Goal: Transaction & Acquisition: Purchase product/service

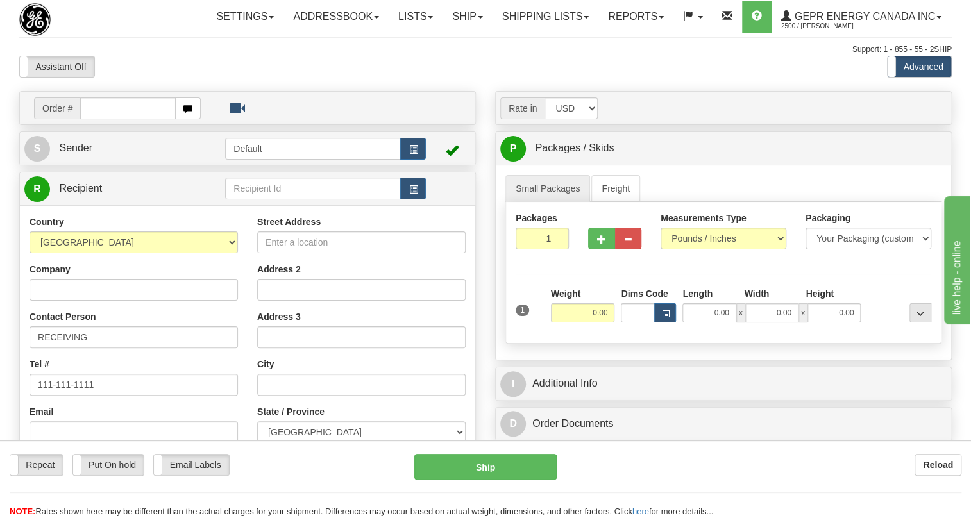
drag, startPoint x: 0, startPoint y: 0, endPoint x: 99, endPoint y: 140, distance: 172.0
click at [99, 119] on input "text" at bounding box center [128, 108] width 96 height 22
click at [99, 119] on input "0086684170" at bounding box center [128, 108] width 96 height 22
type input "86684170"
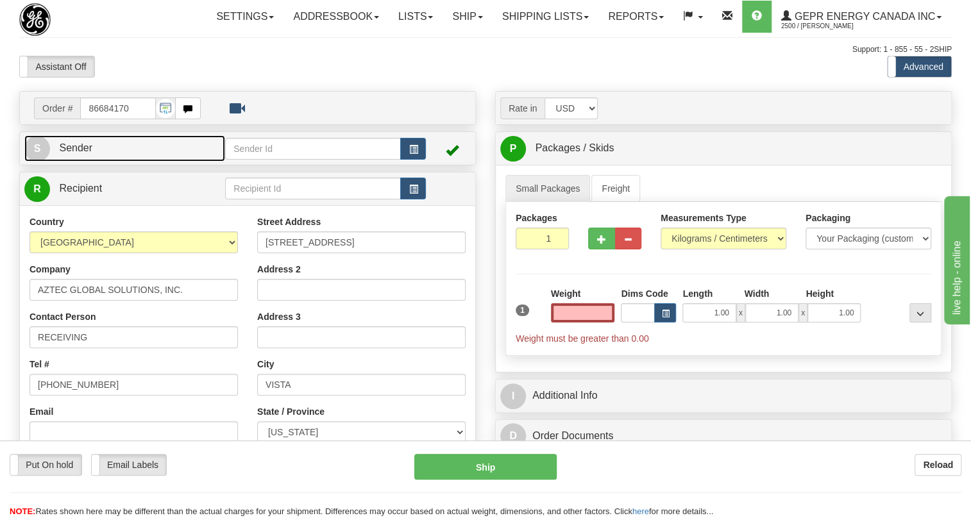
type input "0.00"
drag, startPoint x: 73, startPoint y: 176, endPoint x: 95, endPoint y: 179, distance: 22.0
click at [73, 153] on span "Sender" at bounding box center [75, 147] width 33 height 11
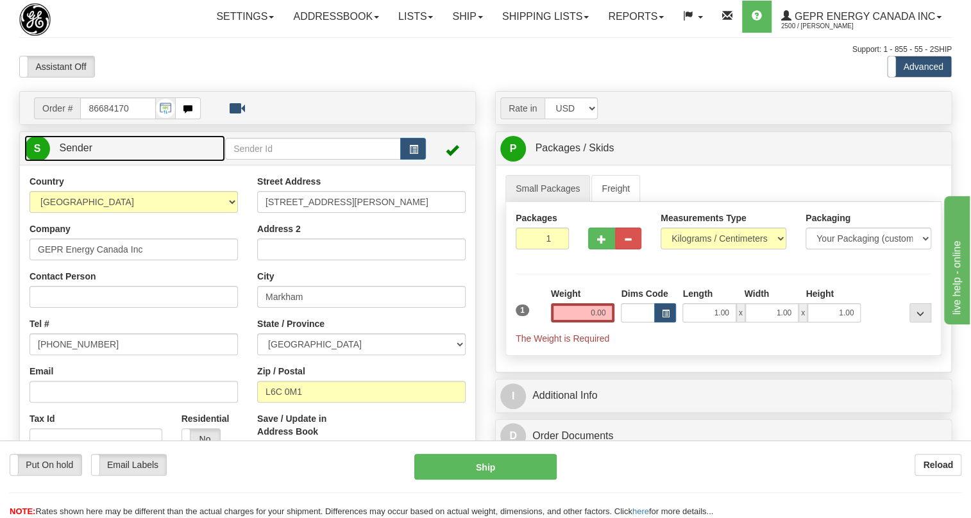
type input "MARKHAM"
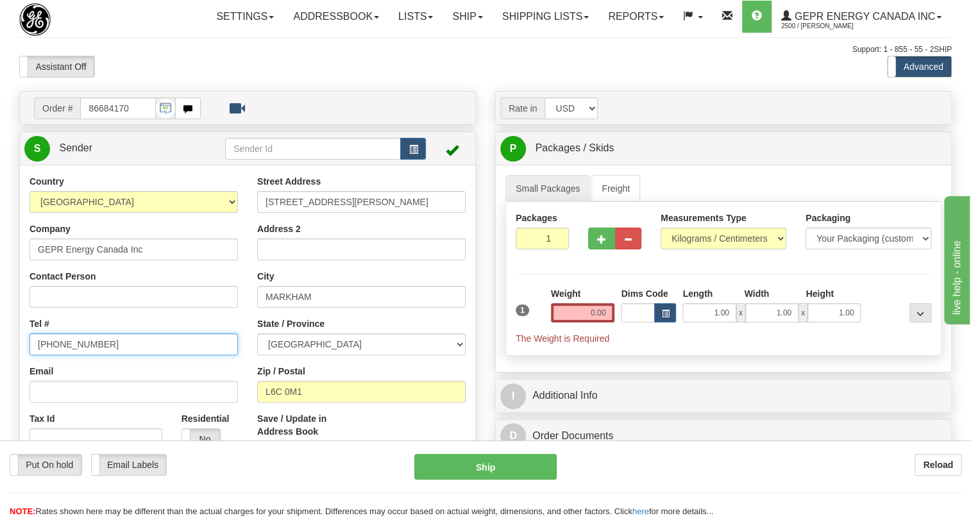
click at [72, 355] on input "[PHONE_NUMBER]" at bounding box center [133, 344] width 208 height 22
paste input "[PHONE_NUMBER]"
type input "[PHONE_NUMBER]"
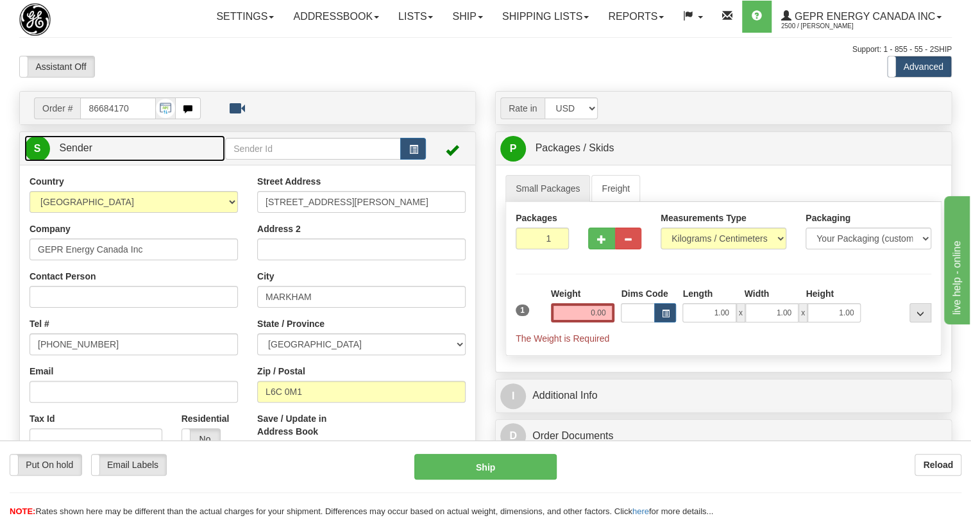
click at [81, 153] on span "Sender" at bounding box center [75, 147] width 33 height 11
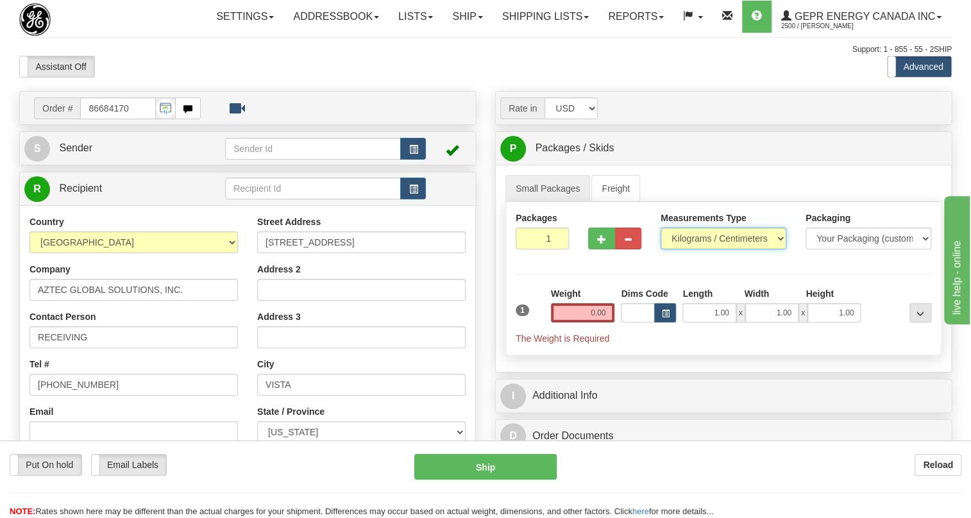
click at [692, 249] on select "Pounds / Inches Kilograms / Centimeters" at bounding box center [723, 239] width 126 height 22
select select "0"
click at [660, 249] on select "Pounds / Inches Kilograms / Centimeters" at bounding box center [723, 239] width 126 height 22
click at [592, 322] on input "0.00" at bounding box center [583, 312] width 64 height 19
type input "0.00"
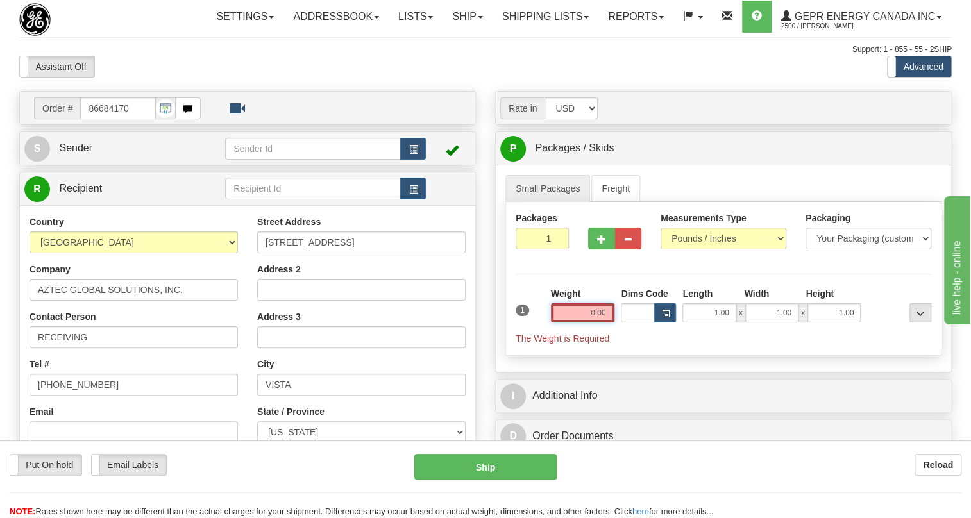
click at [596, 322] on input "0.00" at bounding box center [583, 312] width 64 height 19
click at [596, 322] on input "text" at bounding box center [583, 312] width 64 height 19
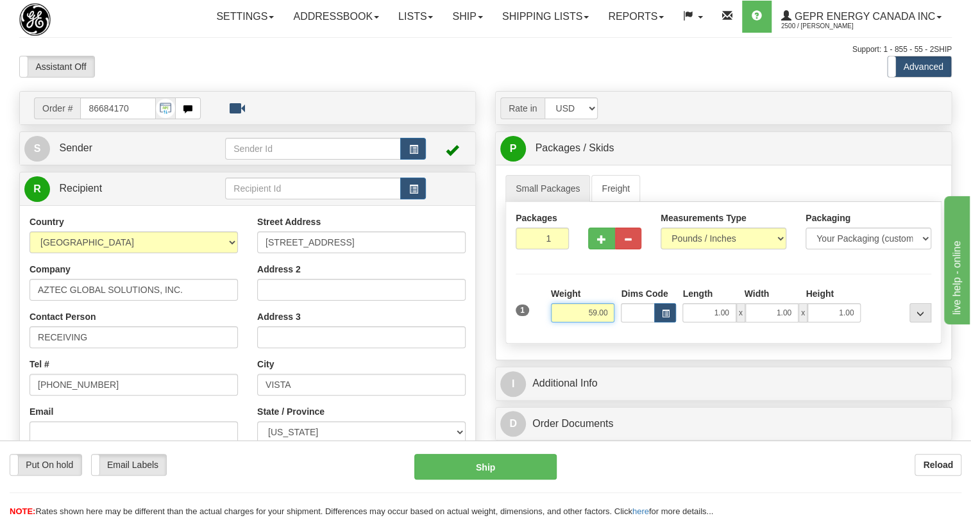
type input "59.00"
click at [540, 249] on input "1" at bounding box center [541, 239] width 53 height 22
type input "3"
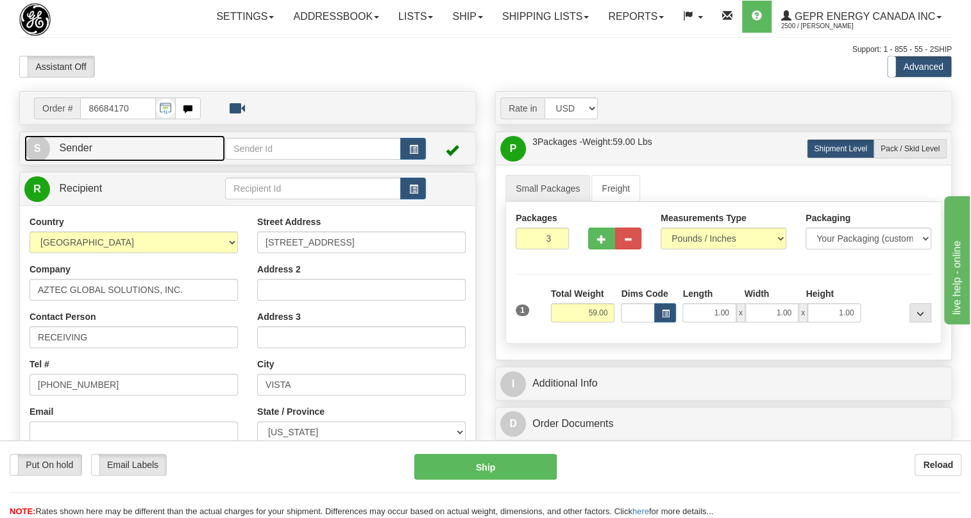
click at [177, 162] on link "S Sender" at bounding box center [124, 148] width 201 height 26
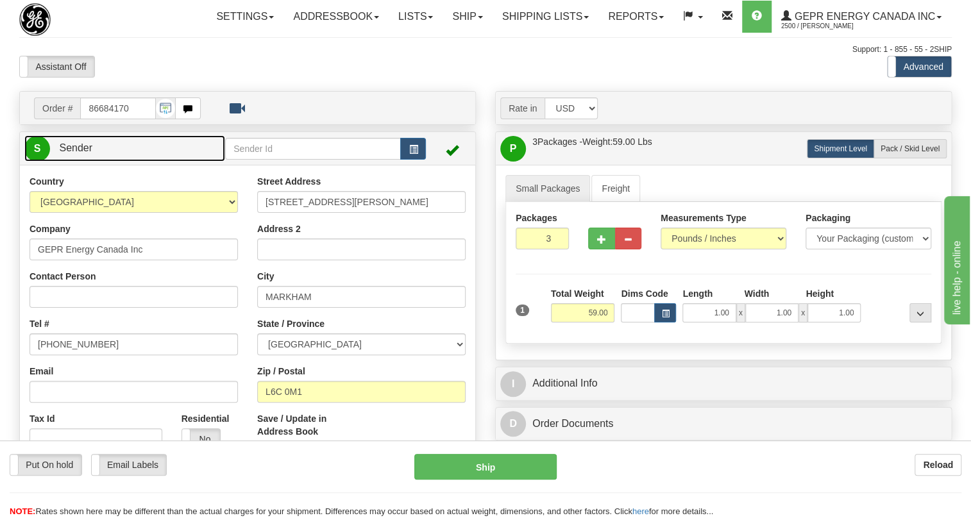
click at [90, 153] on span "Sender" at bounding box center [75, 147] width 33 height 11
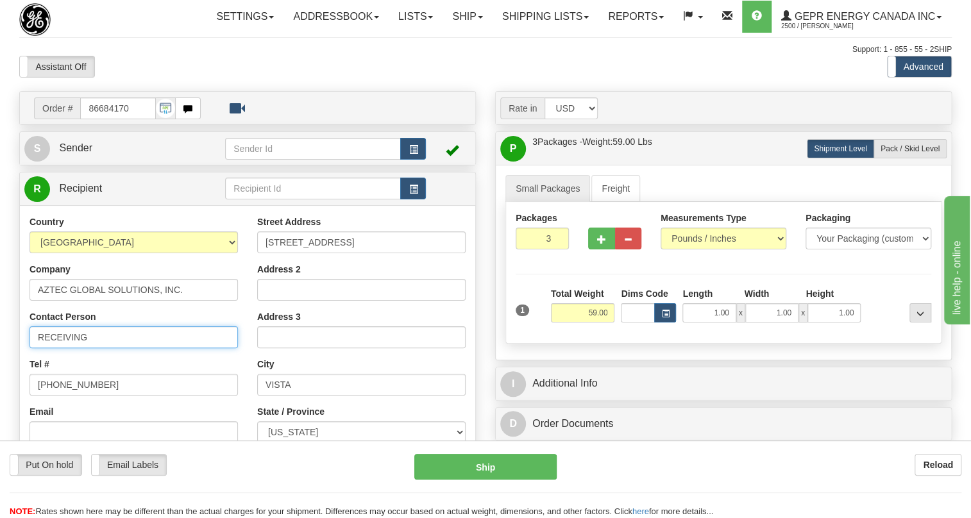
click at [90, 348] on input "RECEIVING" at bounding box center [133, 337] width 208 height 22
paste input "[PERSON_NAME]"
type input "RECEIVING / [PERSON_NAME]"
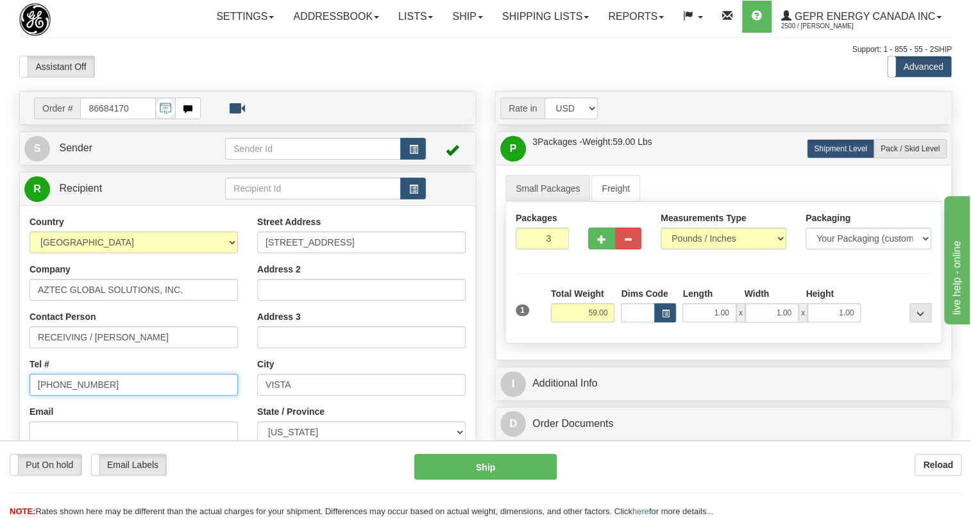
click at [80, 396] on input "[PHONE_NUMBER]" at bounding box center [133, 385] width 208 height 22
paste input "[PHONE_NUMBER]"
type input "[PHONE_NUMBER]"
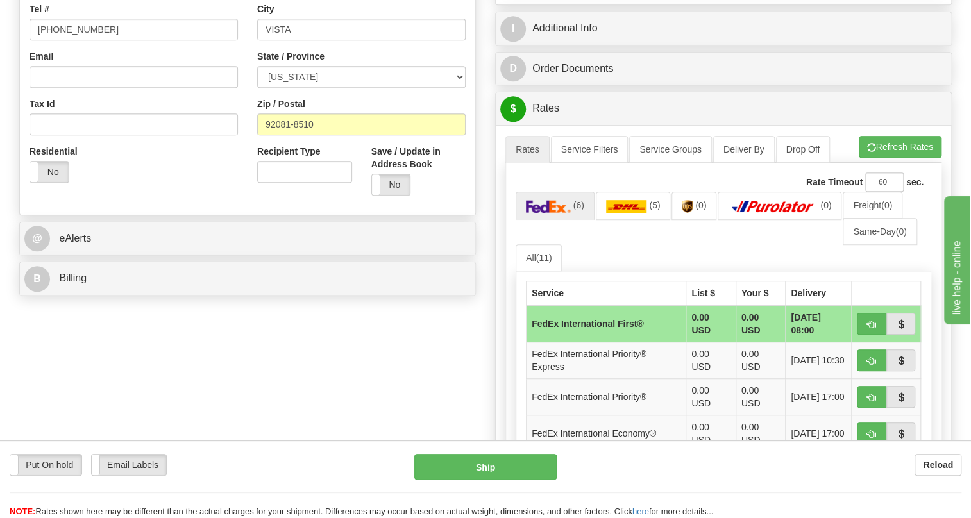
scroll to position [408, 0]
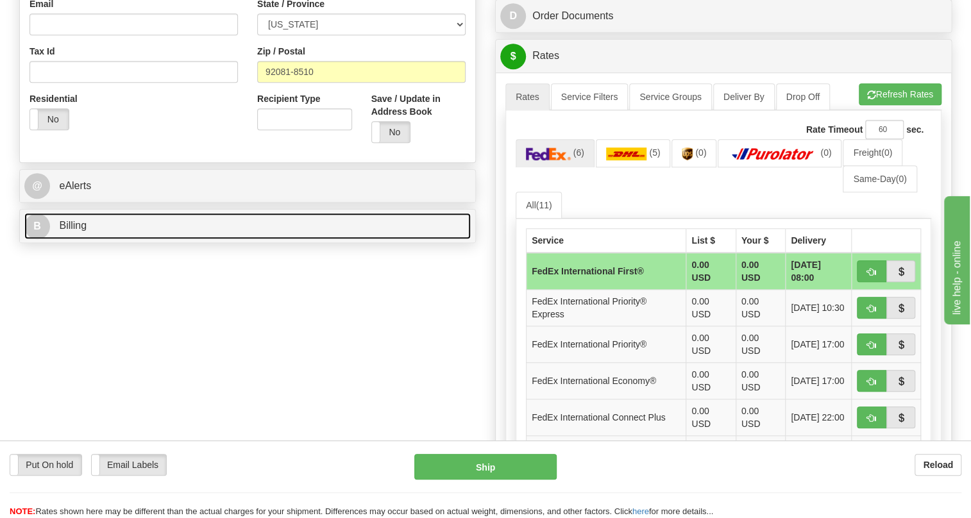
click at [76, 231] on span "Billing" at bounding box center [73, 225] width 28 height 11
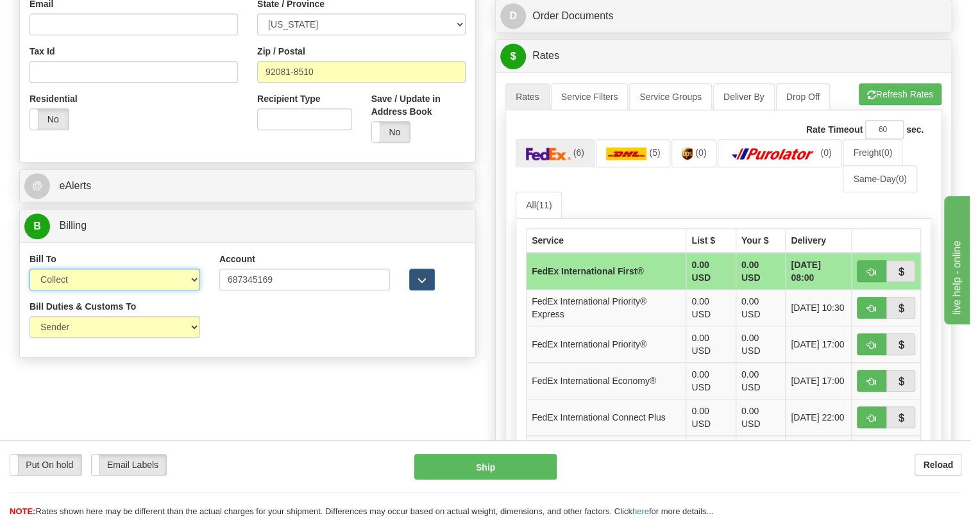
click at [90, 290] on select "Sender Recipient Third Party Collect" at bounding box center [114, 280] width 171 height 22
select select "2"
click at [29, 290] on select "Sender Recipient Third Party Collect" at bounding box center [114, 280] width 171 height 22
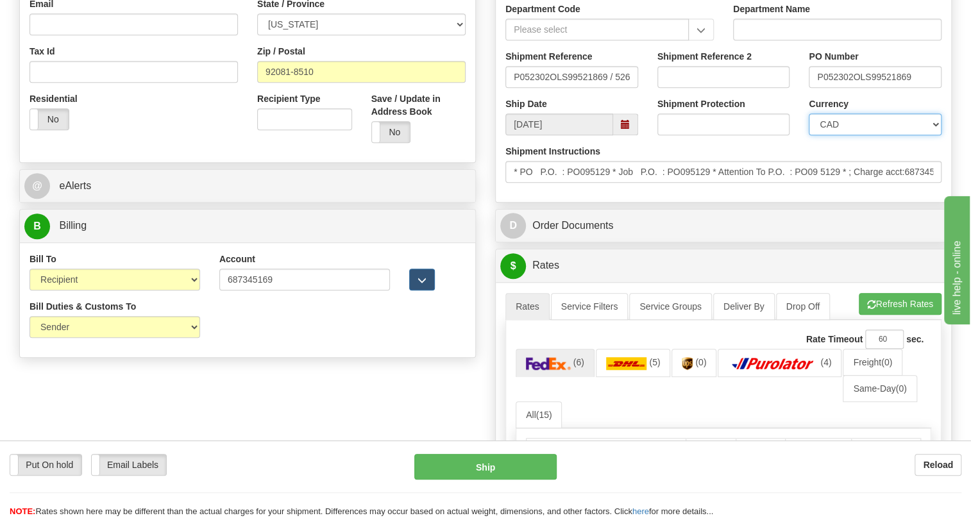
click at [870, 135] on select "CAD USD EUR ZAR [PERSON_NAME] ARN AUD AUS AWG BBD BFR BGN BHD BMD BND BRC BRL C…" at bounding box center [874, 124] width 133 height 22
select select "1"
click at [808, 135] on select "CAD USD EUR ZAR [PERSON_NAME] ARN AUD AUS AWG BBD BFR BGN BHD BMD BND BRC BRL C…" at bounding box center [874, 124] width 133 height 22
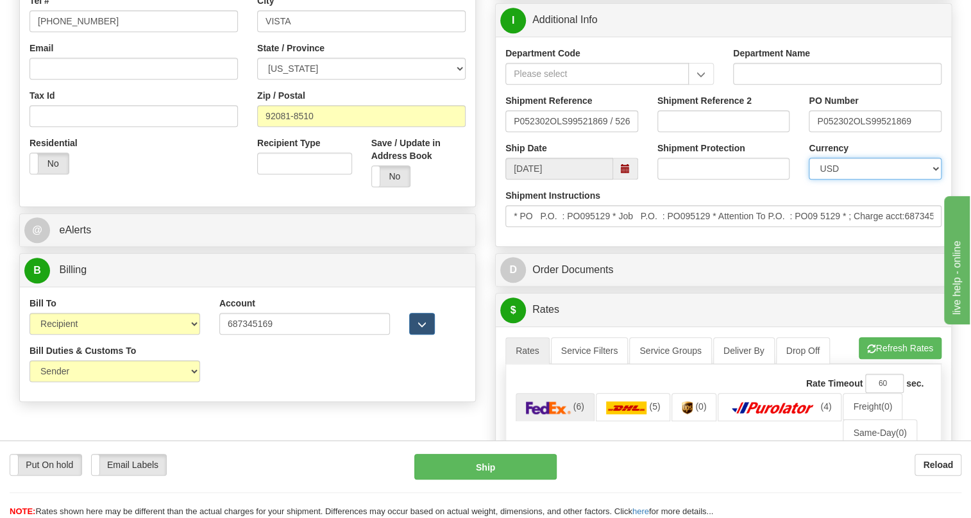
scroll to position [233, 0]
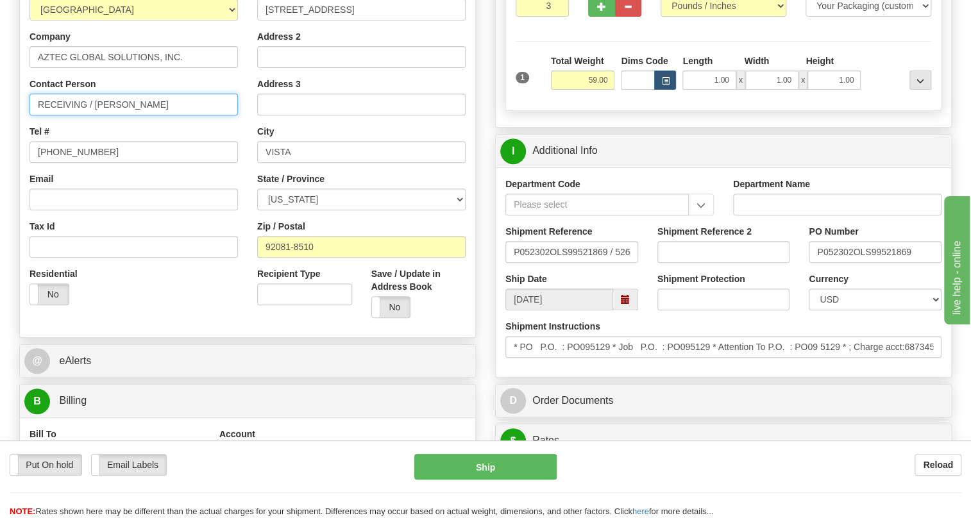
drag, startPoint x: 95, startPoint y: 131, endPoint x: 33, endPoint y: 141, distance: 62.9
click at [33, 115] on input "RECEIVING / [PERSON_NAME]" at bounding box center [133, 105] width 208 height 22
click at [87, 115] on input "[PERSON_NAME]" at bounding box center [133, 105] width 208 height 22
click at [128, 115] on input "[PERSON_NAME] Attn: to PO#" at bounding box center [133, 105] width 208 height 22
paste input "PO095129"
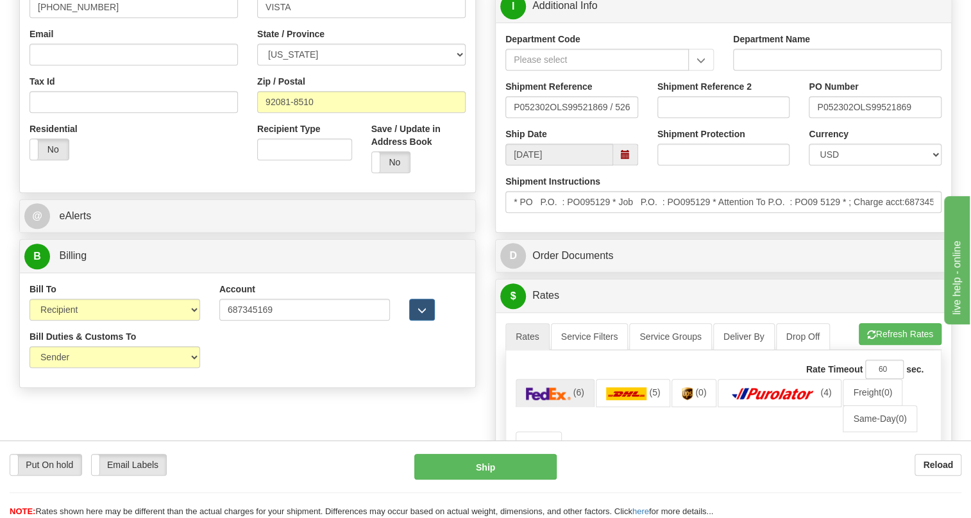
scroll to position [408, 0]
type input "[PERSON_NAME]: to PO# PO095129"
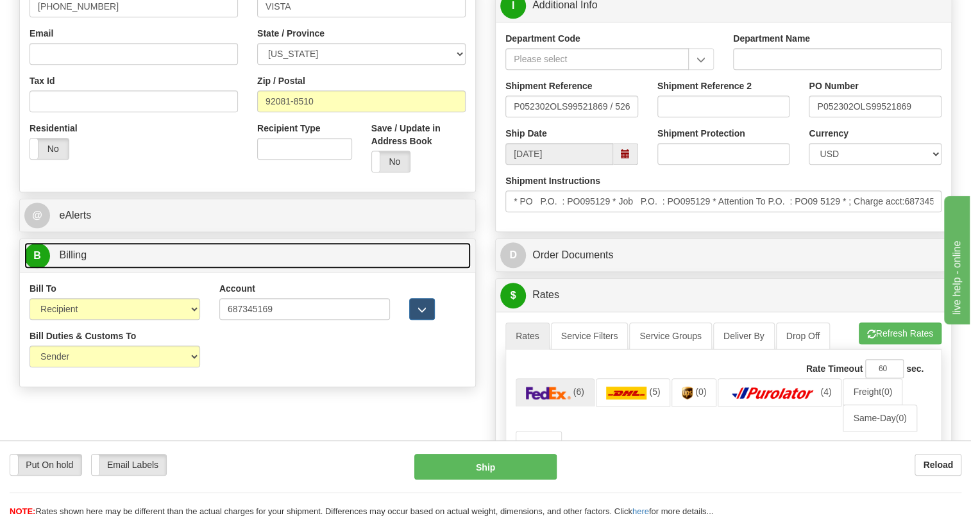
click at [84, 256] on span "Billing" at bounding box center [73, 254] width 28 height 11
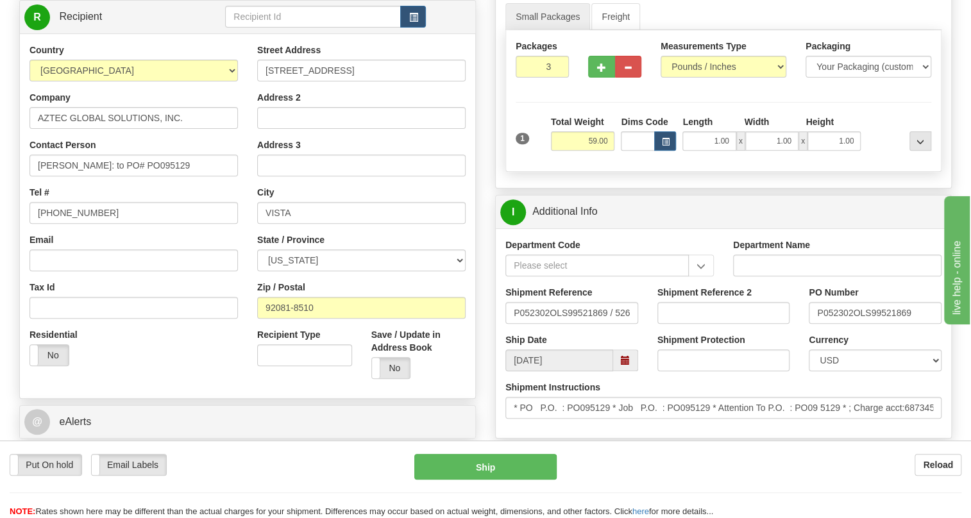
scroll to position [174, 0]
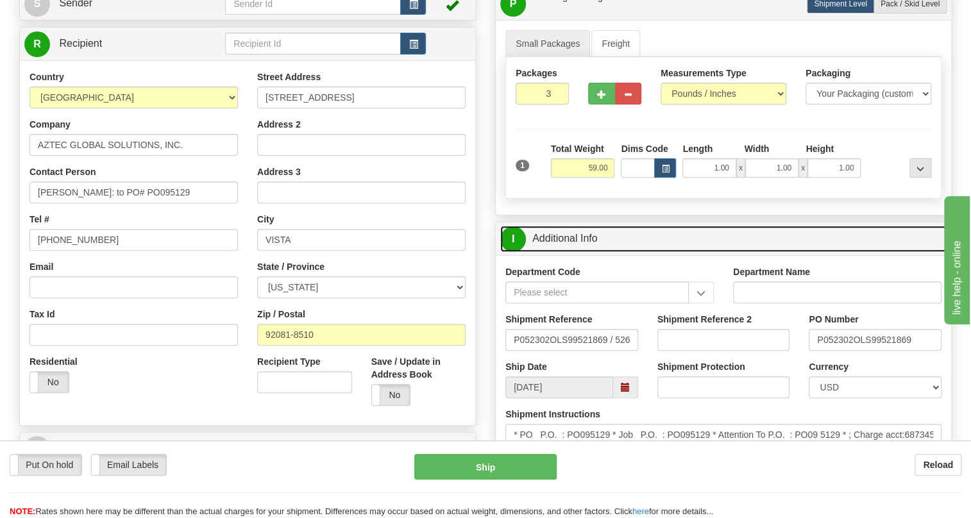
click at [557, 237] on link "I Additional Info" at bounding box center [723, 239] width 446 height 26
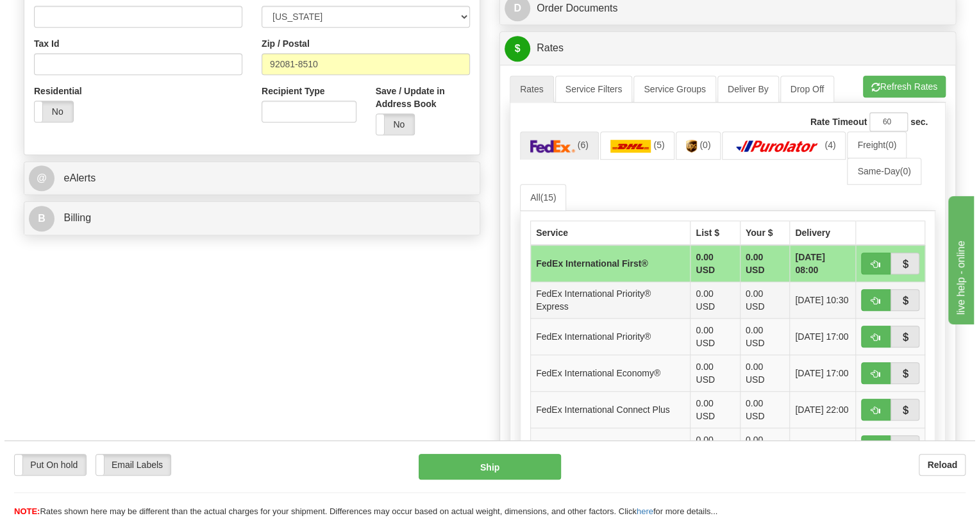
scroll to position [466, 0]
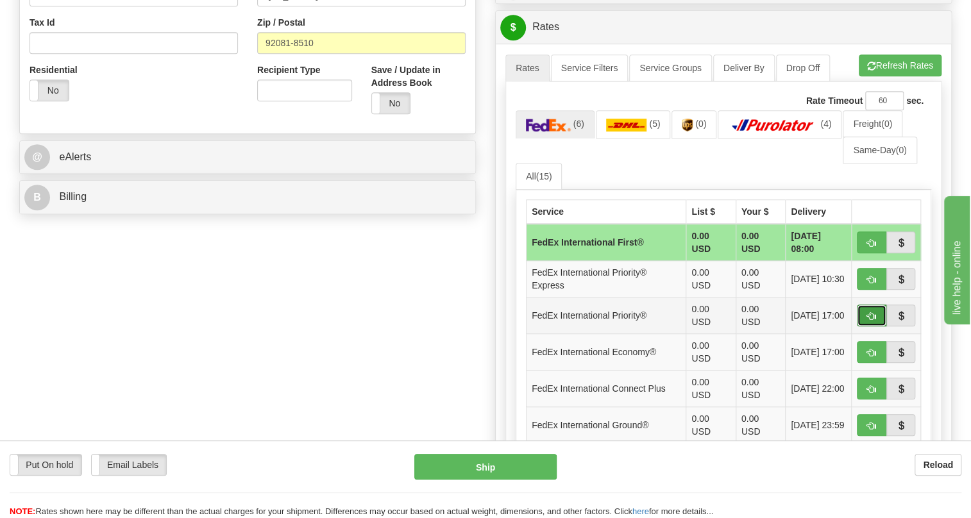
click at [871, 313] on span "button" at bounding box center [871, 316] width 9 height 8
type input "01"
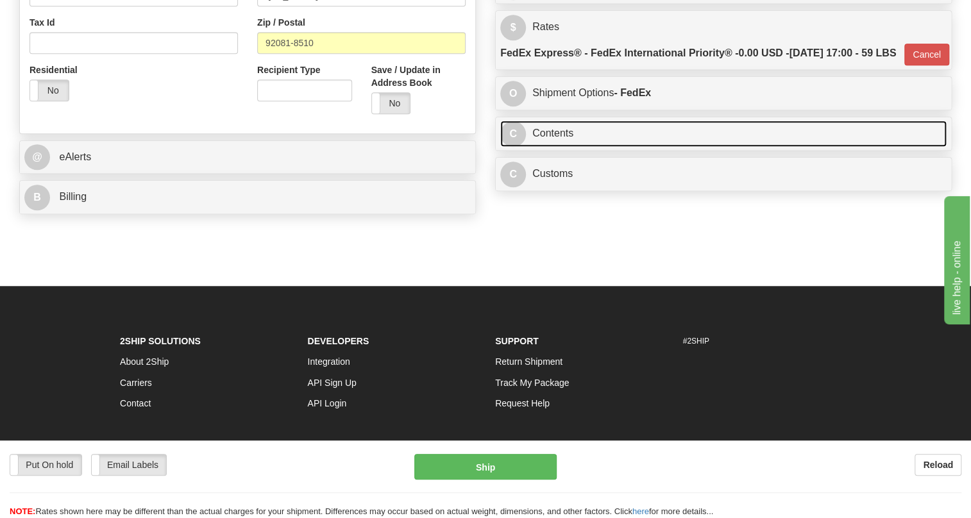
click at [563, 147] on link "C Contents" at bounding box center [723, 134] width 446 height 26
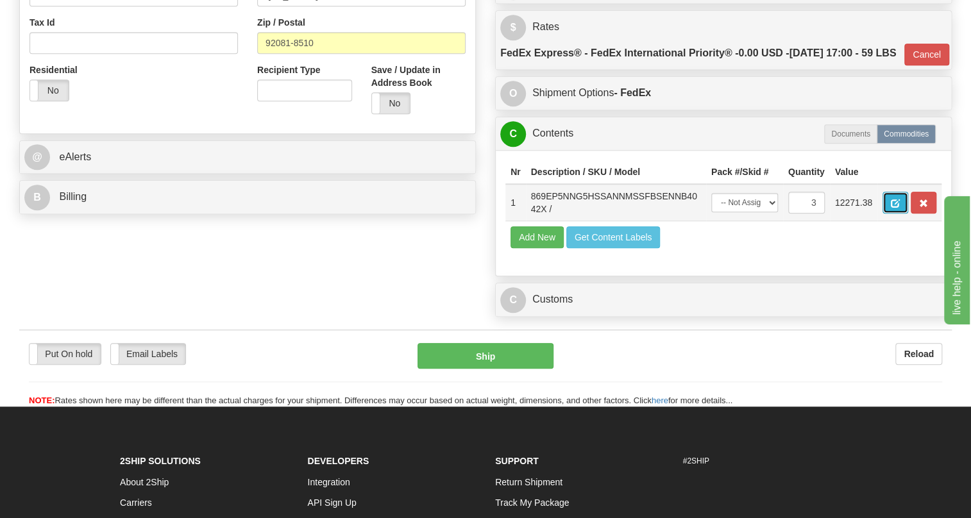
click at [890, 213] on button "button" at bounding box center [895, 203] width 26 height 22
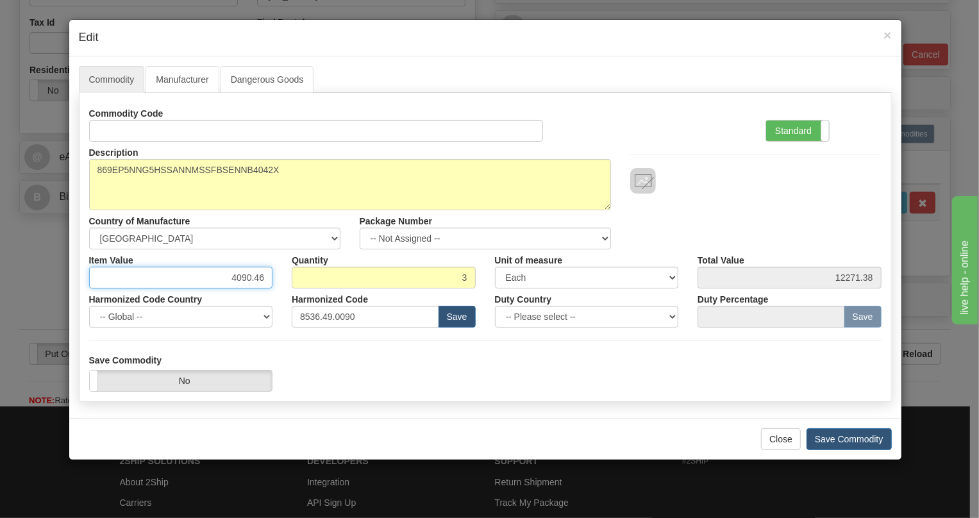
click at [253, 273] on input "4090.46" at bounding box center [181, 278] width 184 height 22
type input "3669.33"
type input "11007.99"
click at [791, 128] on label "Standard" at bounding box center [797, 131] width 63 height 21
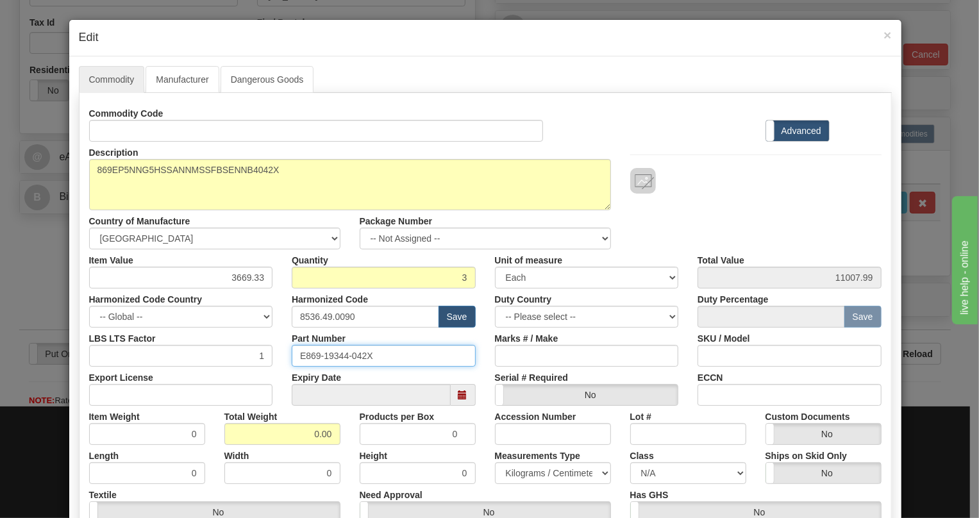
click at [333, 353] on input "E869-19344-042X" at bounding box center [384, 356] width 184 height 22
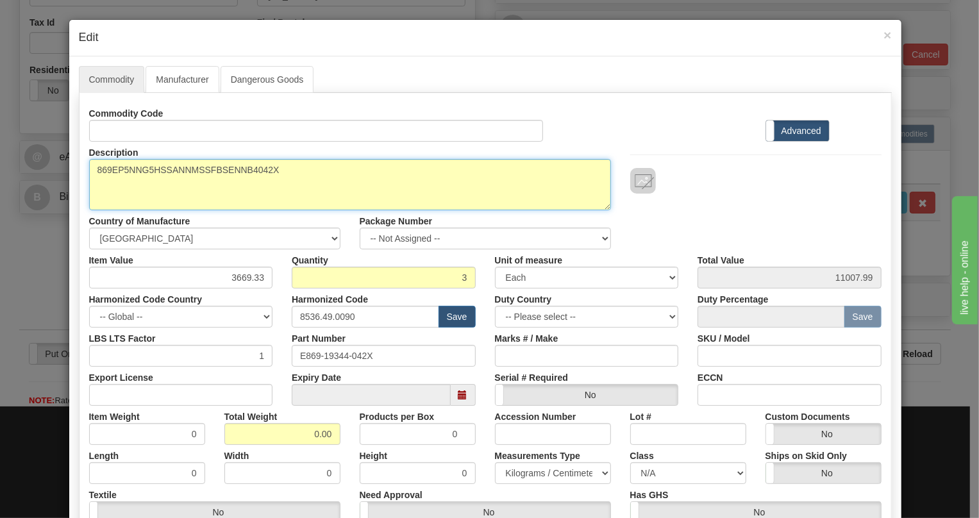
click at [204, 168] on textarea "869EP5NNG5HSSANNMSSFBSENNB4042X" at bounding box center [350, 184] width 522 height 51
paste textarea
type textarea "869EP5NNG5HSSANNMSSFBSENNB4"
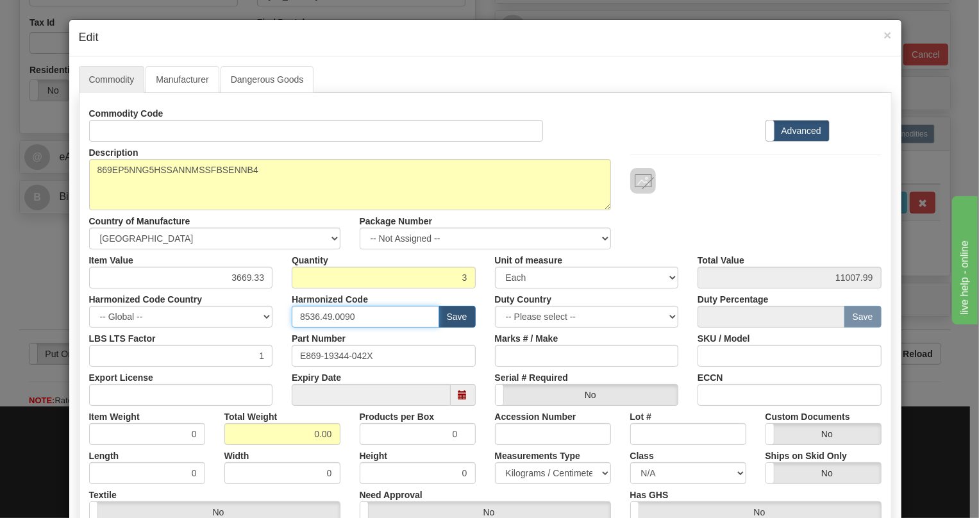
click at [327, 317] on input "8536.49.0090" at bounding box center [365, 317] width 147 height 22
paste input "7.10.916"
type input "8537.10.9160"
click at [303, 437] on input "0.00" at bounding box center [282, 434] width 116 height 22
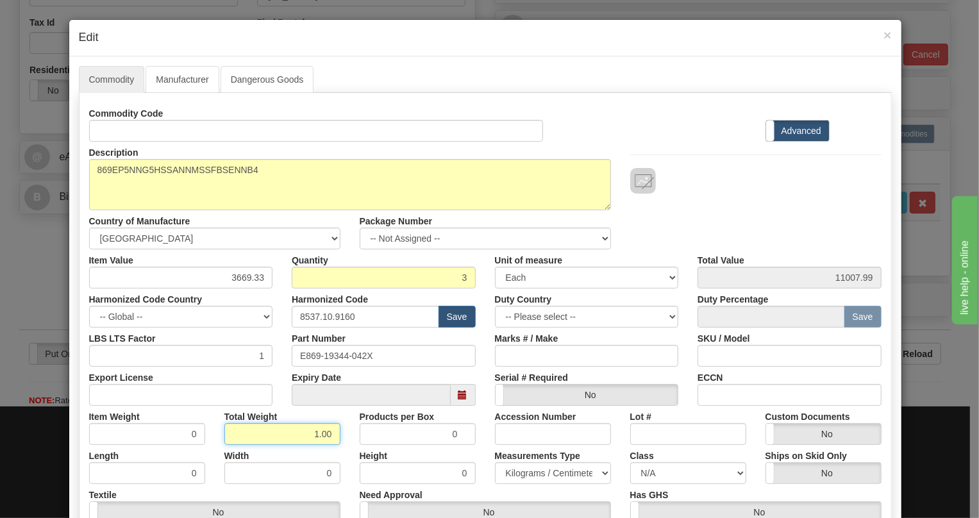
type input "1.00"
type input "0.3333"
click at [509, 474] on select "Pounds / Inches Kilograms / Centimeters" at bounding box center [553, 473] width 116 height 22
select select "0"
click at [495, 462] on select "Pounds / Inches Kilograms / Centimeters" at bounding box center [553, 473] width 116 height 22
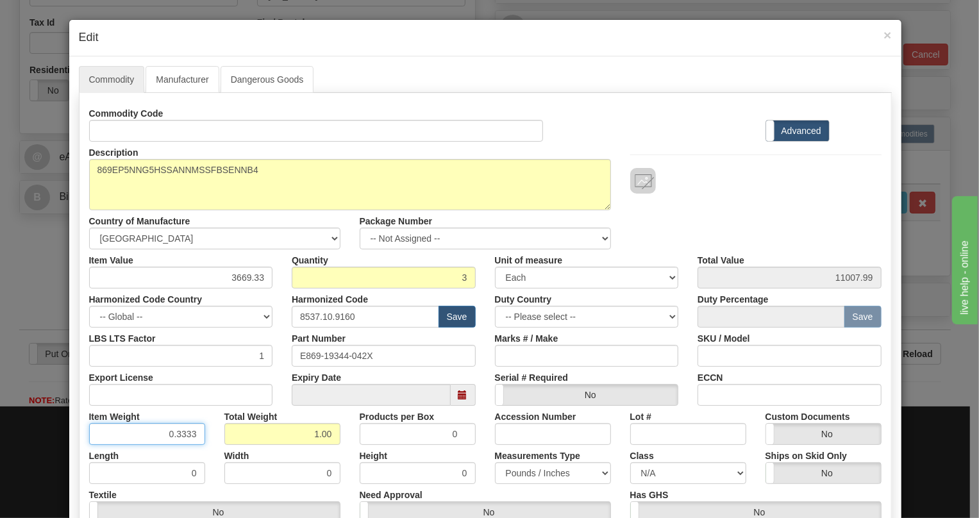
click at [190, 437] on input "0.3333" at bounding box center [147, 434] width 116 height 22
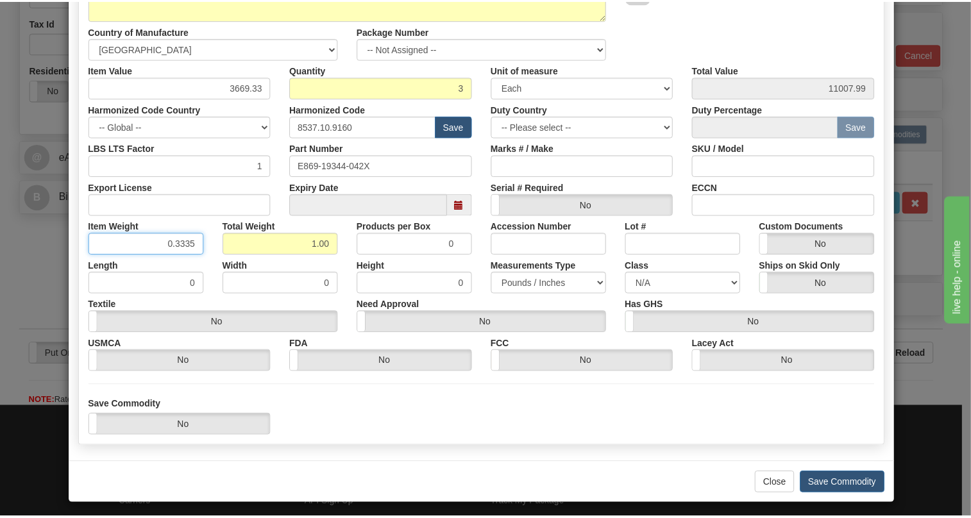
scroll to position [195, 0]
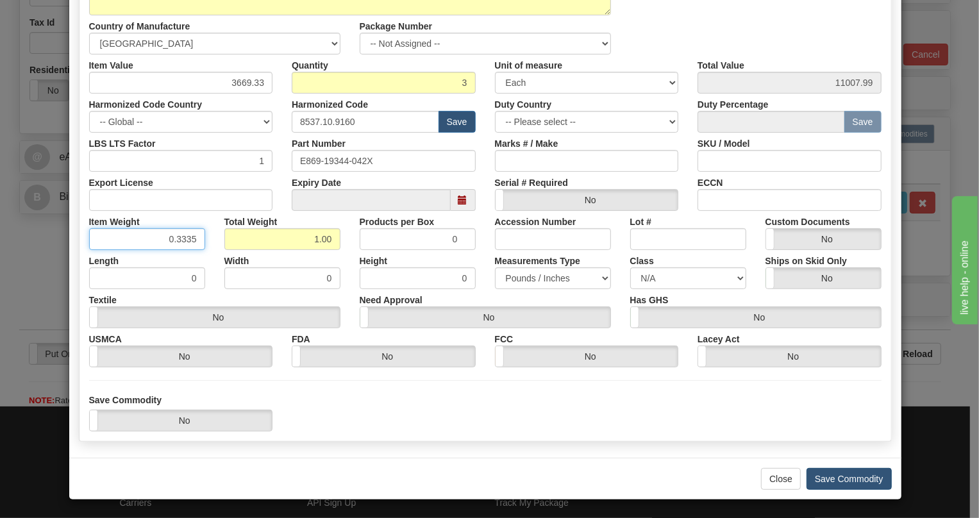
type input "0.3335"
click at [841, 479] on button "Save Commodity" at bounding box center [848, 479] width 85 height 22
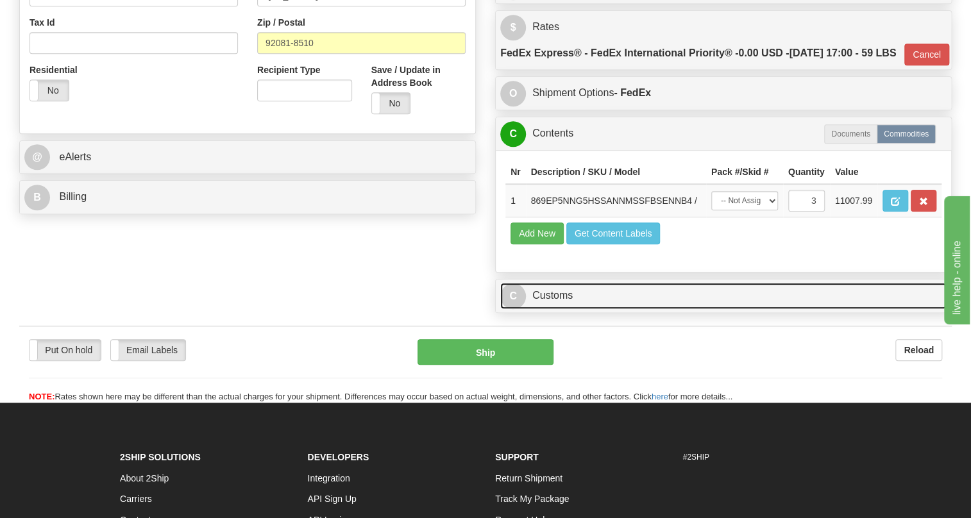
click at [556, 309] on link "C Customs" at bounding box center [723, 296] width 446 height 26
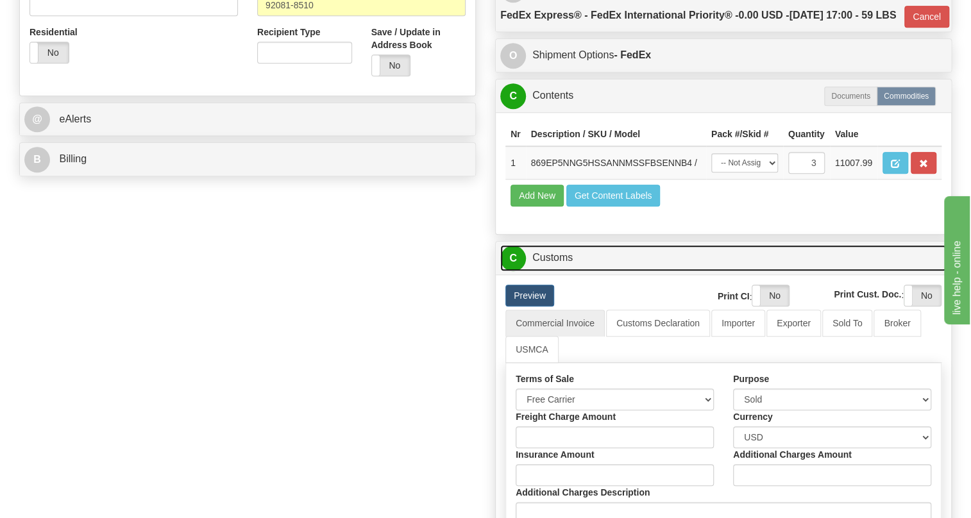
scroll to position [524, 0]
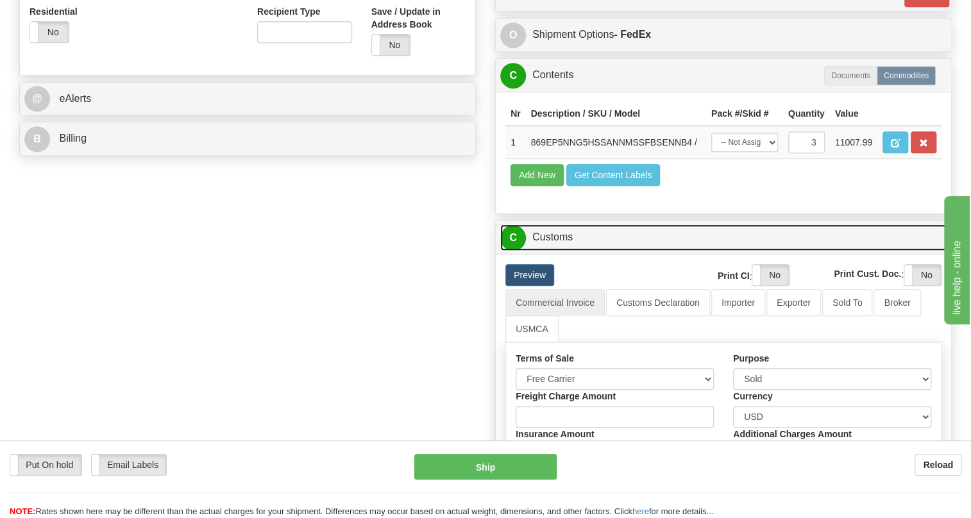
click at [556, 251] on link "C Customs" at bounding box center [723, 237] width 446 height 26
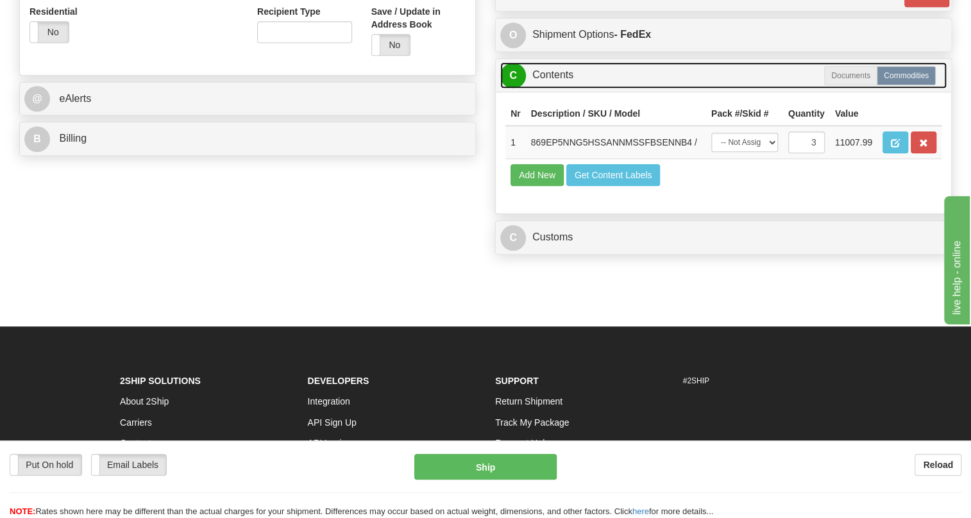
click at [558, 88] on link "C Contents" at bounding box center [723, 75] width 446 height 26
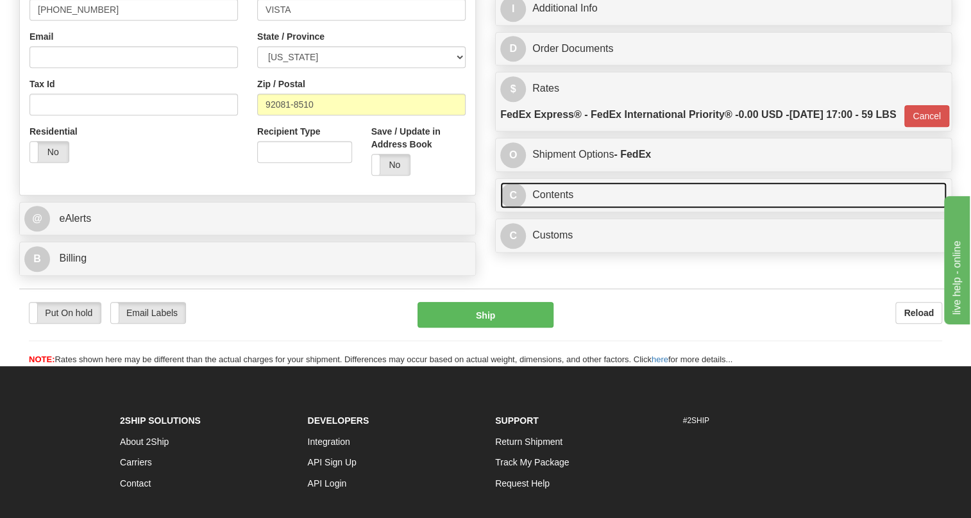
scroll to position [404, 0]
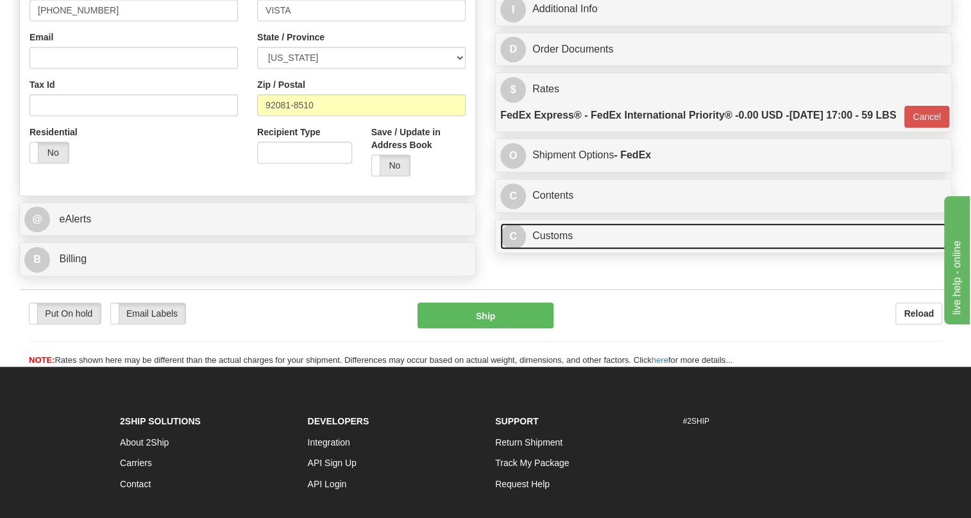
click at [551, 249] on link "C Customs" at bounding box center [723, 236] width 446 height 26
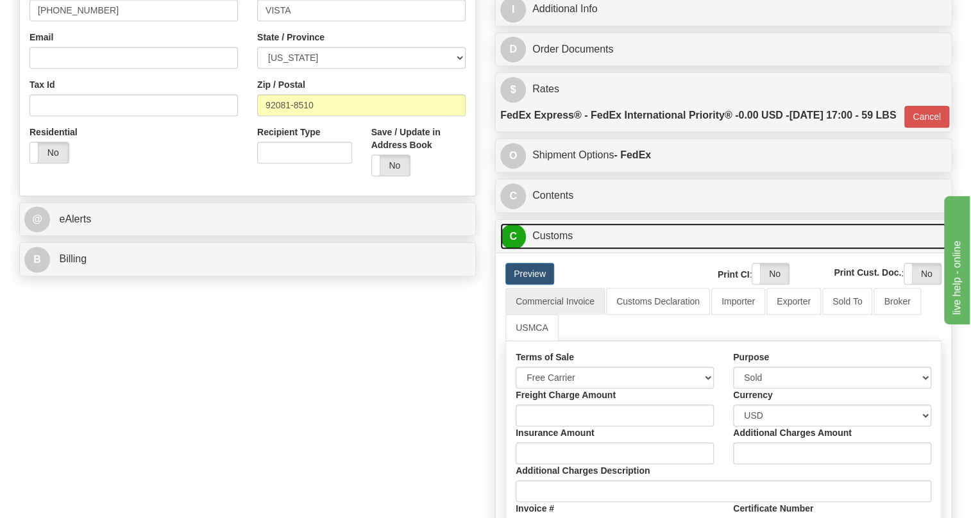
click at [551, 249] on link "C Customs" at bounding box center [723, 236] width 446 height 26
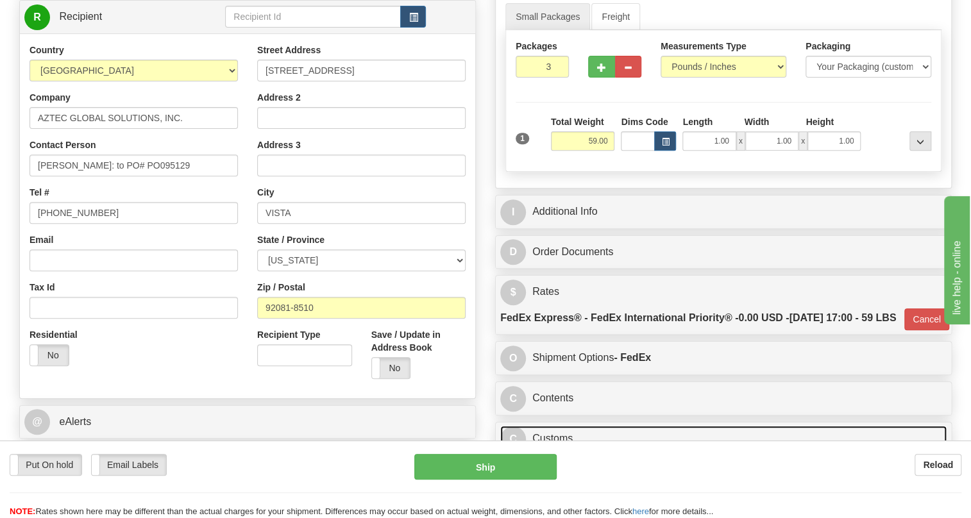
scroll to position [229, 0]
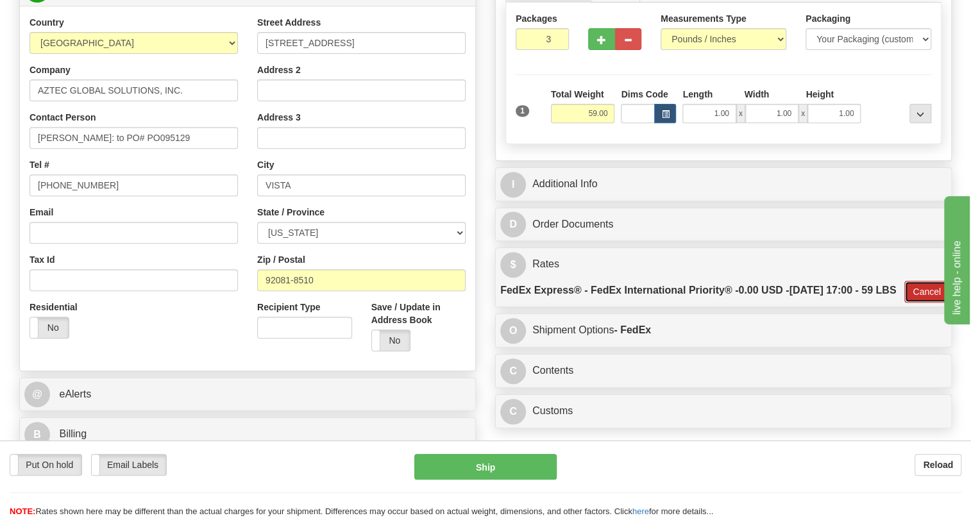
click at [922, 303] on button "Cancel" at bounding box center [926, 292] width 45 height 22
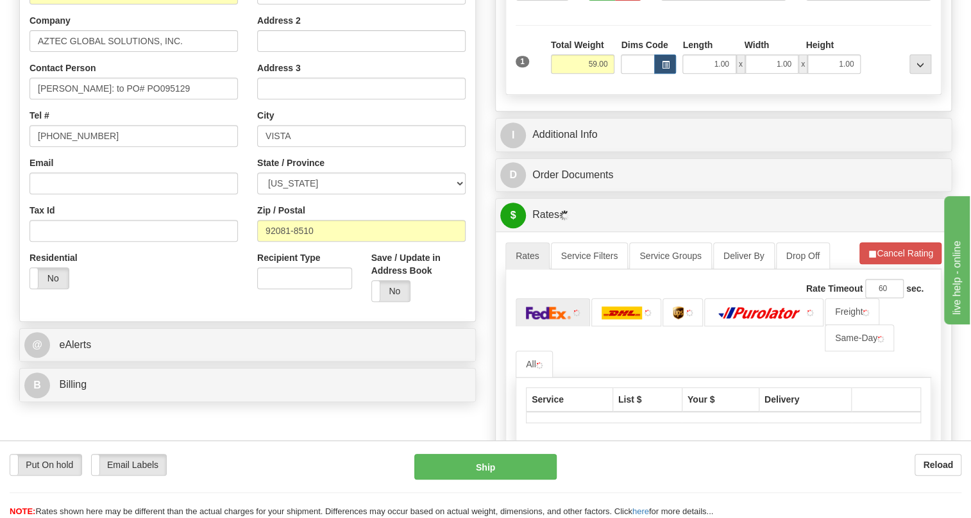
scroll to position [346, 0]
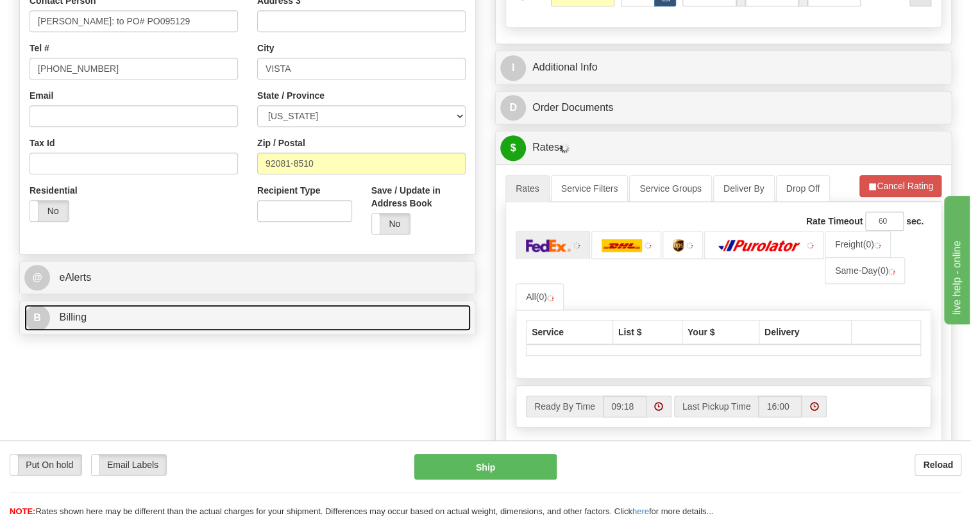
click at [72, 317] on span "Billing" at bounding box center [73, 317] width 28 height 11
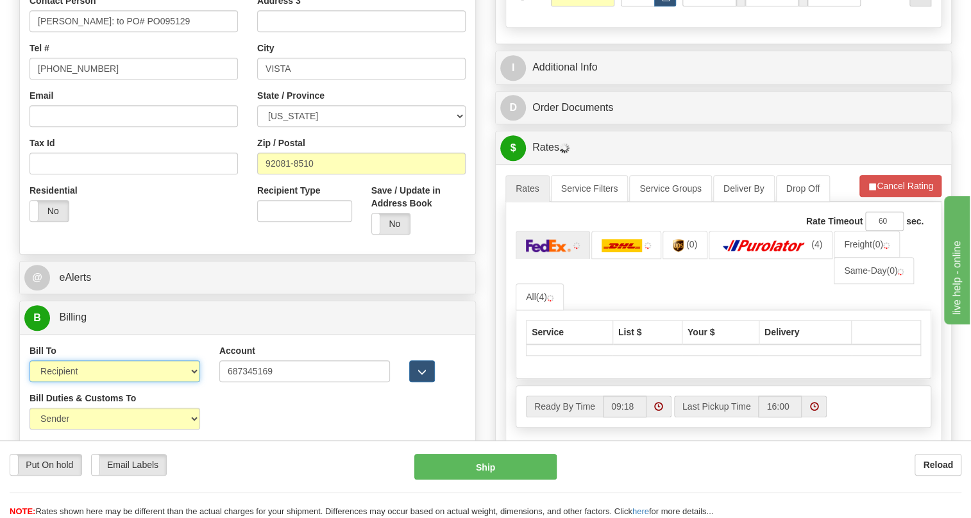
click at [131, 369] on select "Sender Recipient Third Party Collect" at bounding box center [114, 371] width 171 height 22
click at [29, 360] on select "Sender Recipient Third Party Collect" at bounding box center [114, 371] width 171 height 22
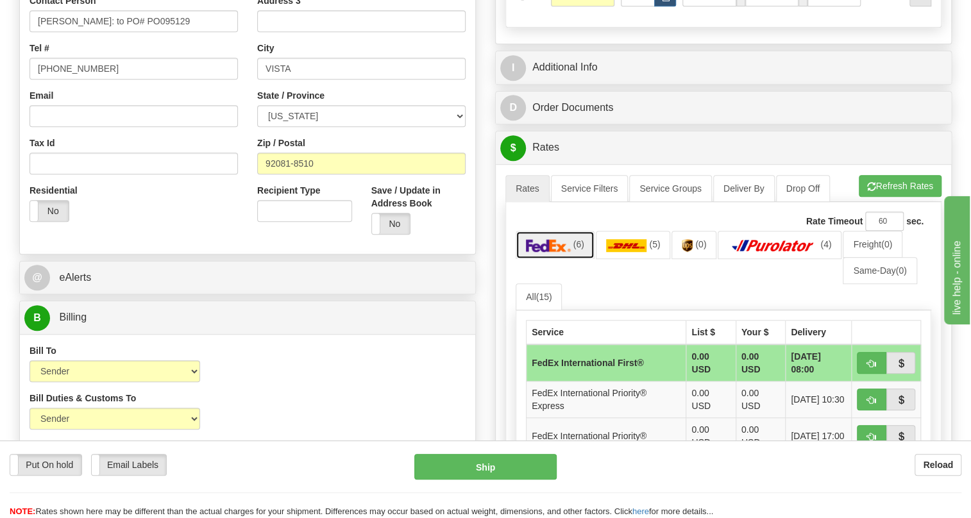
click at [552, 250] on img at bounding box center [548, 245] width 45 height 13
click at [896, 185] on button "Refresh Rates" at bounding box center [899, 186] width 83 height 22
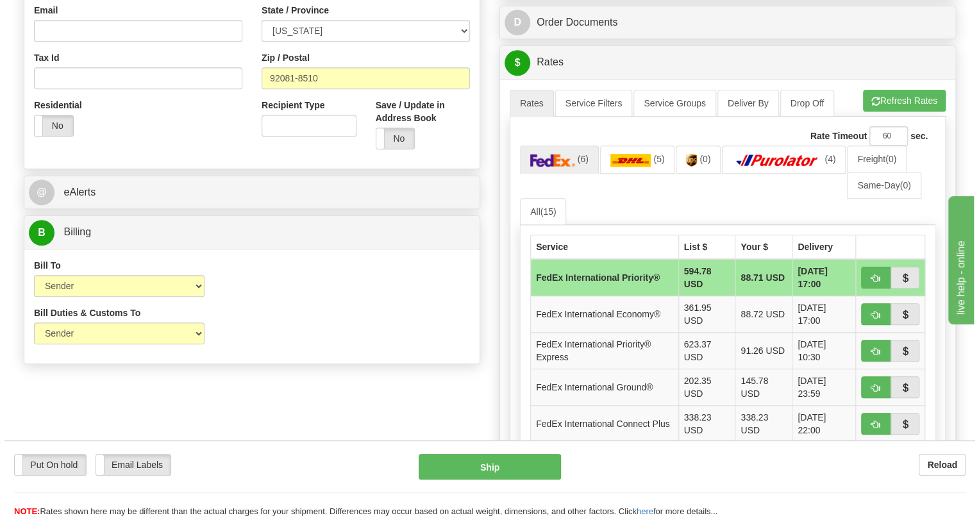
scroll to position [462, 0]
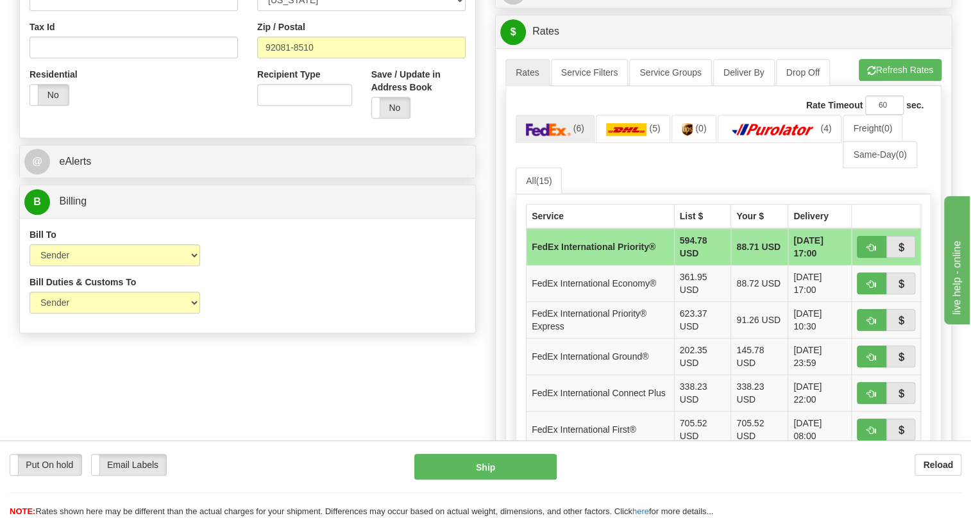
click at [925, 480] on div "Put On hold Put On hold Email Labels Email Labels Edit Reload Ship" at bounding box center [485, 486] width 971 height 64
click at [115, 254] on select "Sender Recipient Third Party Collect" at bounding box center [114, 255] width 171 height 22
select select "2"
click at [29, 244] on select "Sender Recipient Third Party Collect" at bounding box center [114, 255] width 171 height 22
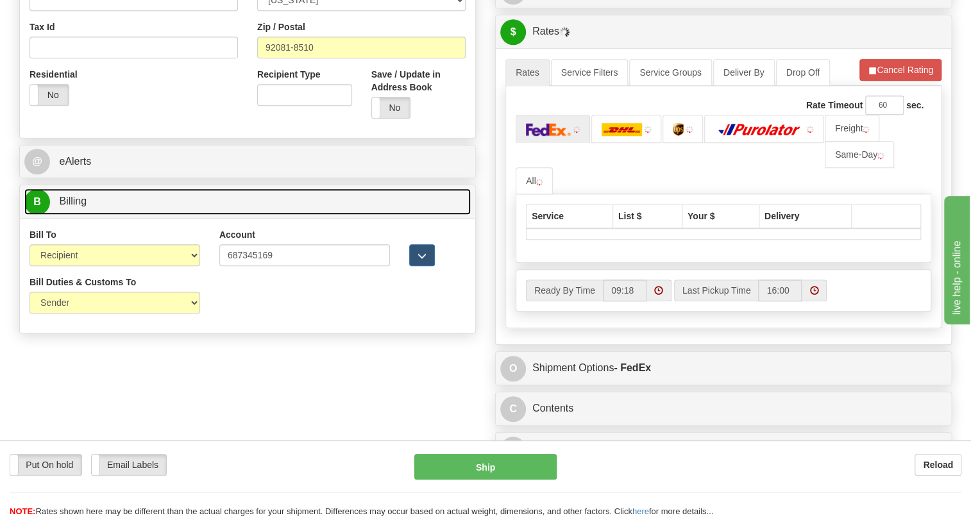
click at [83, 204] on span "Billing" at bounding box center [73, 201] width 28 height 11
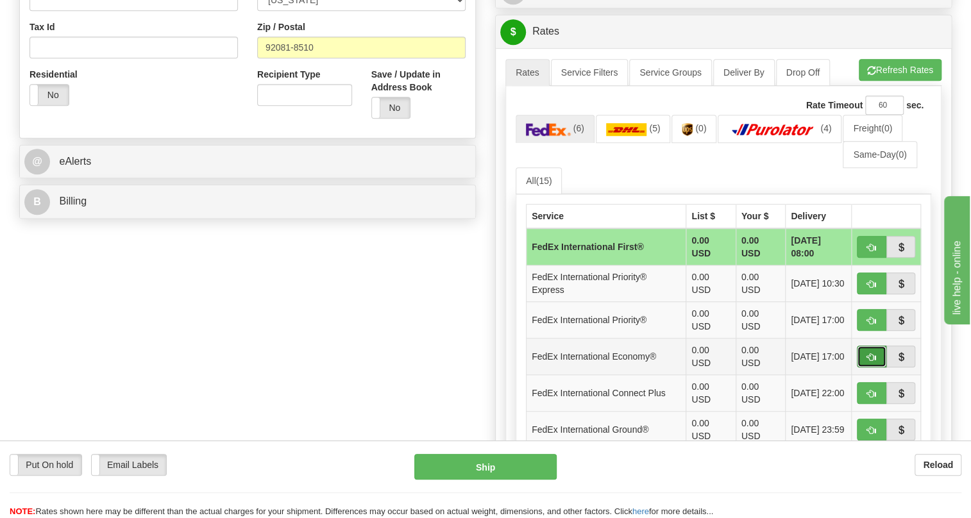
click at [867, 356] on span "button" at bounding box center [871, 357] width 9 height 8
type input "03"
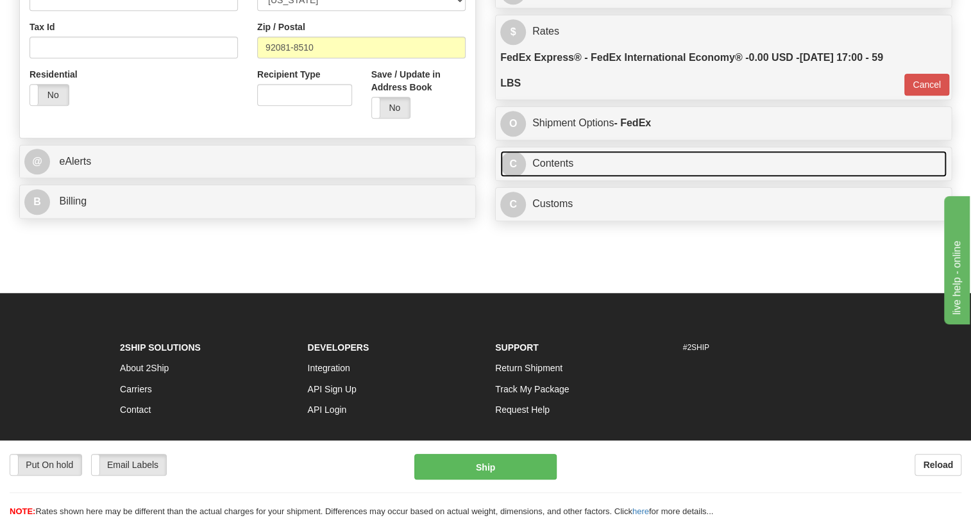
click at [558, 163] on link "C Contents" at bounding box center [723, 164] width 446 height 26
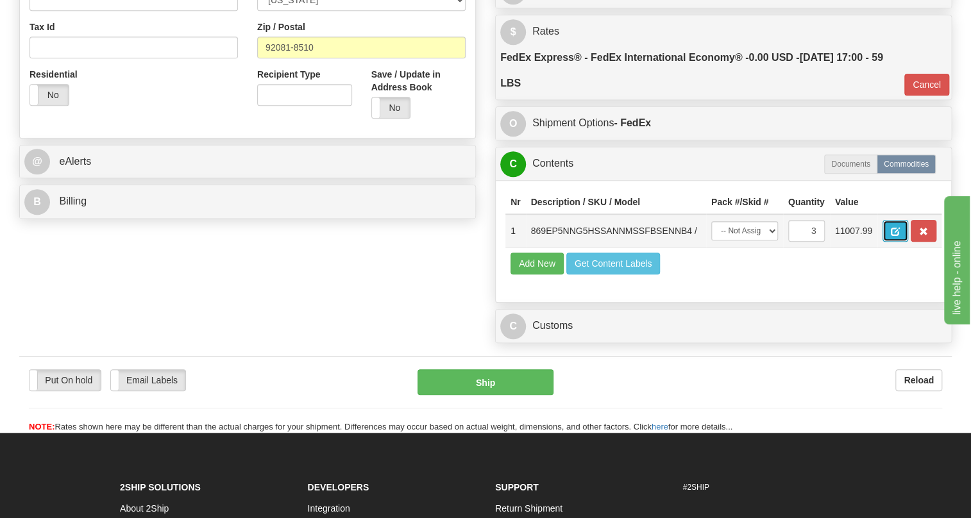
click at [899, 233] on span "button" at bounding box center [894, 232] width 9 height 8
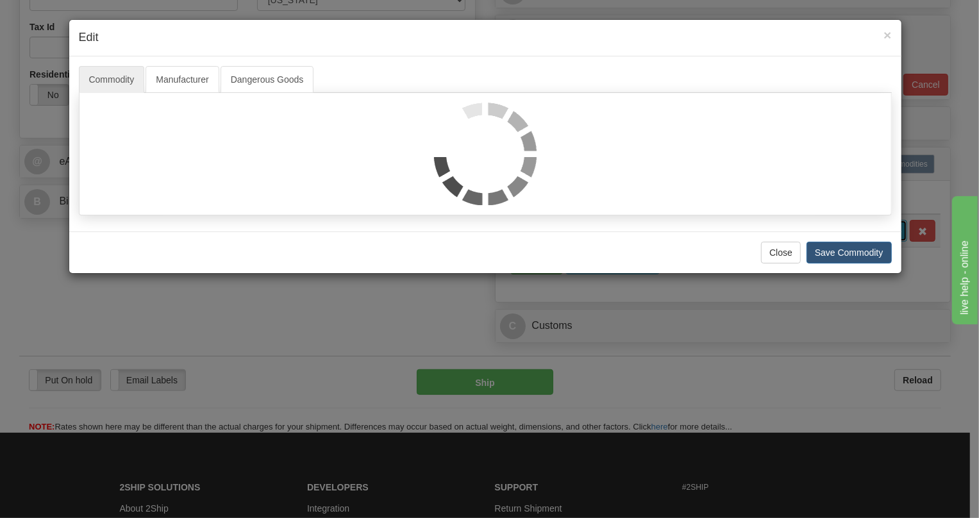
scroll to position [0, 0]
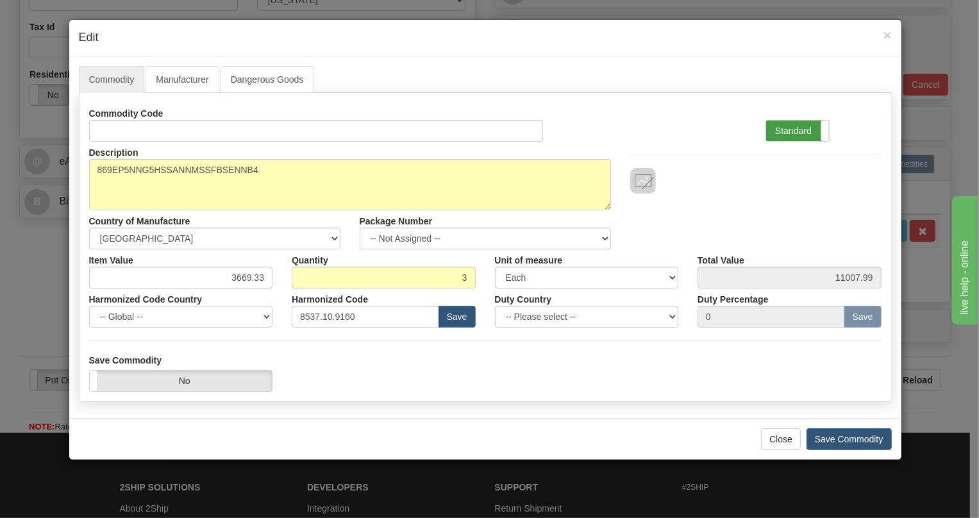
click at [792, 131] on label "Standard" at bounding box center [797, 131] width 63 height 21
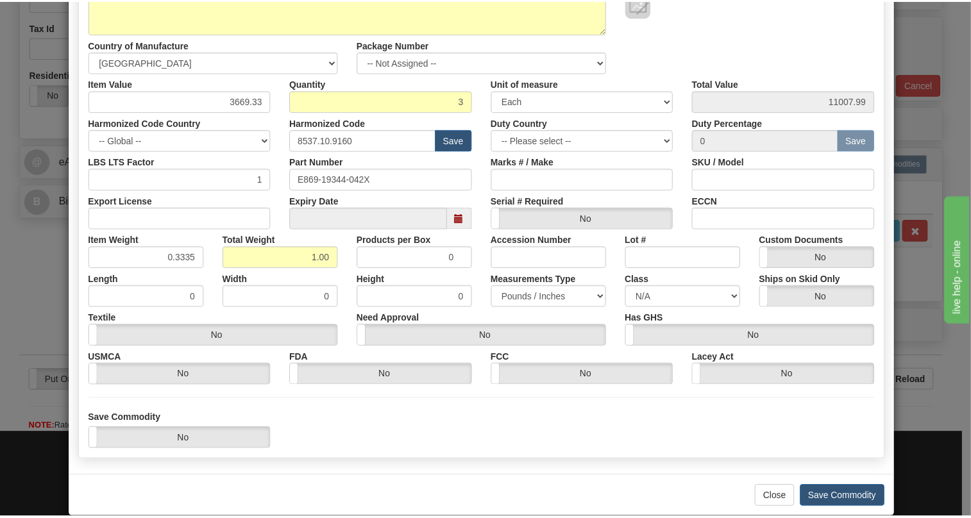
scroll to position [195, 0]
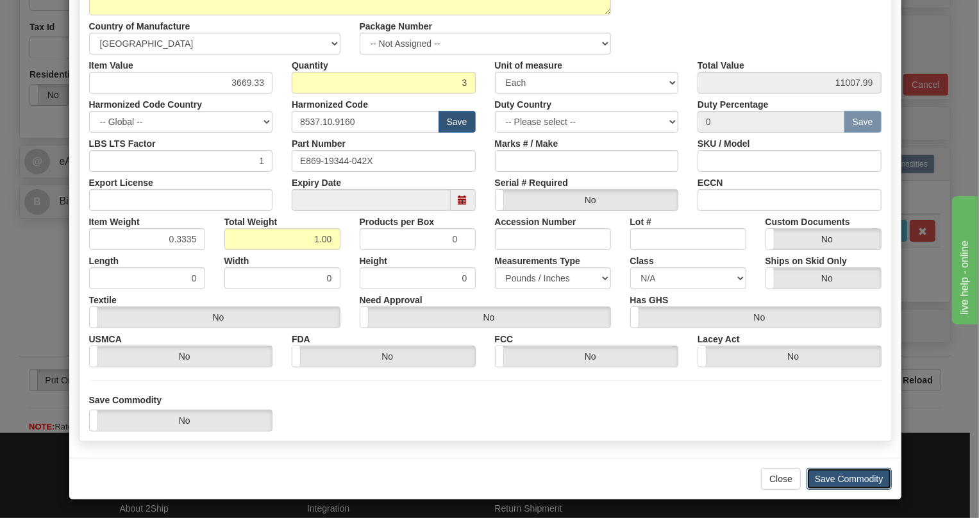
click at [839, 487] on button "Save Commodity" at bounding box center [848, 479] width 85 height 22
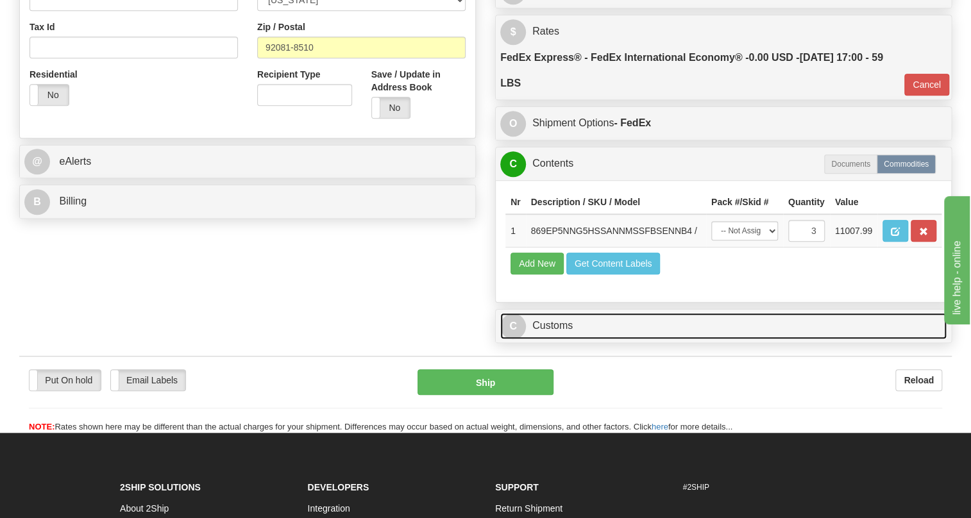
click at [549, 321] on link "C Customs" at bounding box center [723, 326] width 446 height 26
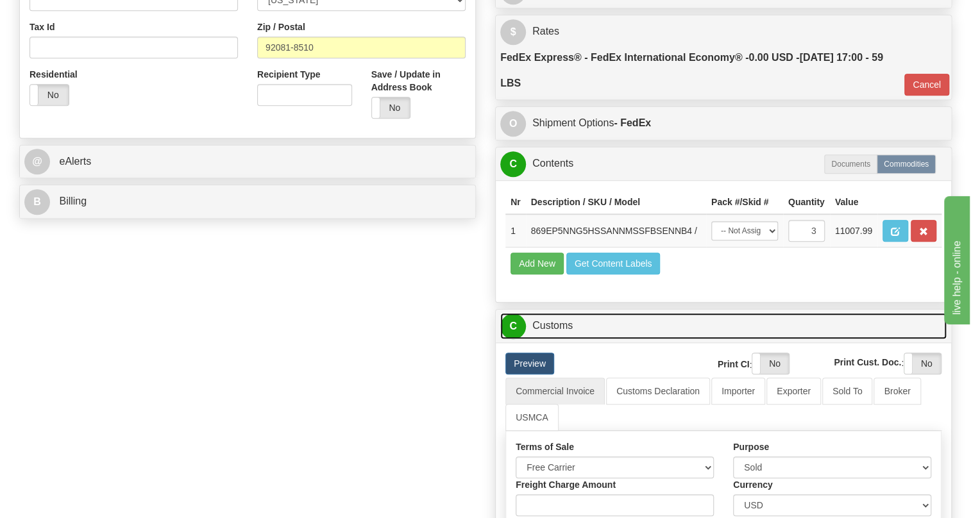
click at [549, 321] on link "C Customs" at bounding box center [723, 326] width 446 height 26
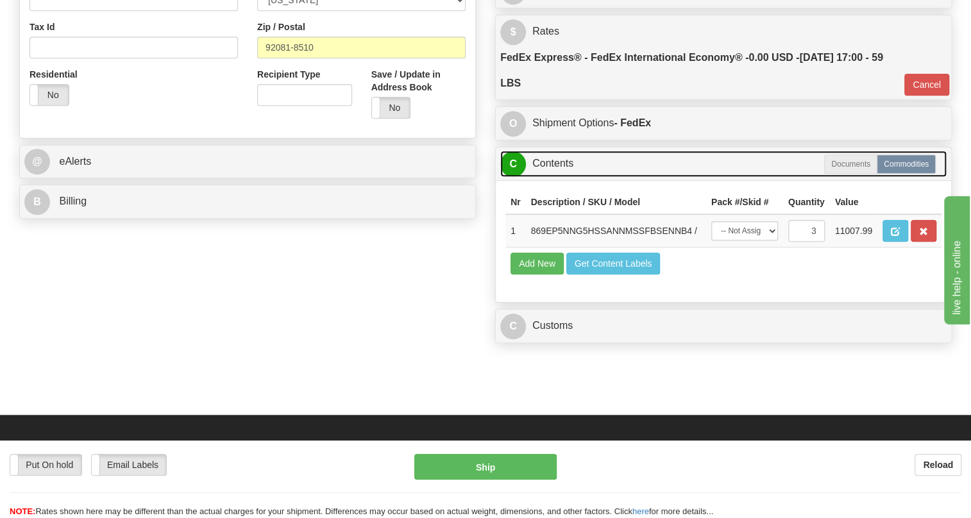
click at [546, 162] on link "C Contents" at bounding box center [723, 164] width 446 height 26
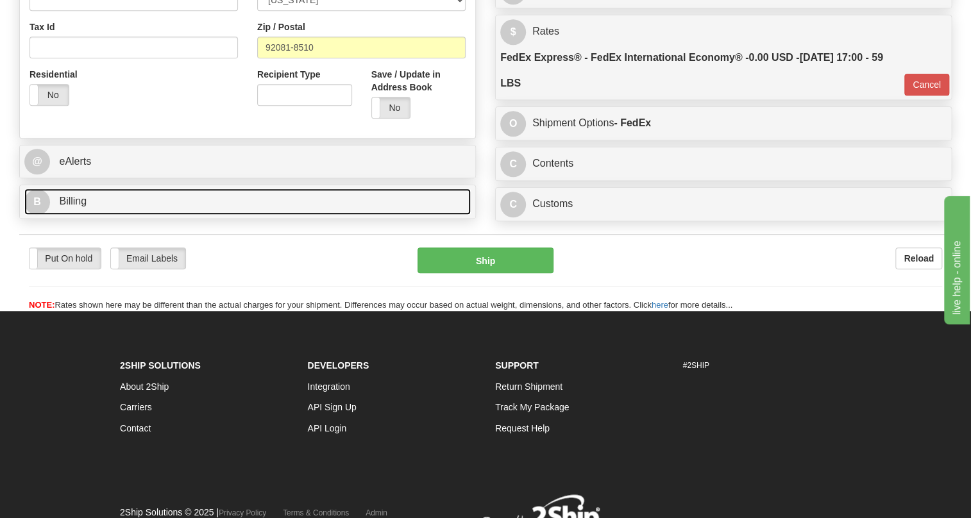
click at [79, 201] on span "Billing" at bounding box center [73, 201] width 28 height 11
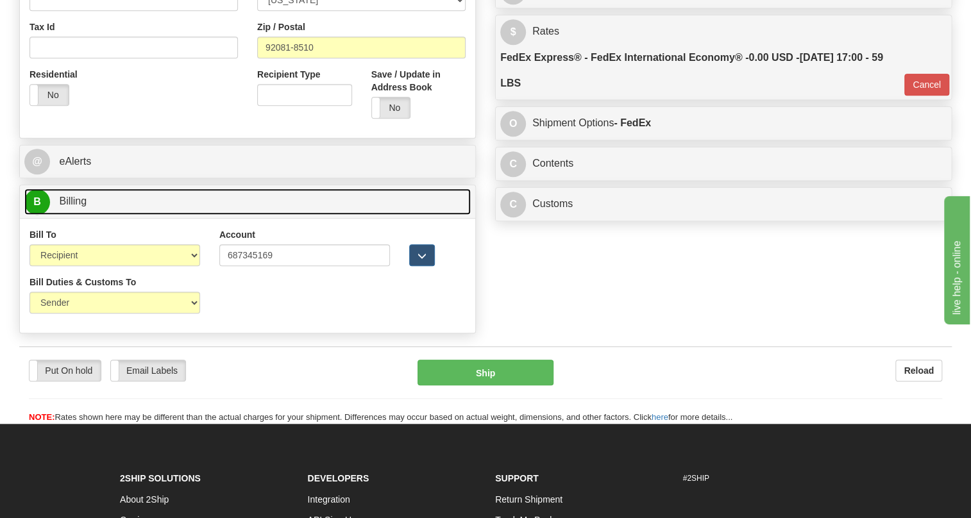
click at [79, 201] on span "Billing" at bounding box center [73, 201] width 28 height 11
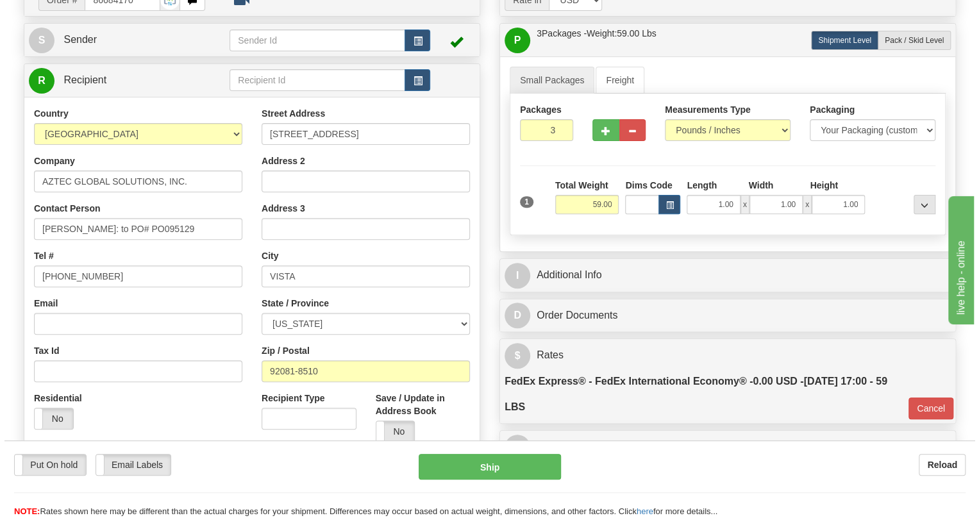
scroll to position [112, 0]
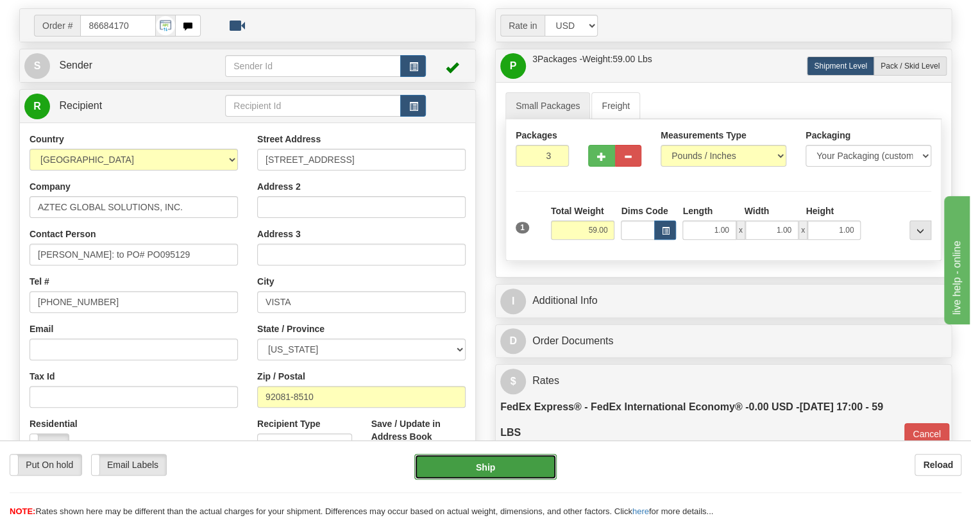
click at [487, 468] on button "Ship" at bounding box center [485, 467] width 142 height 26
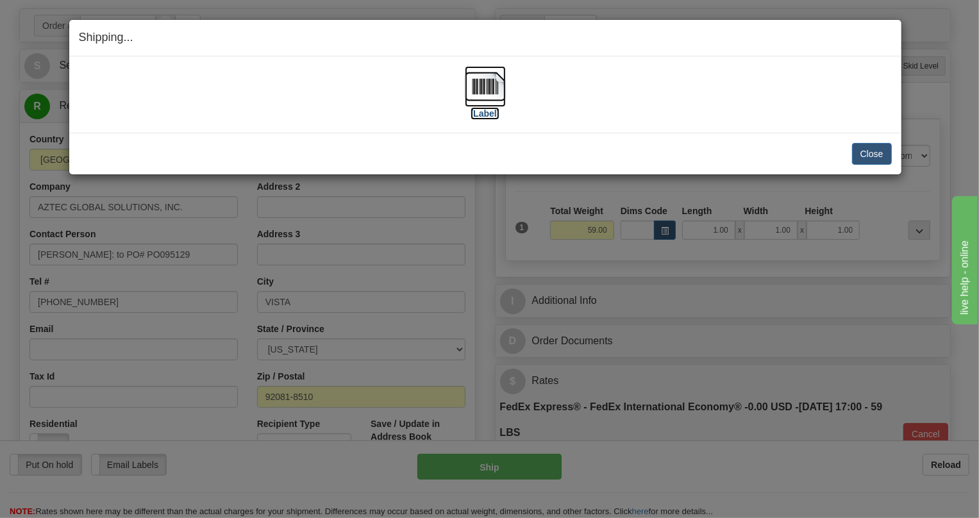
click at [478, 91] on img at bounding box center [485, 86] width 41 height 41
click at [872, 155] on button "Close" at bounding box center [872, 154] width 40 height 22
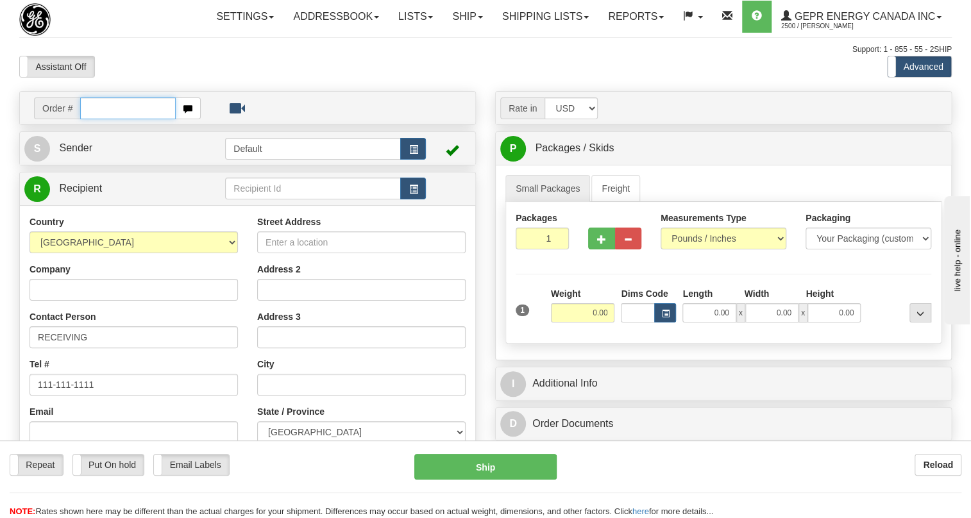
click at [116, 119] on input "text" at bounding box center [128, 108] width 96 height 22
paste input "0086684181"
click at [96, 119] on input "0086684181" at bounding box center [128, 108] width 96 height 22
type input "86684181"
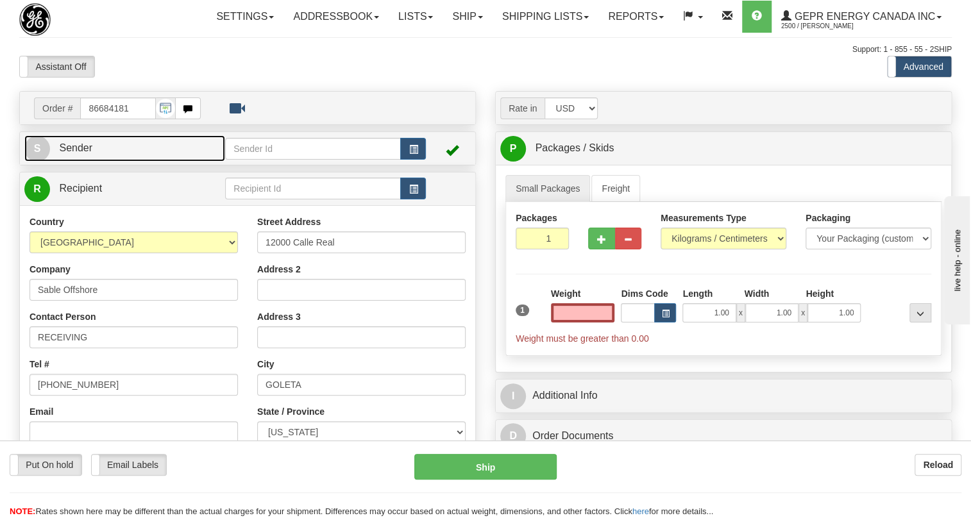
type input "0.00"
drag, startPoint x: 81, startPoint y: 173, endPoint x: 58, endPoint y: 178, distance: 24.3
click at [81, 153] on span "Sender" at bounding box center [75, 147] width 33 height 11
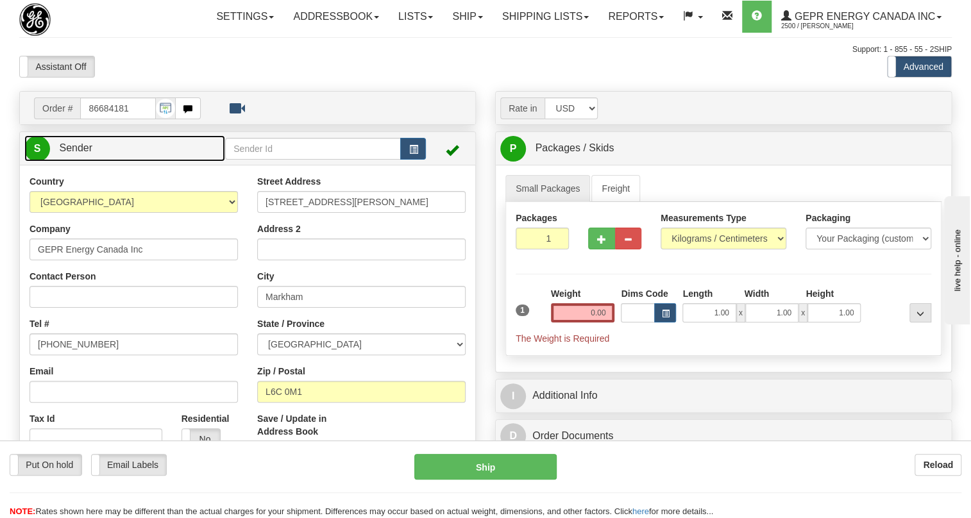
type input "MARKHAM"
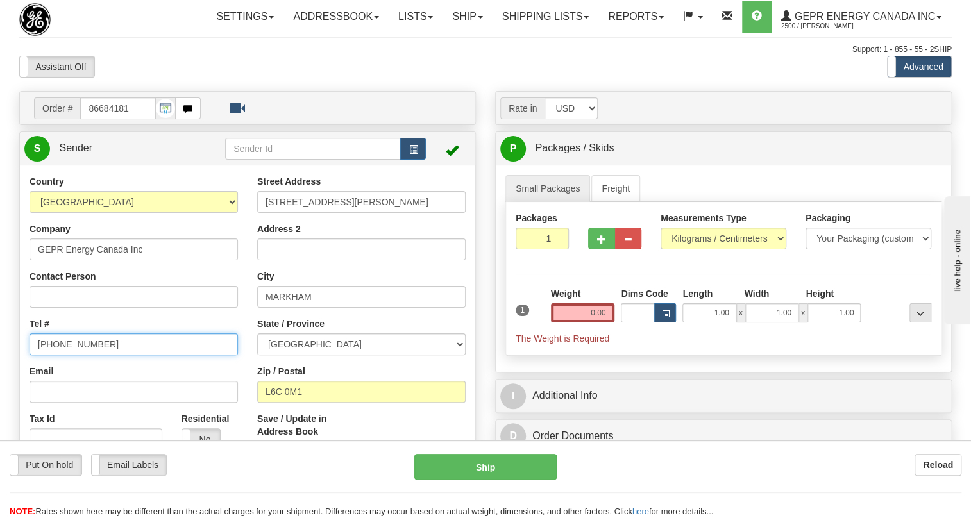
click at [71, 355] on input "[PHONE_NUMBER]" at bounding box center [133, 344] width 208 height 22
paste input "[PHONE_NUMBER]"
type input "[PHONE_NUMBER]"
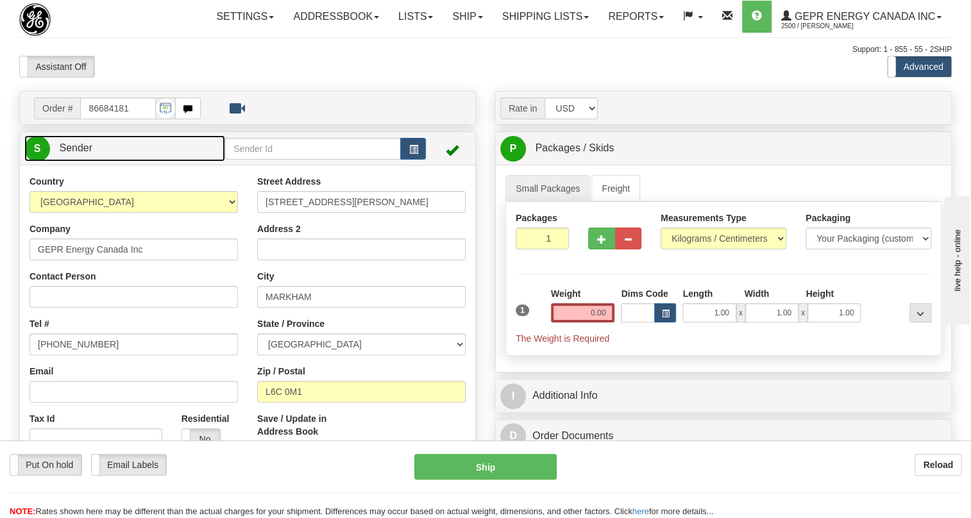
click at [84, 153] on span "Sender" at bounding box center [75, 147] width 33 height 11
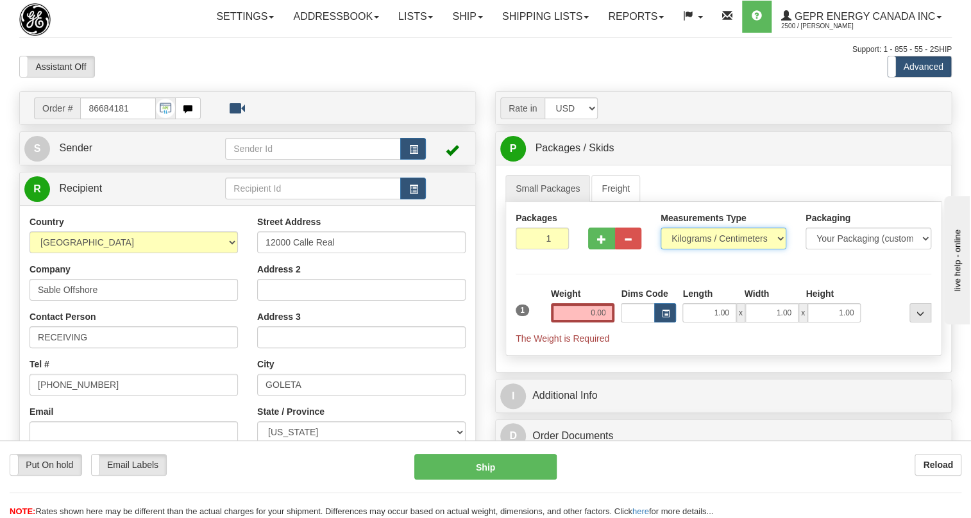
click at [700, 249] on select "Pounds / Inches Kilograms / Centimeters" at bounding box center [723, 239] width 126 height 22
select select "0"
click at [660, 249] on select "Pounds / Inches Kilograms / Centimeters" at bounding box center [723, 239] width 126 height 22
click at [599, 322] on input "0.00" at bounding box center [583, 312] width 64 height 19
type input "0.00"
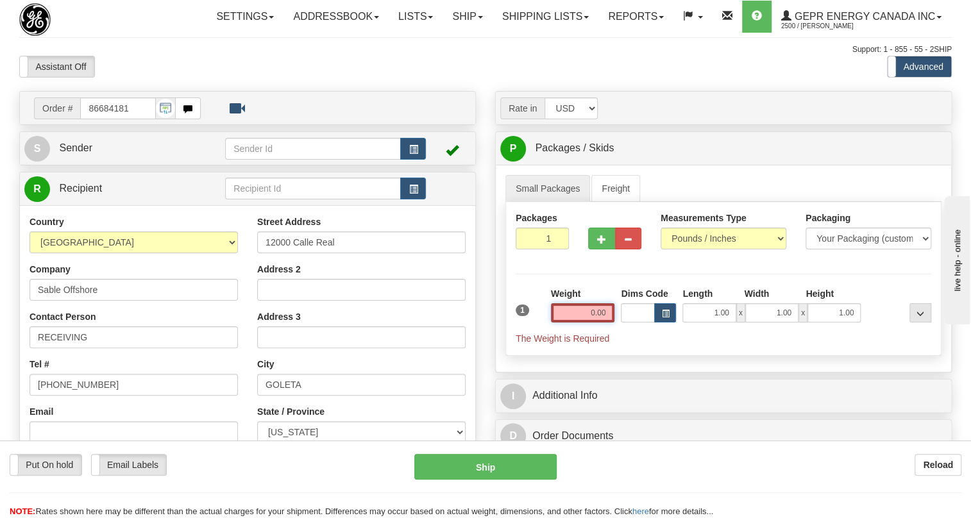
click at [586, 322] on input "0.00" at bounding box center [583, 312] width 64 height 19
drag, startPoint x: 586, startPoint y: 343, endPoint x: 579, endPoint y: 339, distance: 8.0
click at [586, 322] on input "text" at bounding box center [583, 312] width 64 height 19
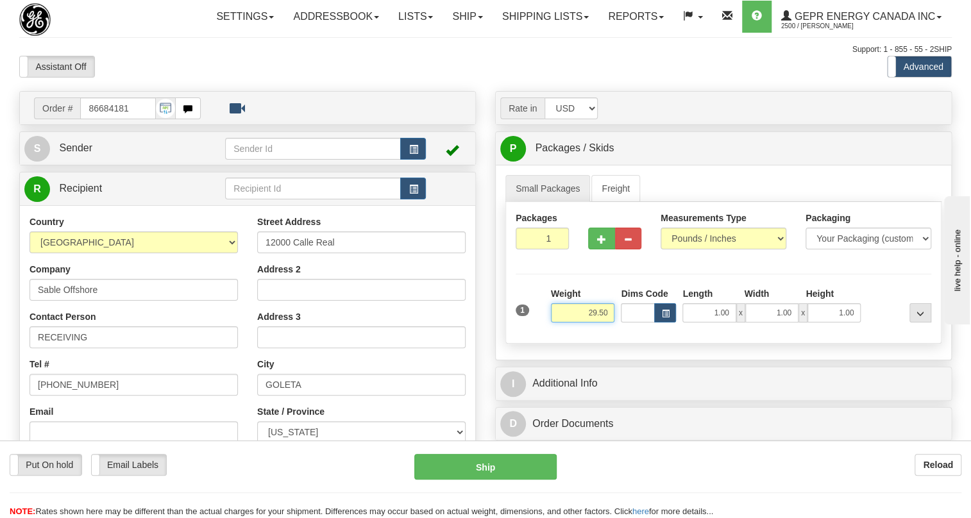
type input "29.50"
click at [540, 249] on input "1" at bounding box center [541, 239] width 53 height 22
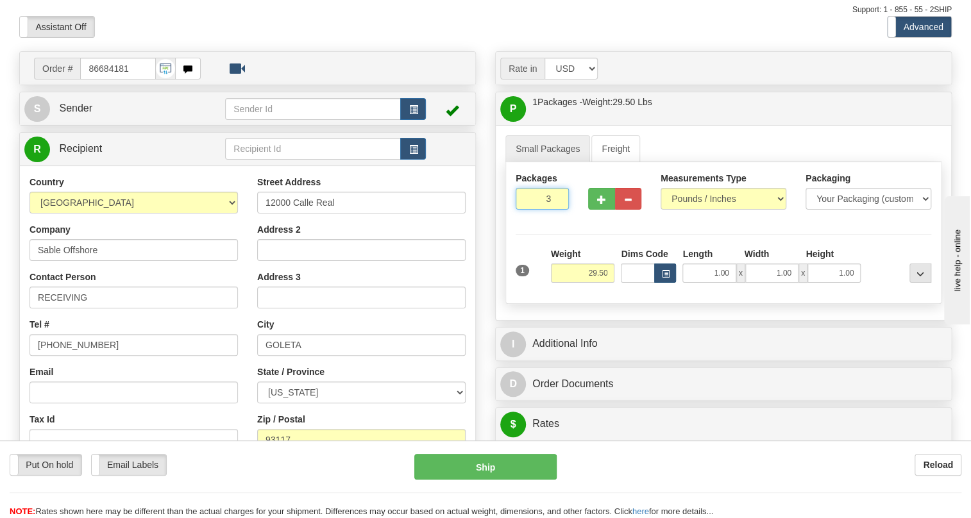
scroll to position [116, 0]
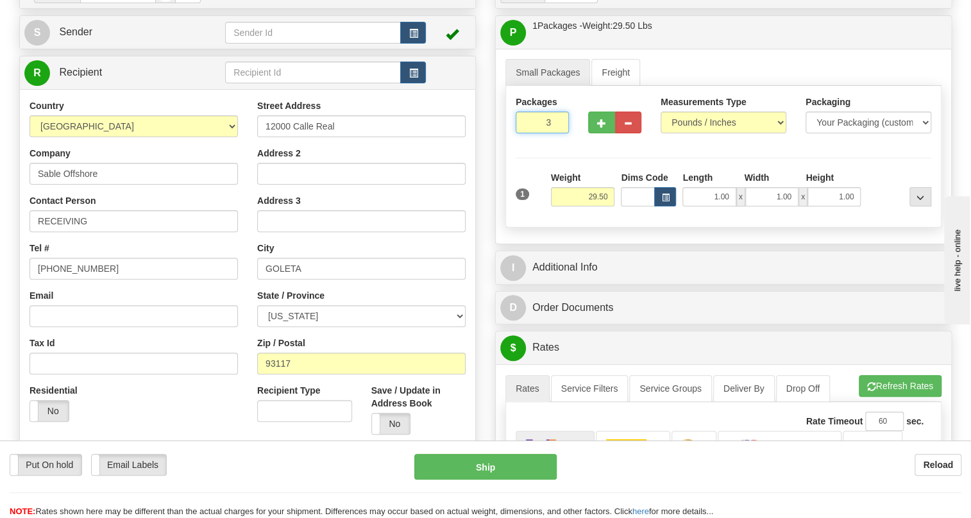
type input "3"
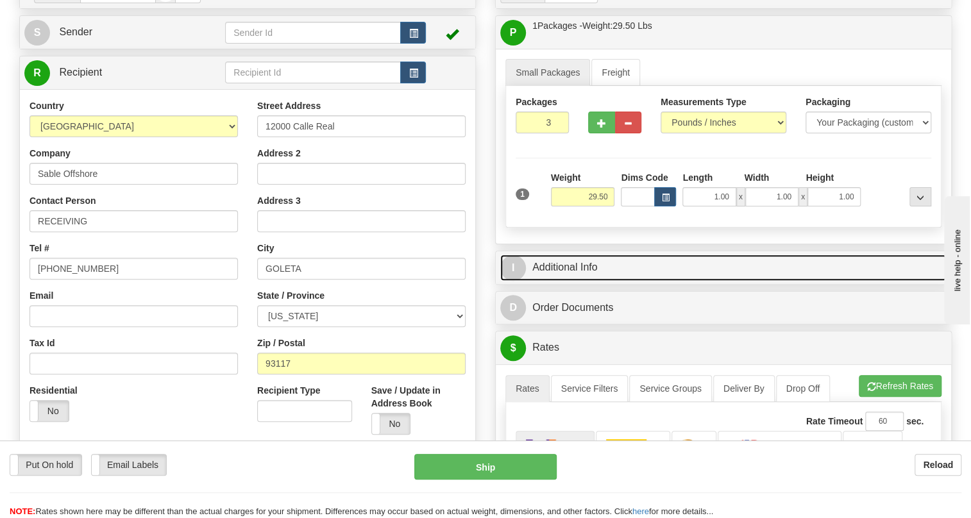
click at [576, 281] on link "I Additional Info" at bounding box center [723, 267] width 446 height 26
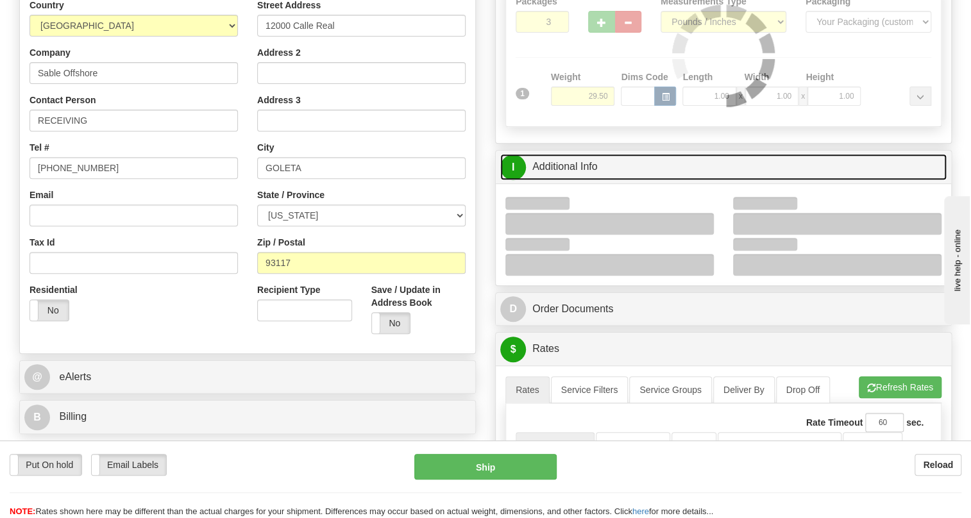
scroll to position [233, 0]
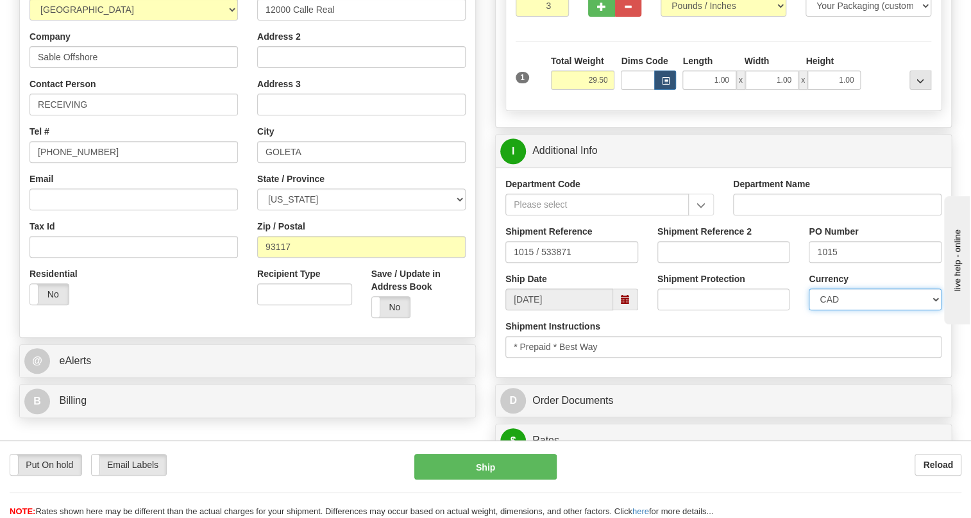
click at [860, 310] on select "CAD USD EUR ZAR [PERSON_NAME] ARN AUD AUS AWG BBD BFR BGN BHD BMD BND BRC BRL C…" at bounding box center [874, 299] width 133 height 22
select select "1"
click at [808, 310] on select "CAD USD EUR ZAR [PERSON_NAME] ARN AUD AUS AWG BBD BFR BGN BHD BMD BND BRC BRL C…" at bounding box center [874, 299] width 133 height 22
click at [825, 263] on input "1015" at bounding box center [874, 252] width 133 height 22
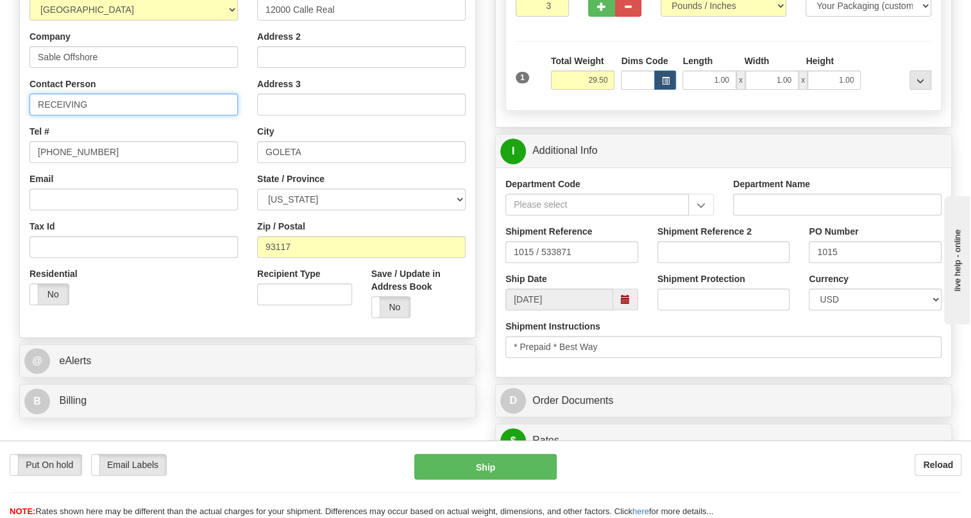
click at [124, 115] on input "RECEIVING" at bounding box center [133, 105] width 208 height 22
paste input "1015"
type input "RECEIVING / PO# 1015"
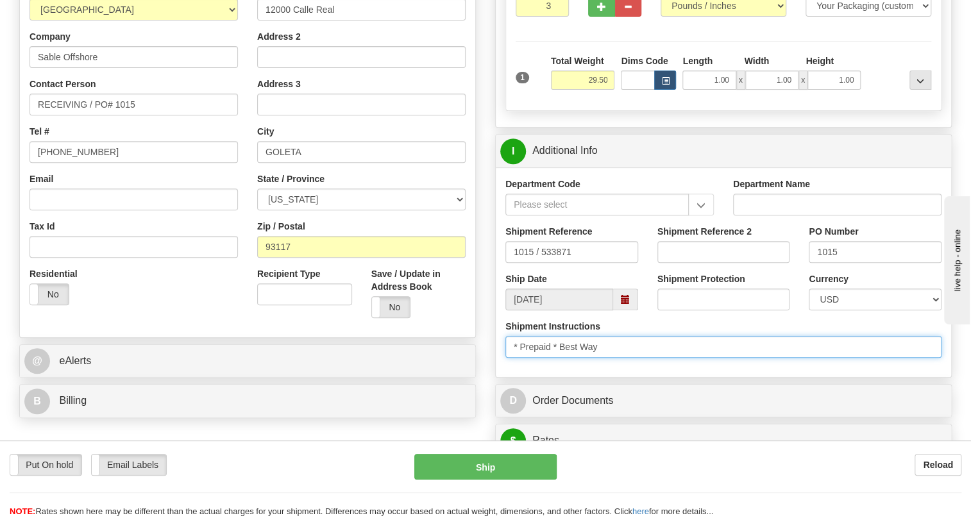
drag, startPoint x: 603, startPoint y: 376, endPoint x: 511, endPoint y: 394, distance: 93.4
click at [511, 367] on div "Shipment Instructions * Prepaid * Best Way" at bounding box center [723, 343] width 455 height 47
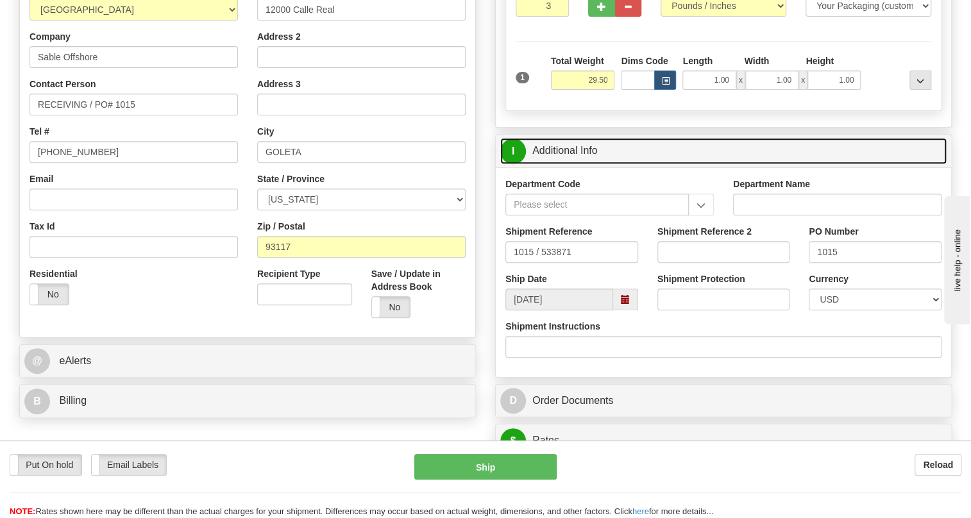
click at [563, 164] on link "I Additional Info" at bounding box center [723, 151] width 446 height 26
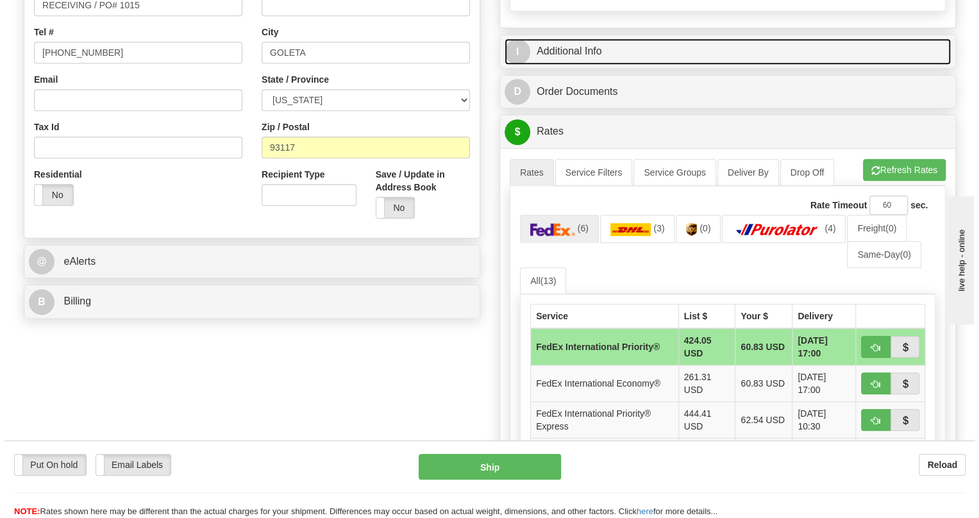
scroll to position [349, 0]
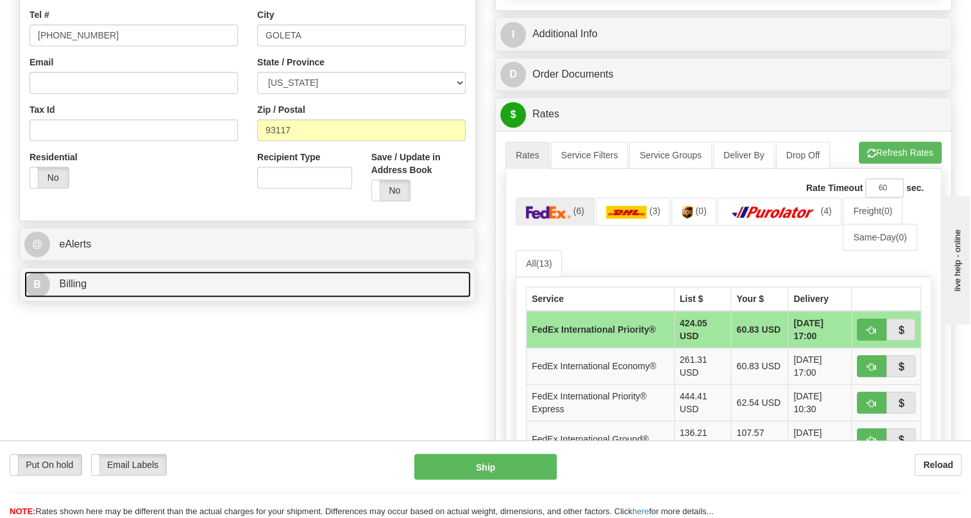
click at [79, 289] on span "Billing" at bounding box center [73, 283] width 28 height 11
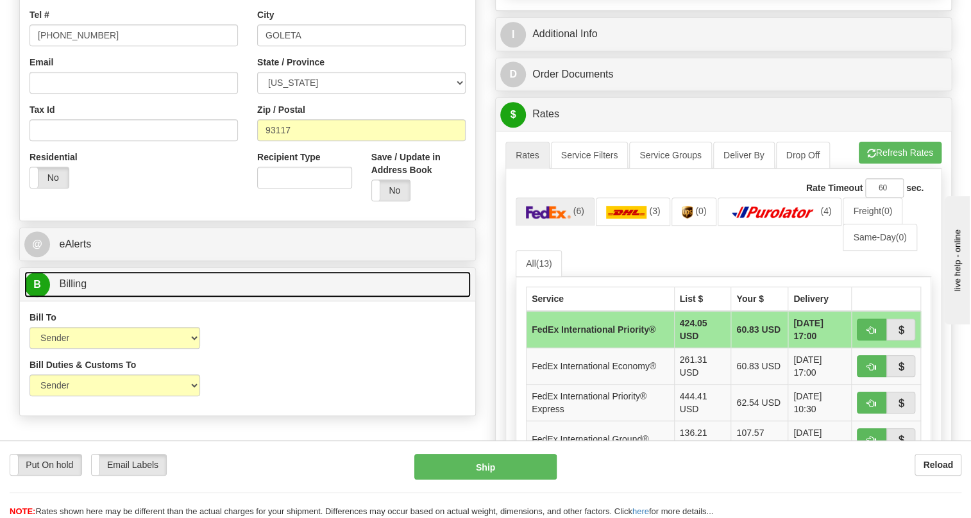
click at [79, 289] on span "Billing" at bounding box center [73, 283] width 28 height 11
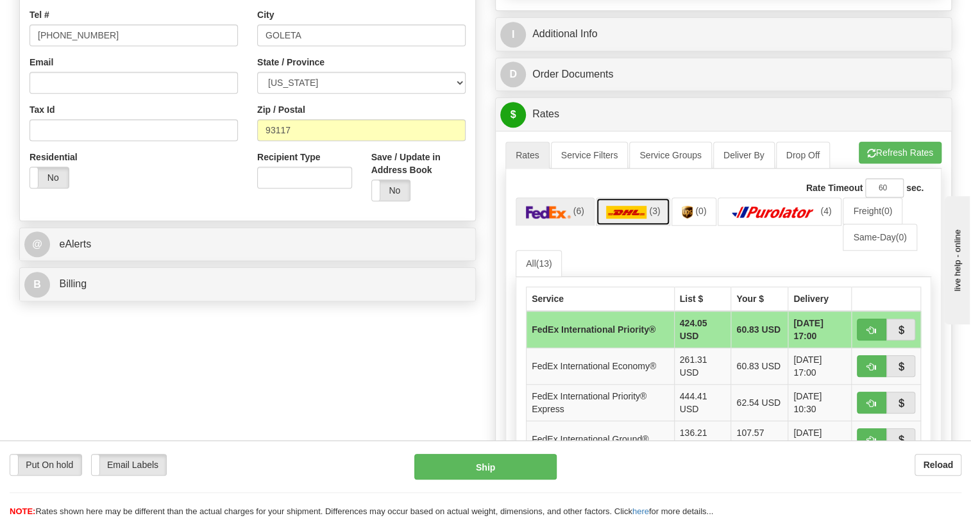
click at [626, 219] on img at bounding box center [626, 212] width 41 height 13
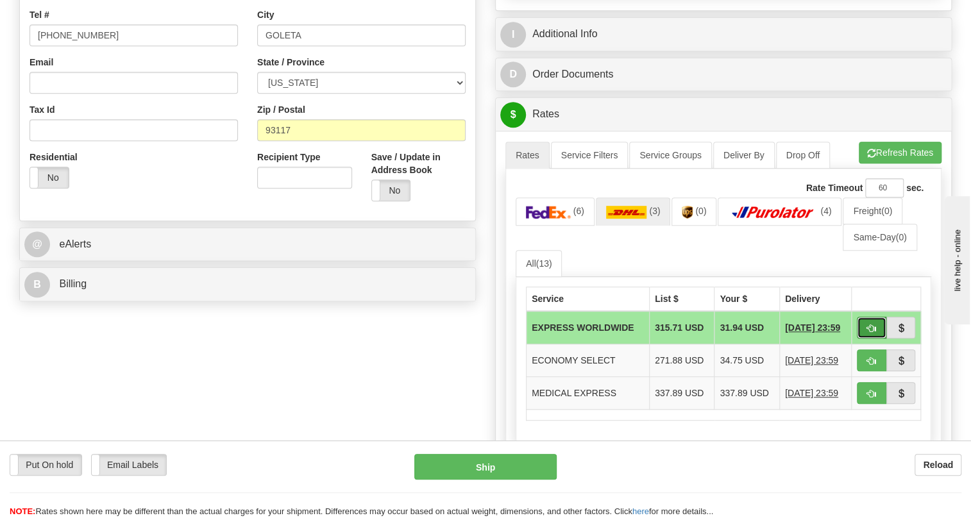
click at [872, 333] on span "button" at bounding box center [871, 328] width 9 height 8
type input "P"
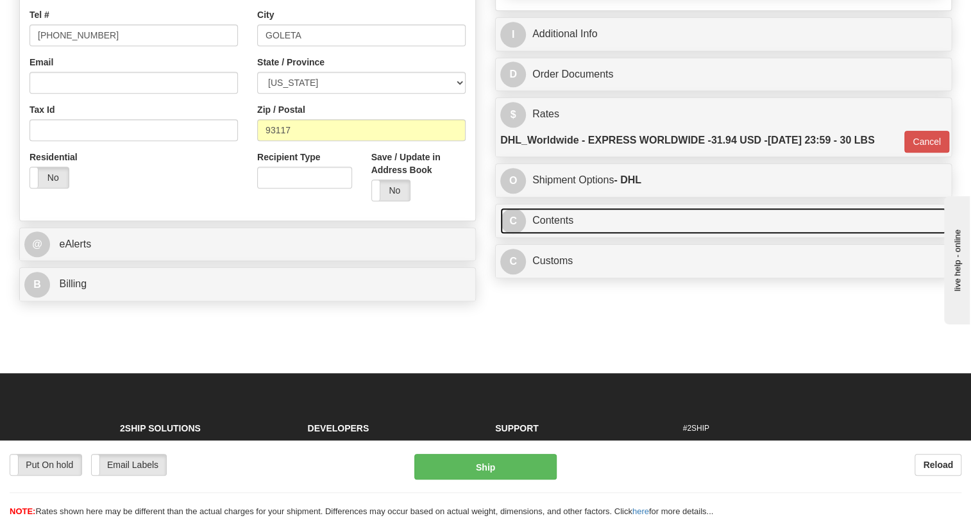
click at [558, 234] on link "C Contents" at bounding box center [723, 221] width 446 height 26
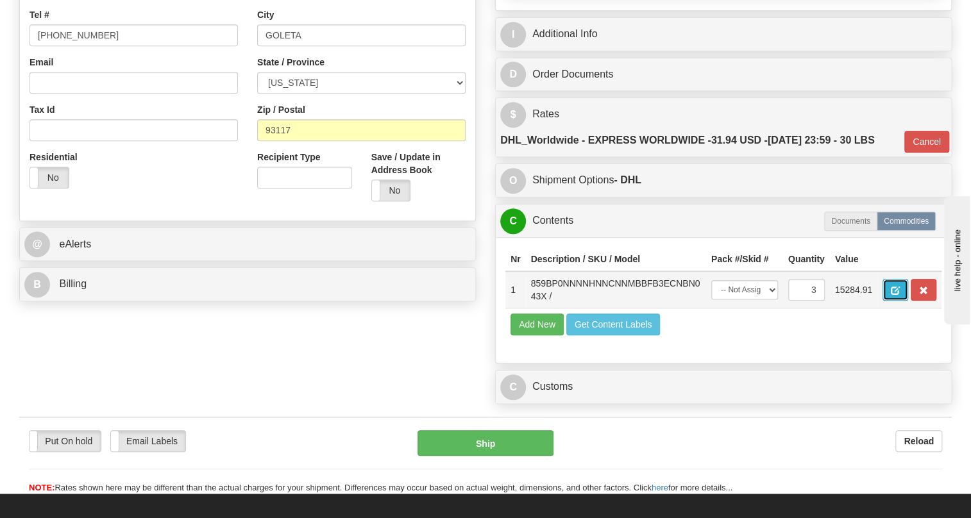
click at [896, 295] on span "button" at bounding box center [894, 291] width 9 height 8
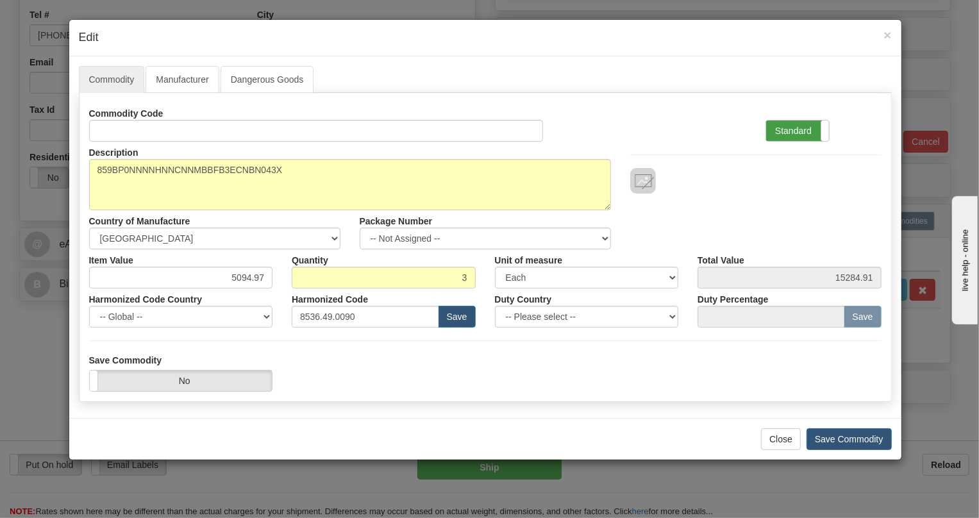
click at [788, 128] on label "Standard" at bounding box center [797, 131] width 63 height 21
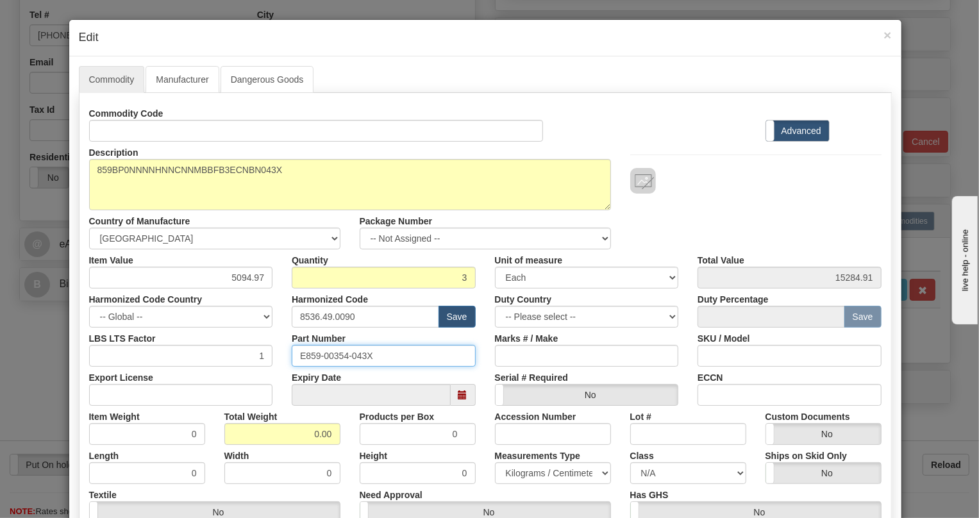
click at [337, 353] on input "E859-00354-043X" at bounding box center [384, 356] width 184 height 22
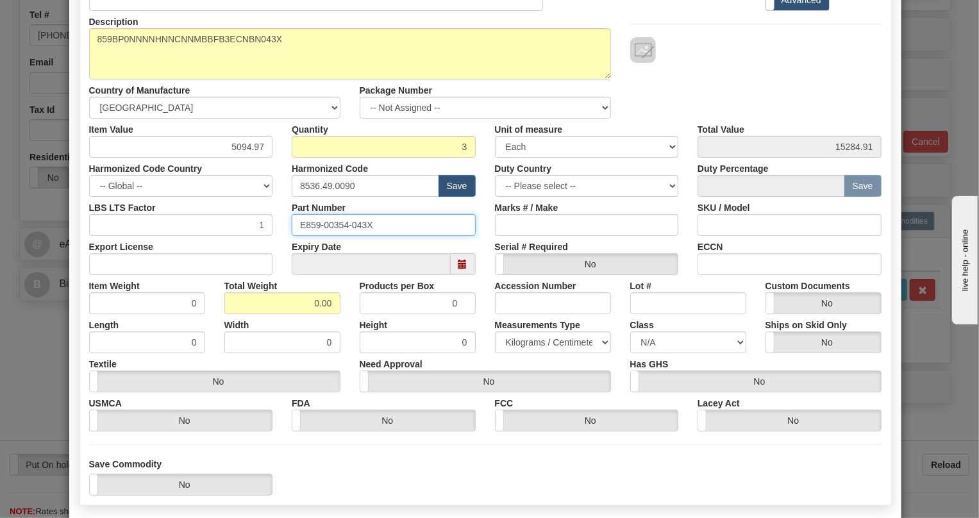
scroll to position [174, 0]
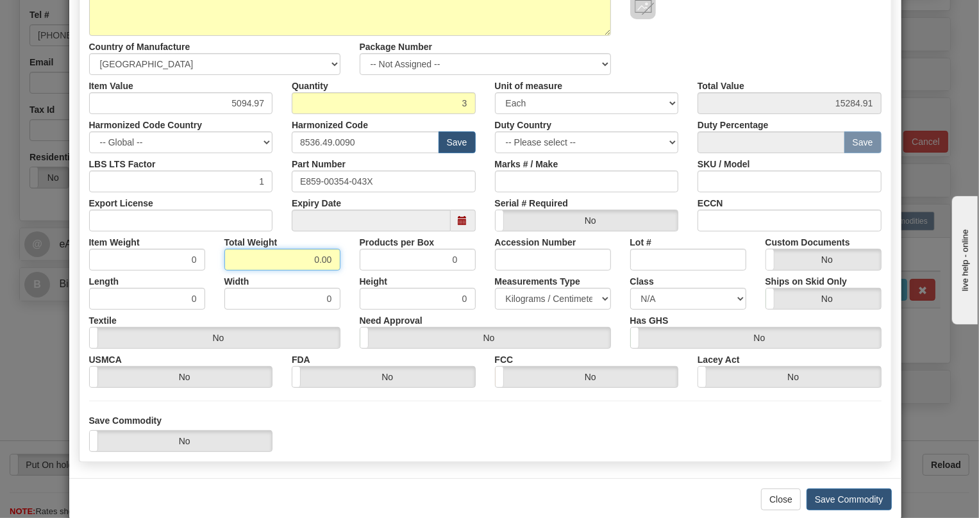
click at [307, 263] on input "0.00" at bounding box center [282, 260] width 116 height 22
type input "1.00"
type input "0.3333"
click at [520, 297] on select "Pounds / Inches Kilograms / Centimeters" at bounding box center [553, 299] width 116 height 22
select select "0"
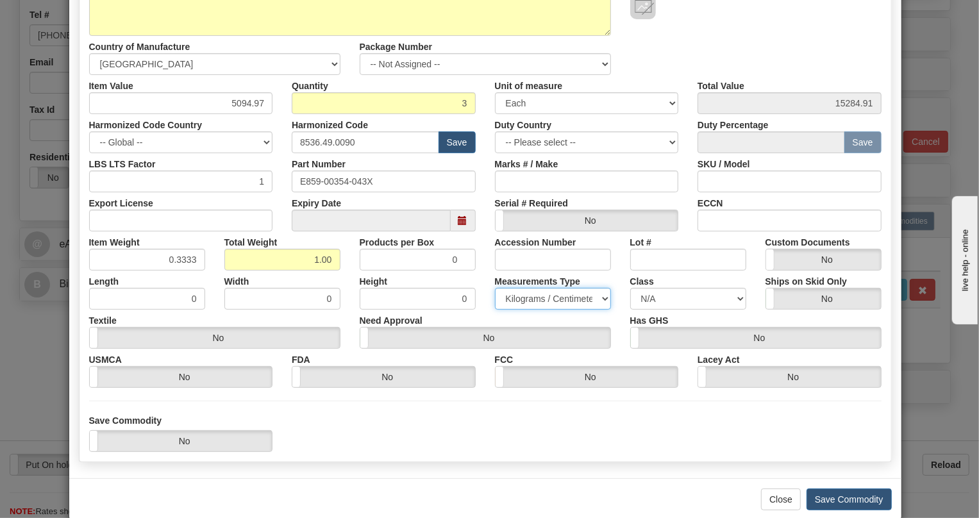
click at [495, 288] on select "Pounds / Inches Kilograms / Centimeters" at bounding box center [553, 299] width 116 height 22
drag, startPoint x: 185, startPoint y: 254, endPoint x: 192, endPoint y: 268, distance: 15.8
click at [192, 268] on input "0.3333" at bounding box center [147, 260] width 116 height 22
type input "0.3335"
click at [252, 104] on input "5094.97" at bounding box center [181, 103] width 184 height 22
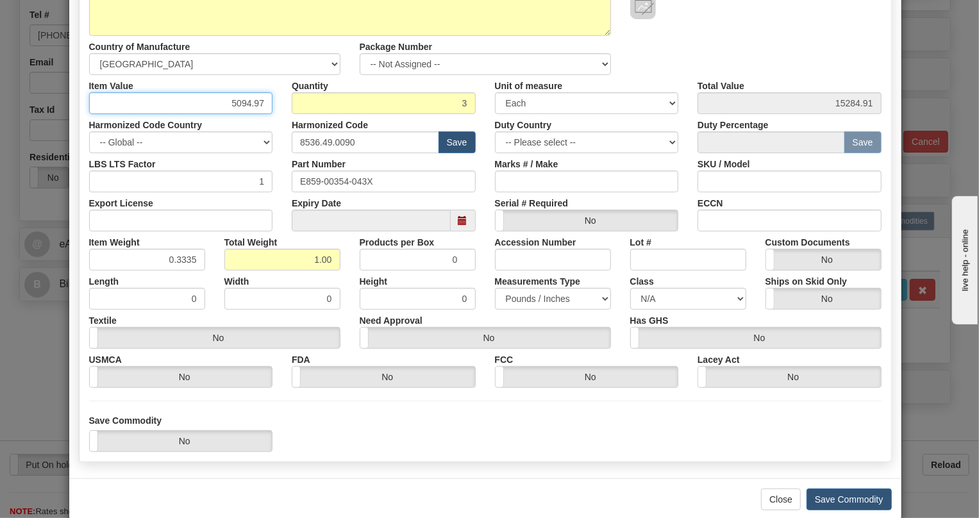
click at [252, 104] on input "5094.97" at bounding box center [181, 103] width 184 height 22
type input "3469.45"
type input "10408.35"
click at [282, 121] on div "Harmonized Code 8536.49.0090 Save" at bounding box center [383, 133] width 203 height 39
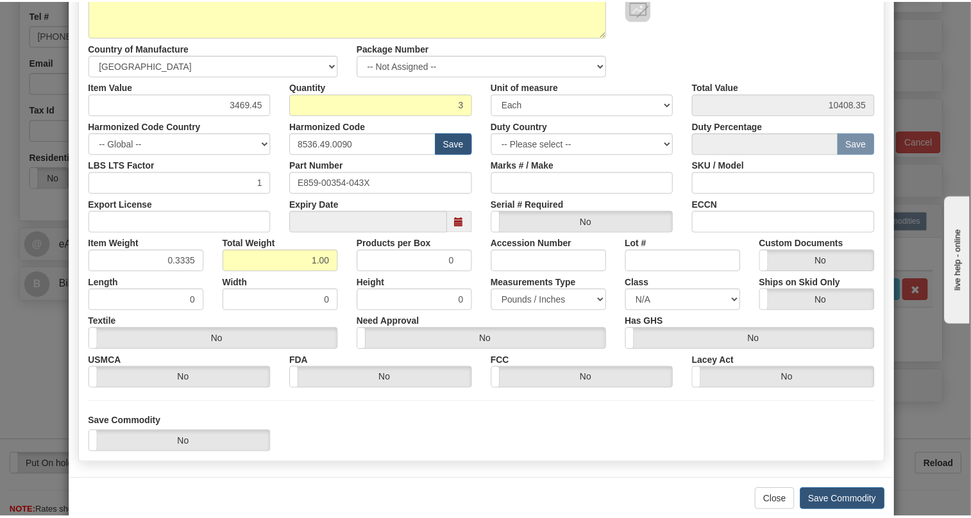
scroll to position [195, 0]
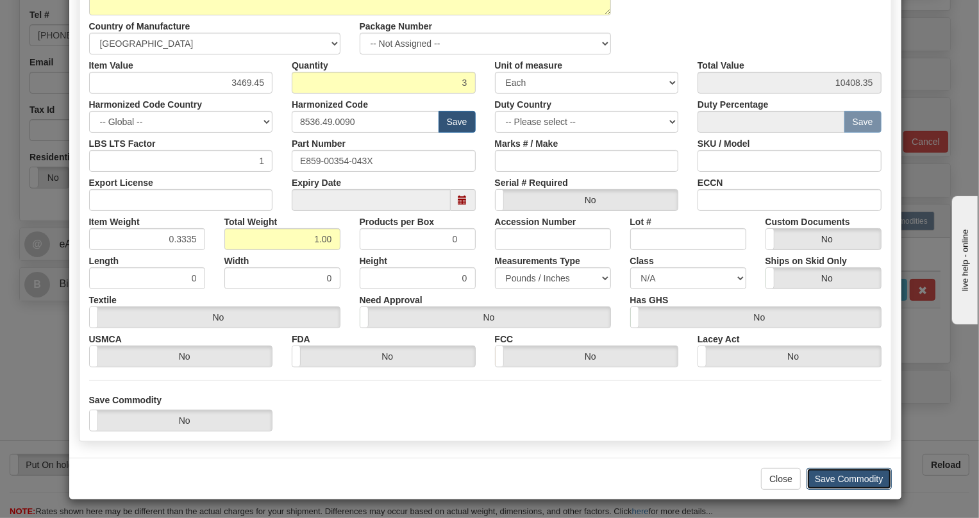
click at [851, 478] on button "Save Commodity" at bounding box center [848, 479] width 85 height 22
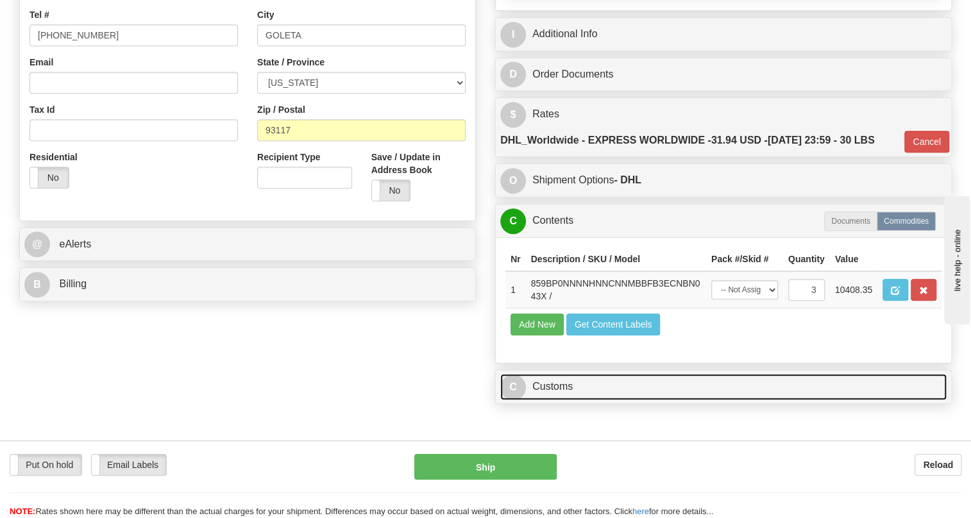
click at [549, 400] on link "C Customs" at bounding box center [723, 387] width 446 height 26
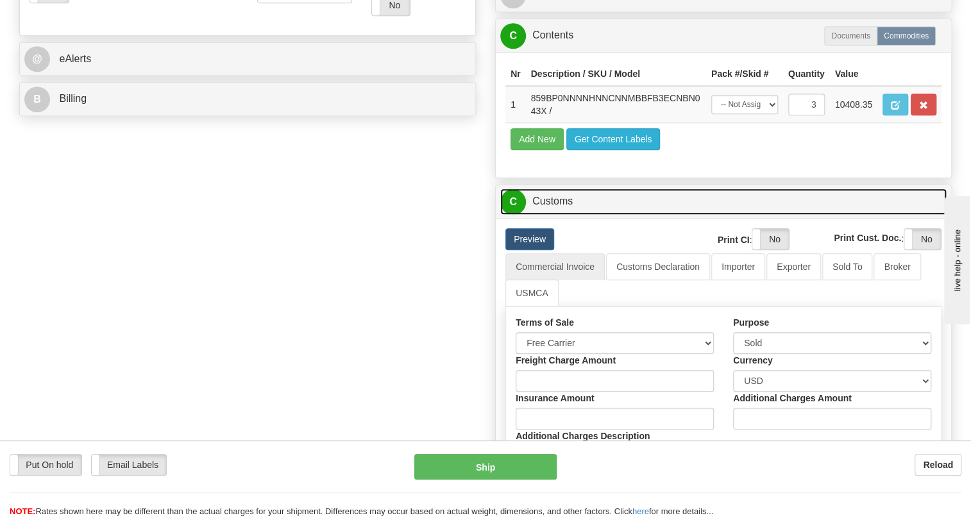
scroll to position [466, 0]
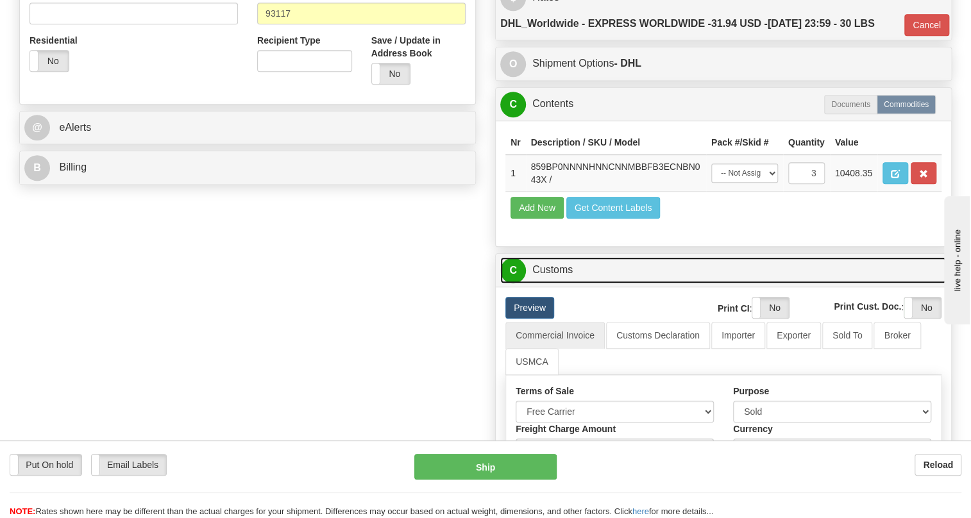
click at [563, 283] on link "C Customs" at bounding box center [723, 270] width 446 height 26
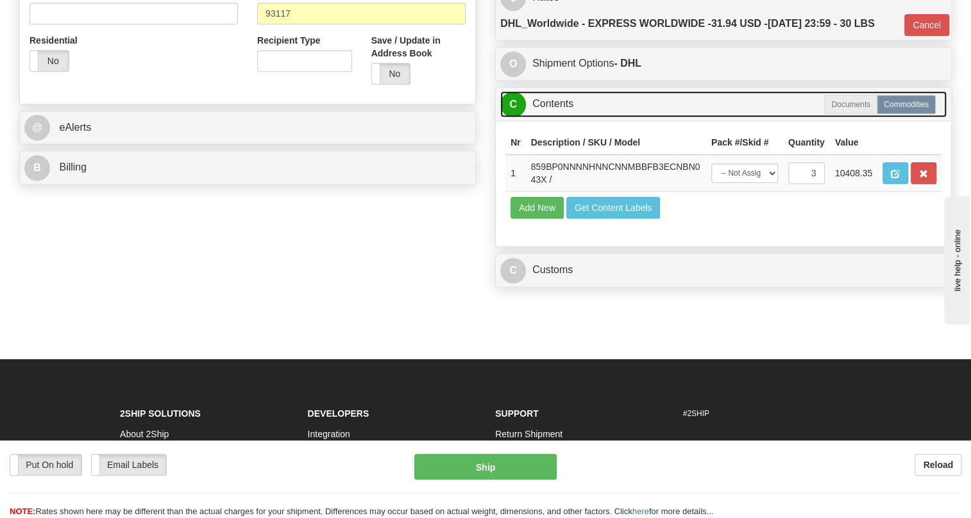
click at [551, 117] on link "C Contents" at bounding box center [723, 104] width 446 height 26
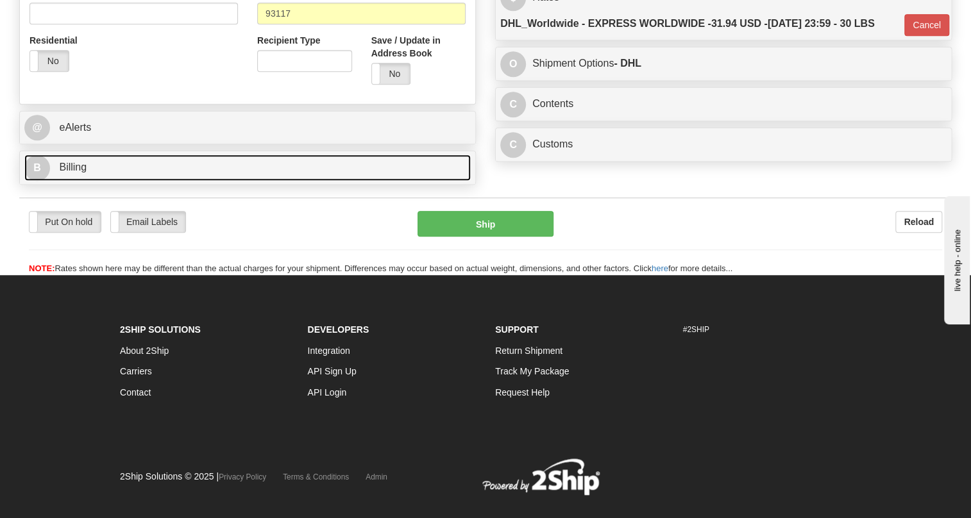
click at [70, 172] on span "Billing" at bounding box center [73, 167] width 28 height 11
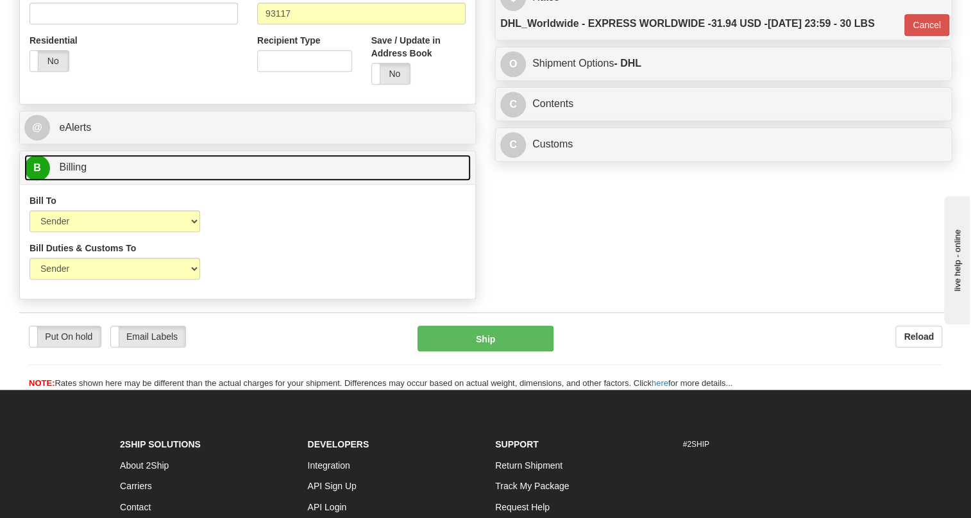
click at [70, 172] on span "Billing" at bounding box center [73, 167] width 28 height 11
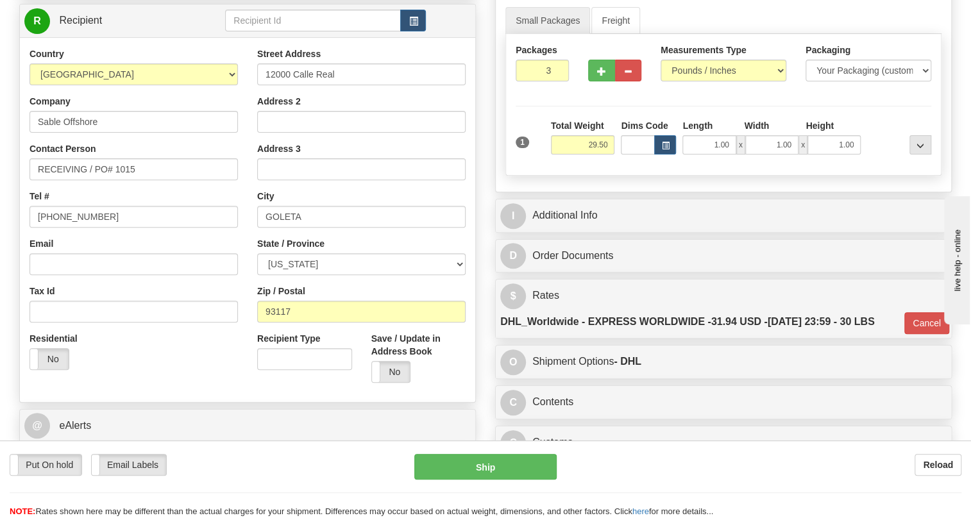
scroll to position [174, 0]
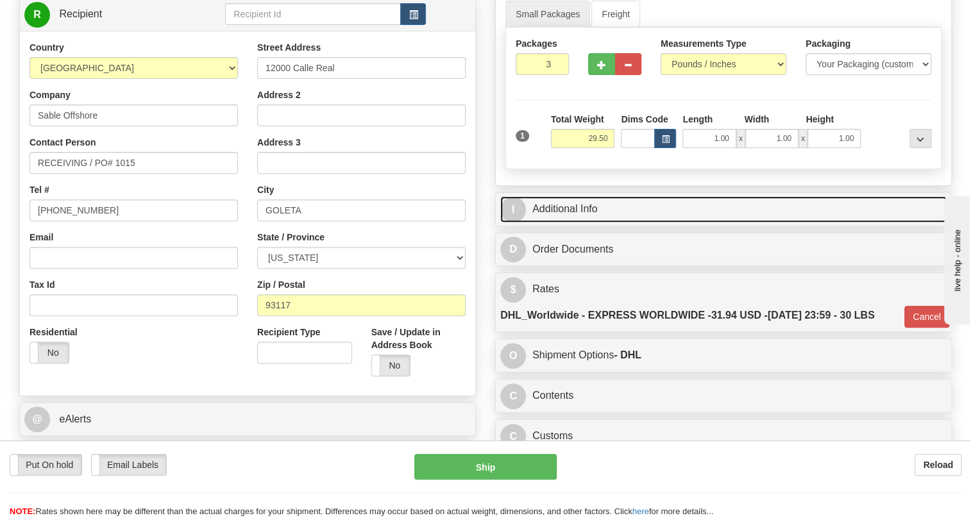
click at [564, 222] on link "I Additional Info" at bounding box center [723, 209] width 446 height 26
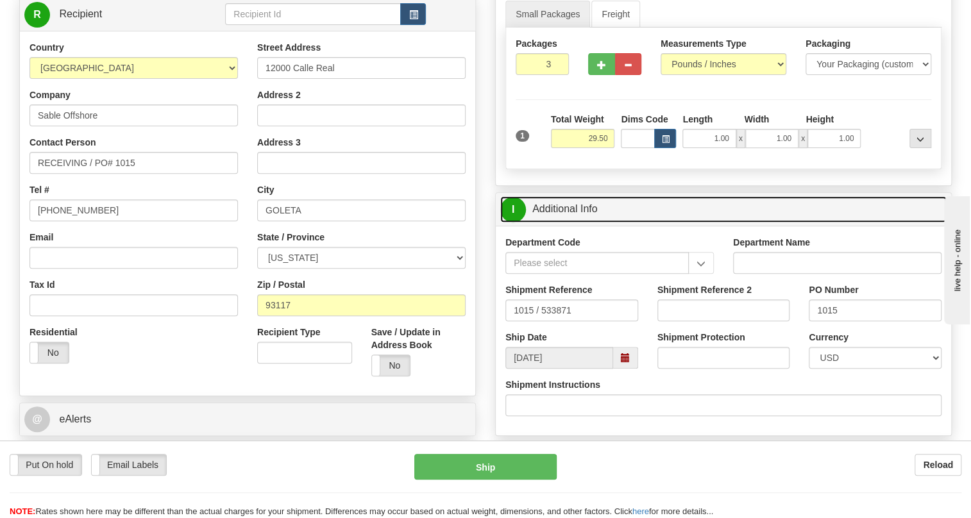
click at [564, 222] on link "I Additional Info" at bounding box center [723, 209] width 446 height 26
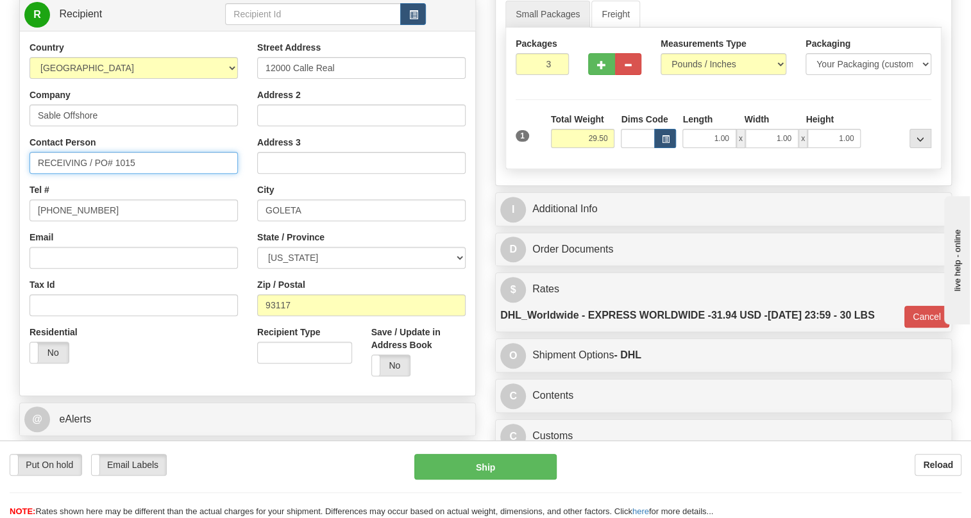
click at [153, 174] on input "RECEIVING / PO# 1015" at bounding box center [133, 163] width 208 height 22
click at [181, 174] on input "RECEIVING / PO# 1015 /" at bounding box center [133, 163] width 208 height 22
paste input "Mike Montgomery"
type input "RECEIVING / PO# 1015 / Mike Montgomery"
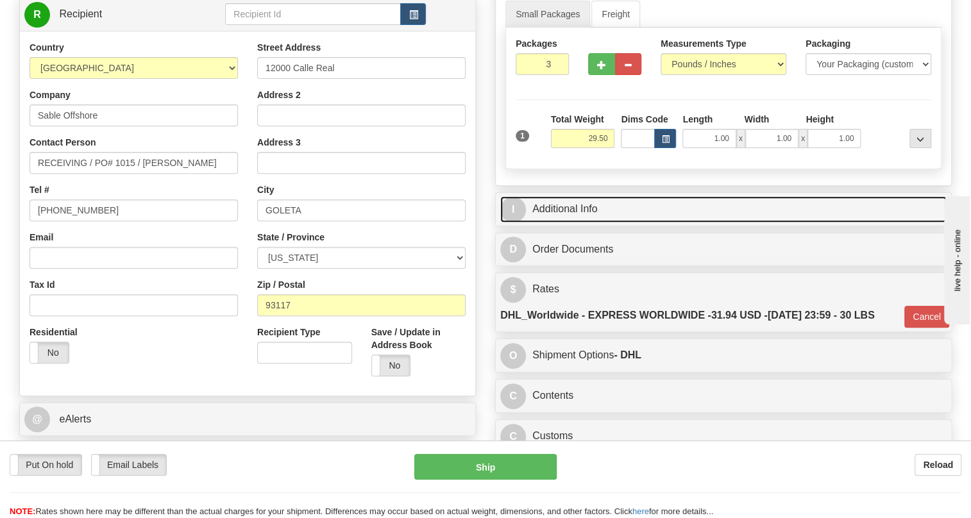
click at [571, 222] on link "I Additional Info" at bounding box center [723, 209] width 446 height 26
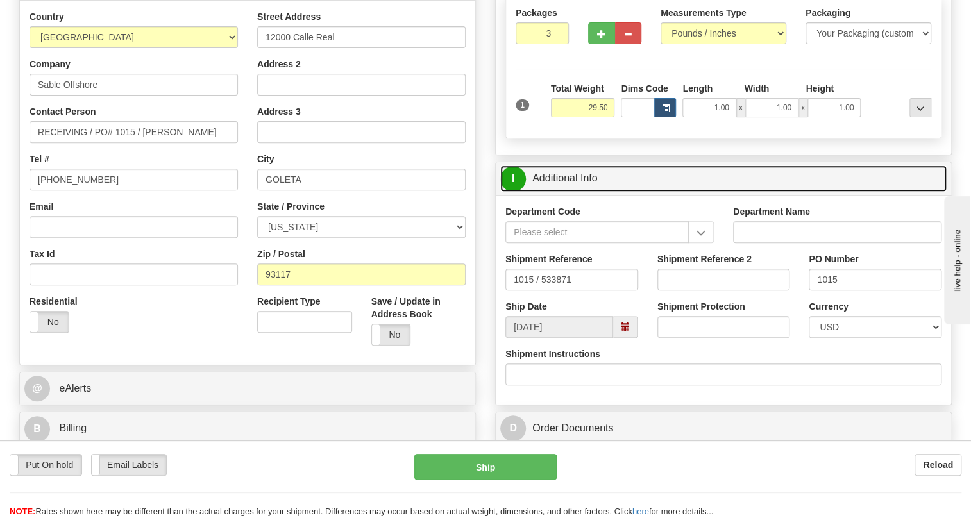
scroll to position [233, 0]
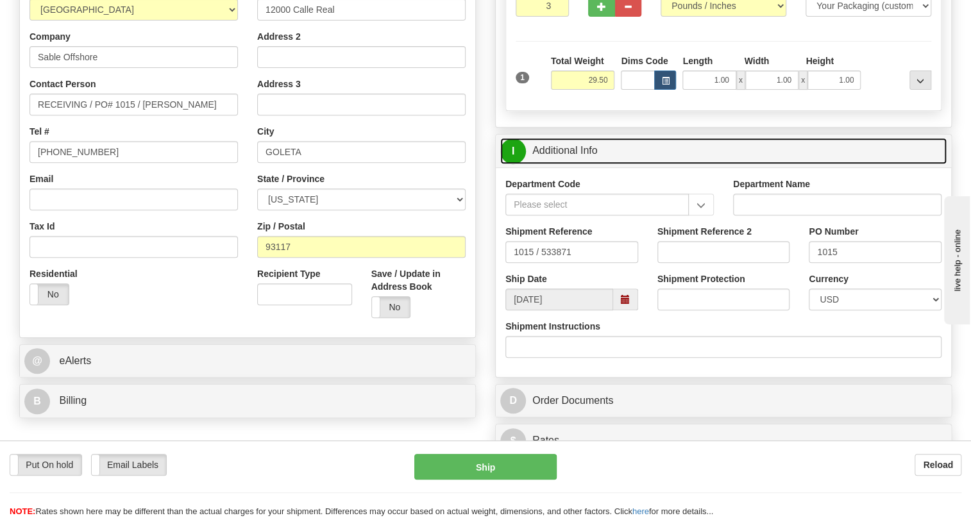
click at [592, 164] on link "I Additional Info" at bounding box center [723, 151] width 446 height 26
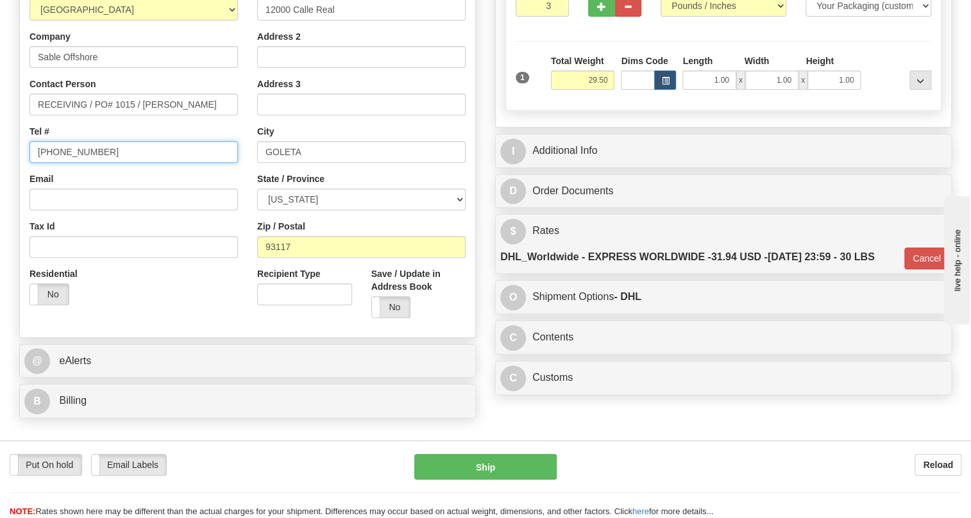
click at [69, 163] on input "[PHONE_NUMBER]" at bounding box center [133, 152] width 208 height 22
click at [70, 163] on input "[PHONE_NUMBER]" at bounding box center [133, 152] width 208 height 22
type input "111-111-1111"
click at [250, 217] on div "Street Address 12000 Calle Real Address 2 Address 3 City GOLETA State / Provinc…" at bounding box center [361, 155] width 228 height 345
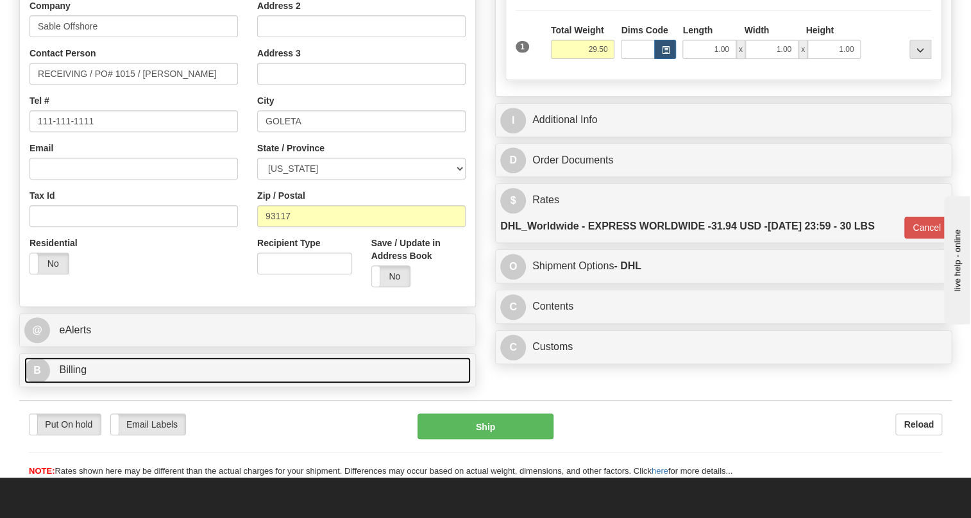
scroll to position [349, 0]
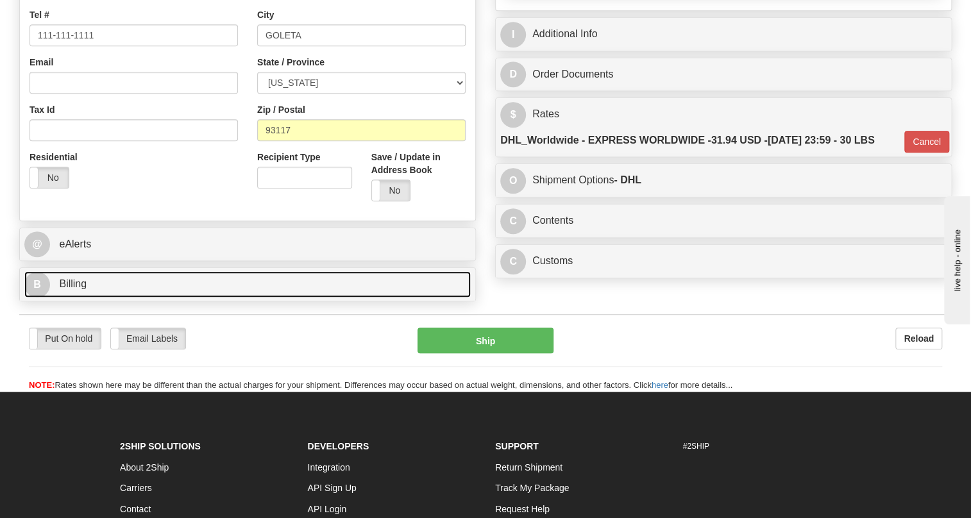
click at [64, 289] on span "Billing" at bounding box center [73, 283] width 28 height 11
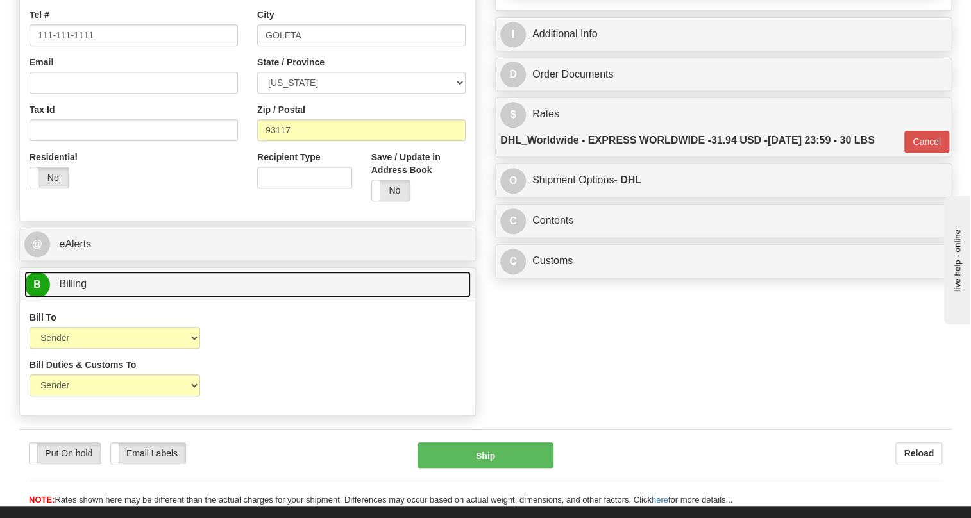
click at [64, 289] on span "Billing" at bounding box center [73, 283] width 28 height 11
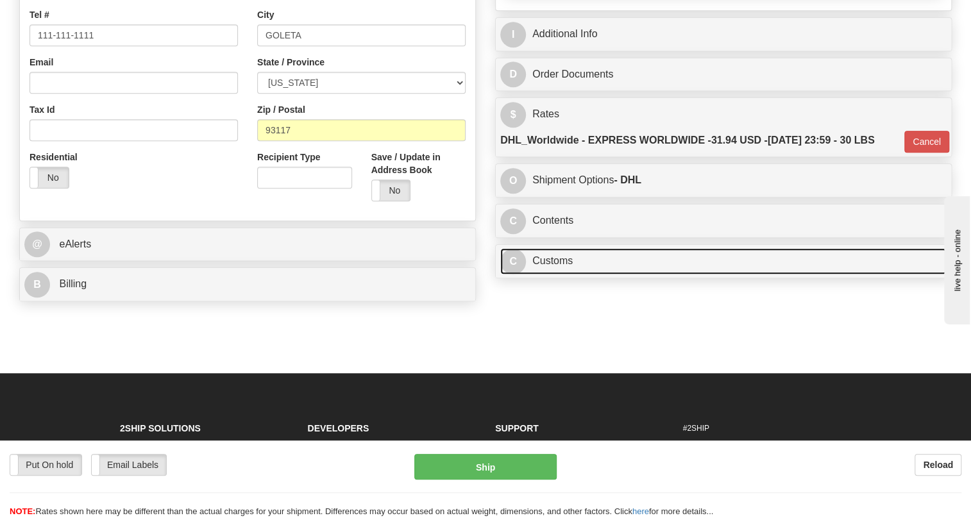
click at [557, 274] on link "C Customs" at bounding box center [723, 261] width 446 height 26
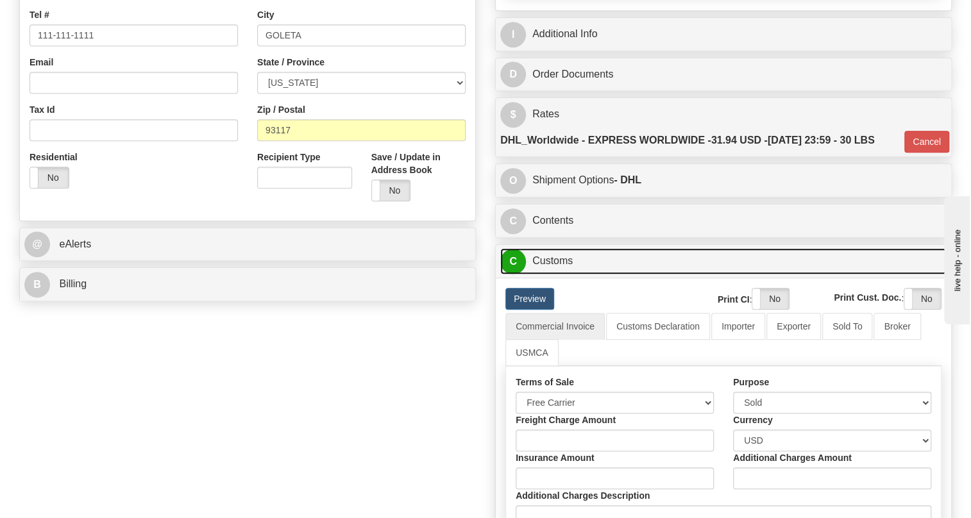
click at [557, 274] on link "C Customs" at bounding box center [723, 261] width 446 height 26
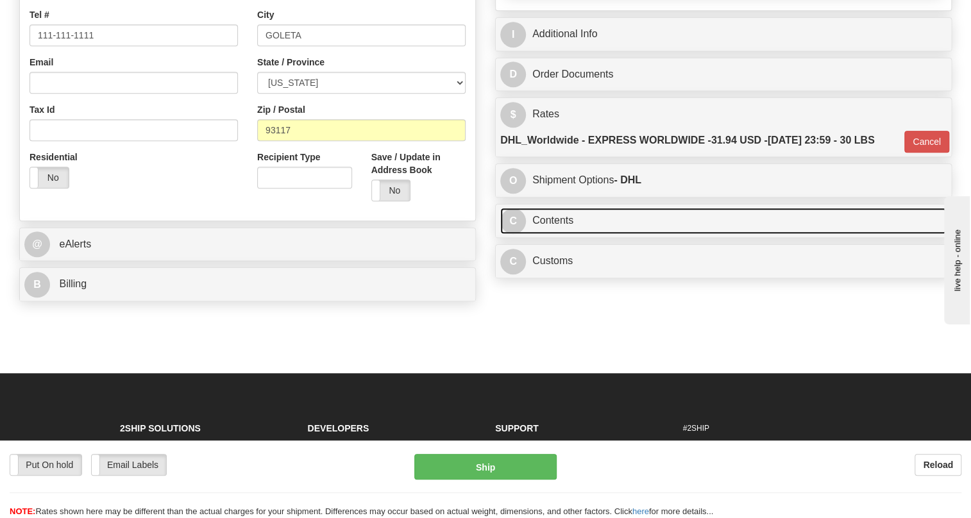
click at [557, 234] on link "C Contents" at bounding box center [723, 221] width 446 height 26
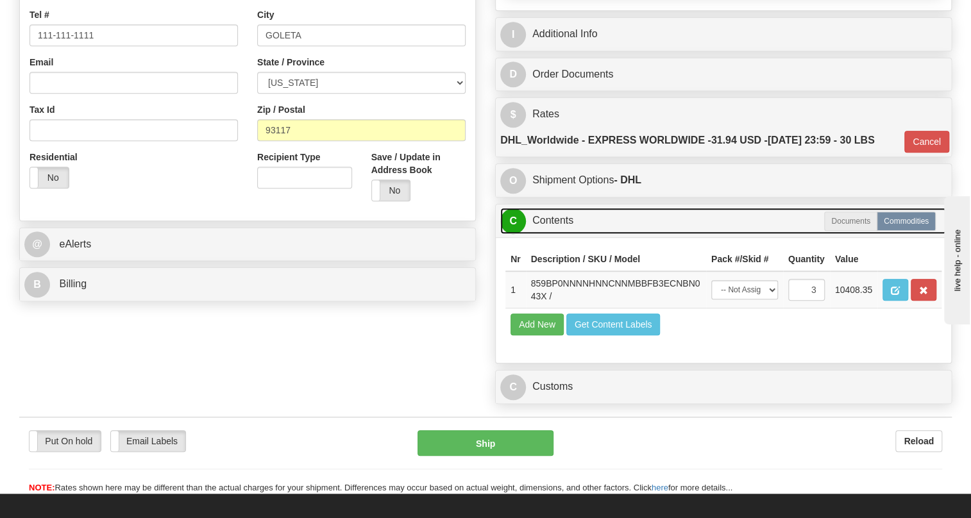
click at [557, 234] on link "C Contents" at bounding box center [723, 221] width 446 height 26
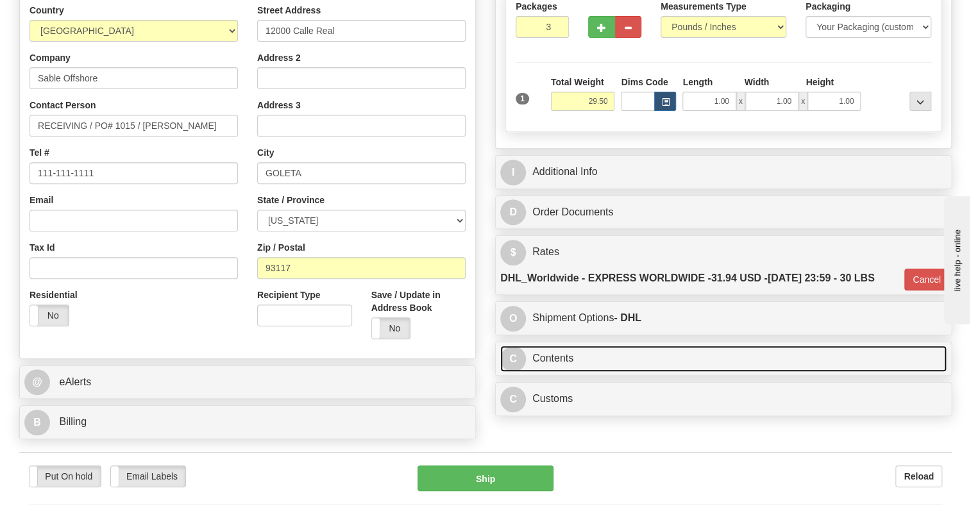
scroll to position [116, 0]
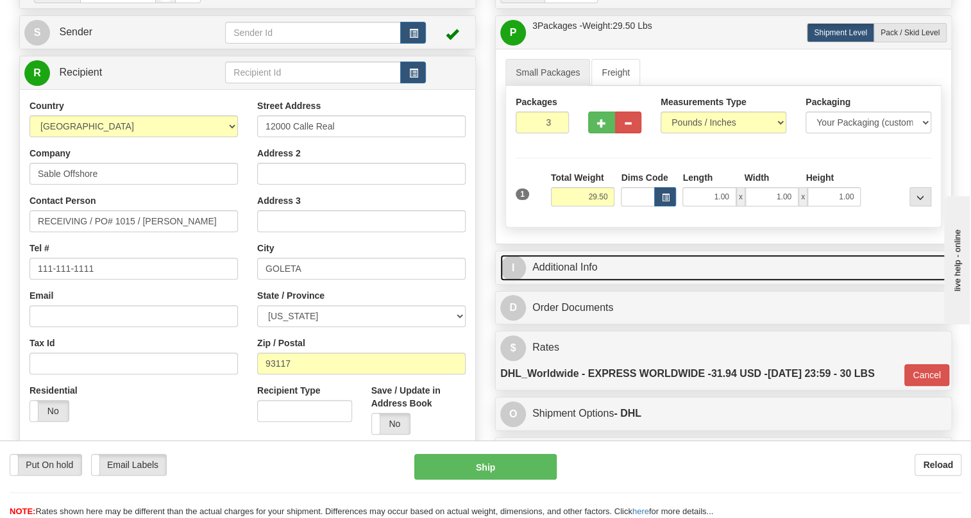
click at [553, 281] on link "I Additional Info" at bounding box center [723, 267] width 446 height 26
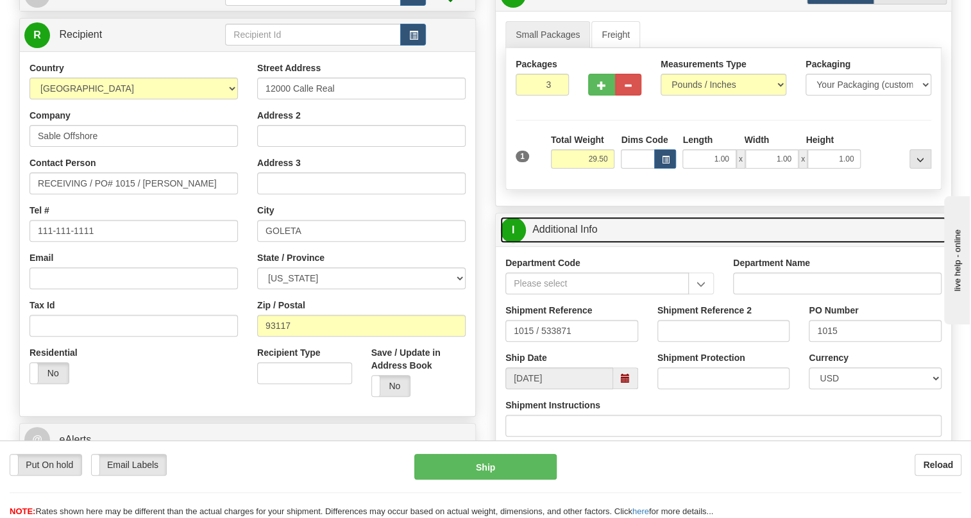
scroll to position [174, 0]
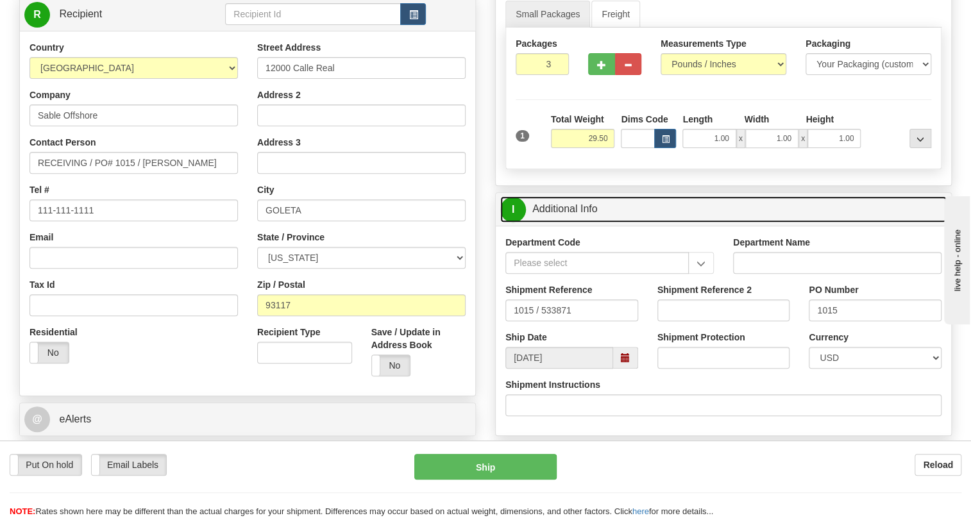
click at [565, 222] on link "I Additional Info" at bounding box center [723, 209] width 446 height 26
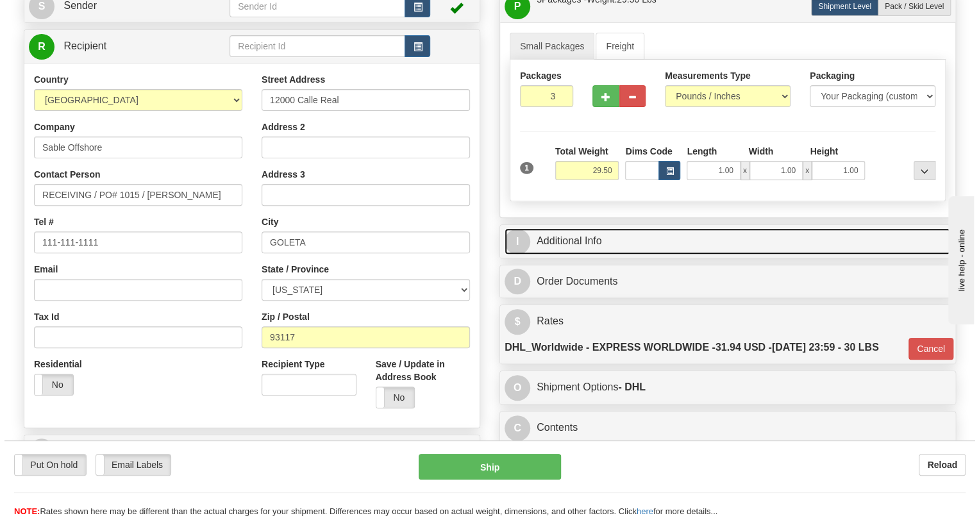
scroll to position [116, 0]
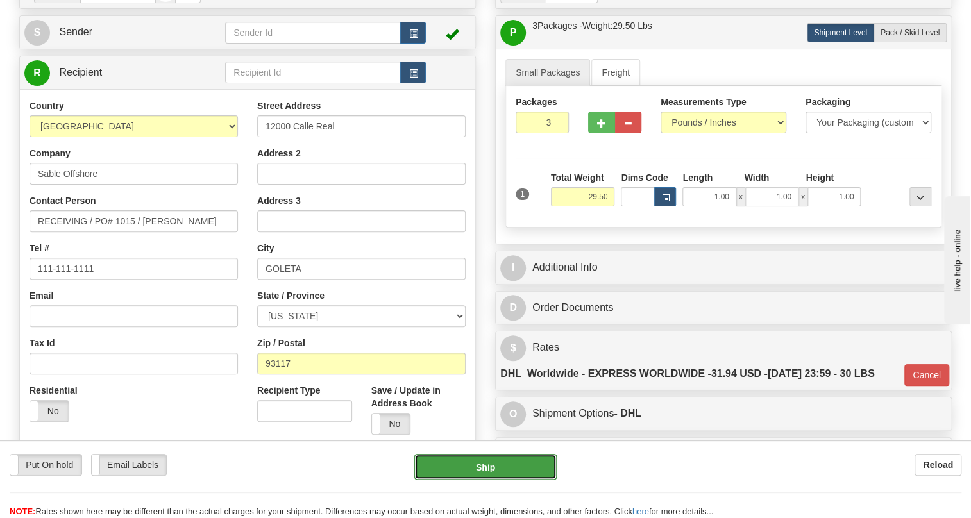
click at [491, 468] on button "Ship" at bounding box center [485, 467] width 142 height 26
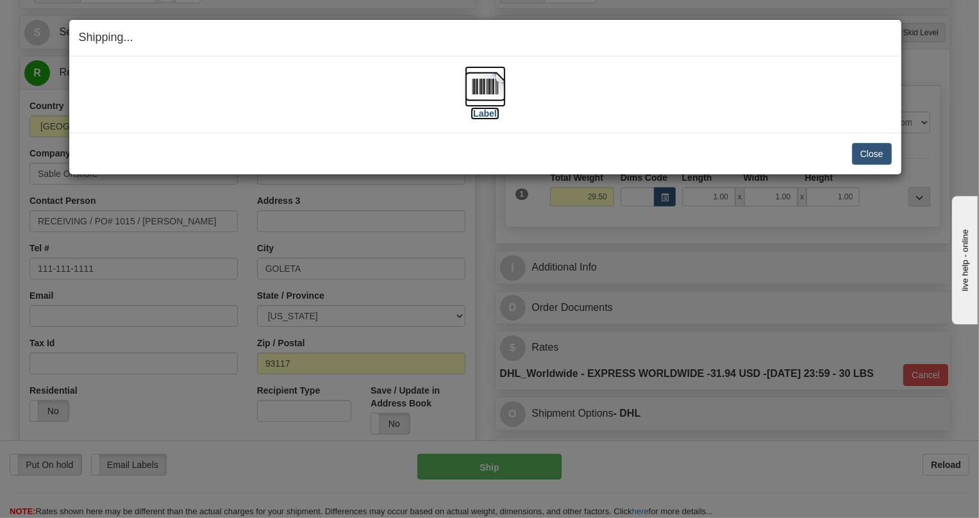
click at [478, 86] on img at bounding box center [485, 86] width 41 height 41
click at [879, 151] on button "Close" at bounding box center [872, 154] width 40 height 22
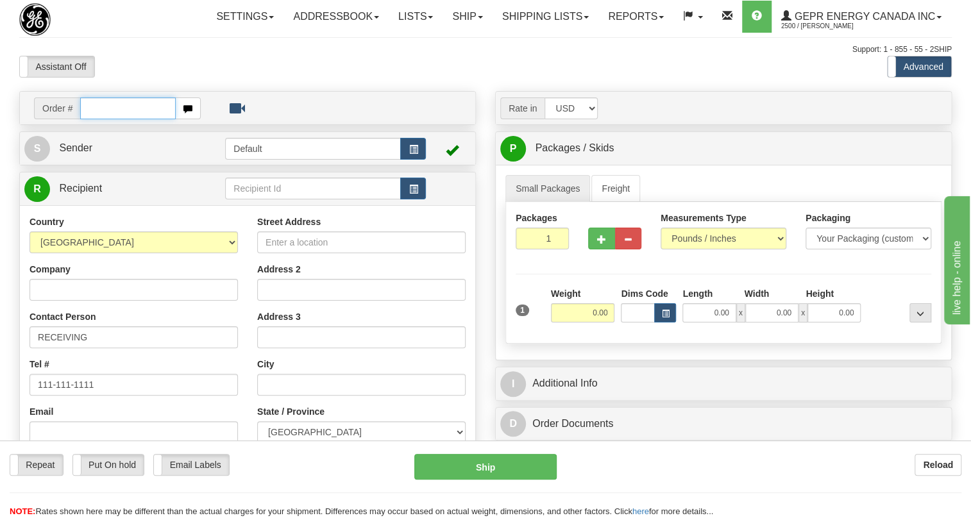
click at [130, 119] on input "text" at bounding box center [128, 108] width 96 height 22
paste input "0086684636"
click at [100, 119] on input "0086684636" at bounding box center [128, 108] width 96 height 22
type input "86684636"
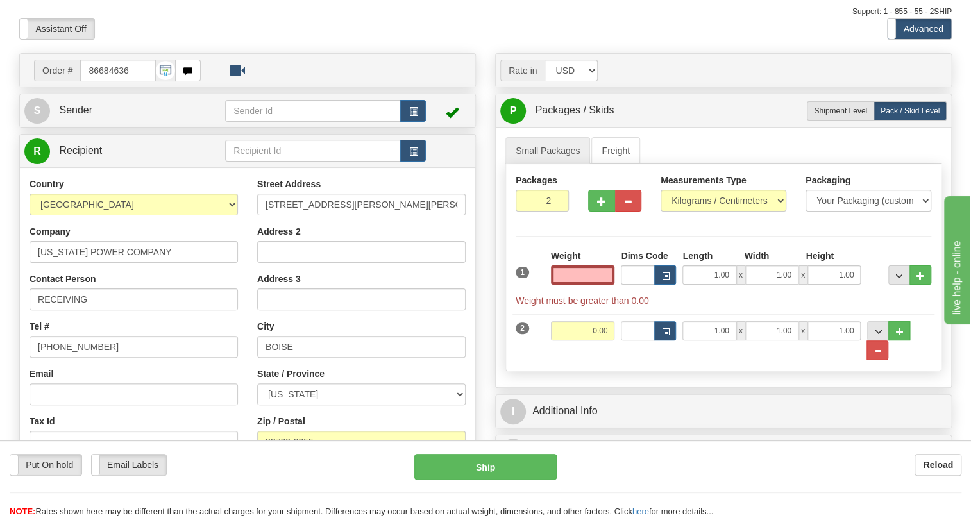
scroll to position [58, 0]
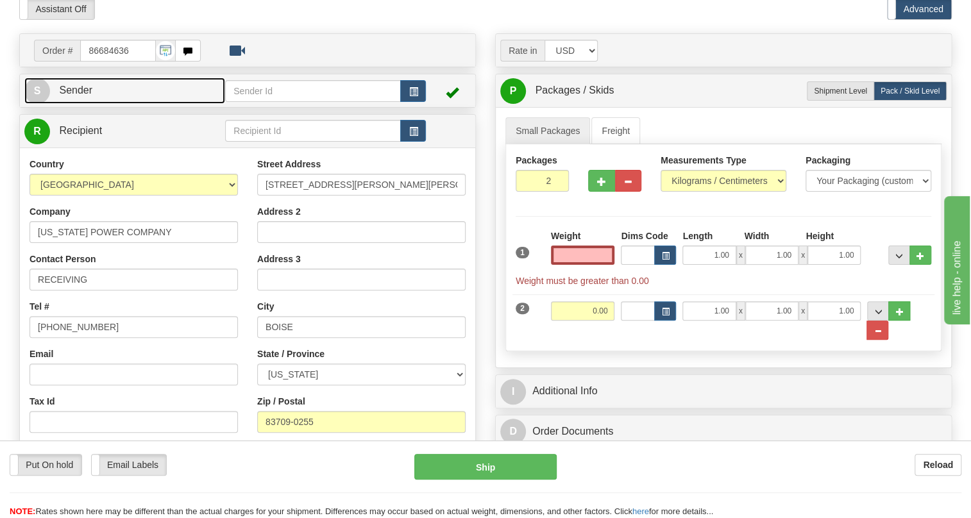
type input "0.00"
click at [83, 96] on span "Sender" at bounding box center [75, 90] width 33 height 11
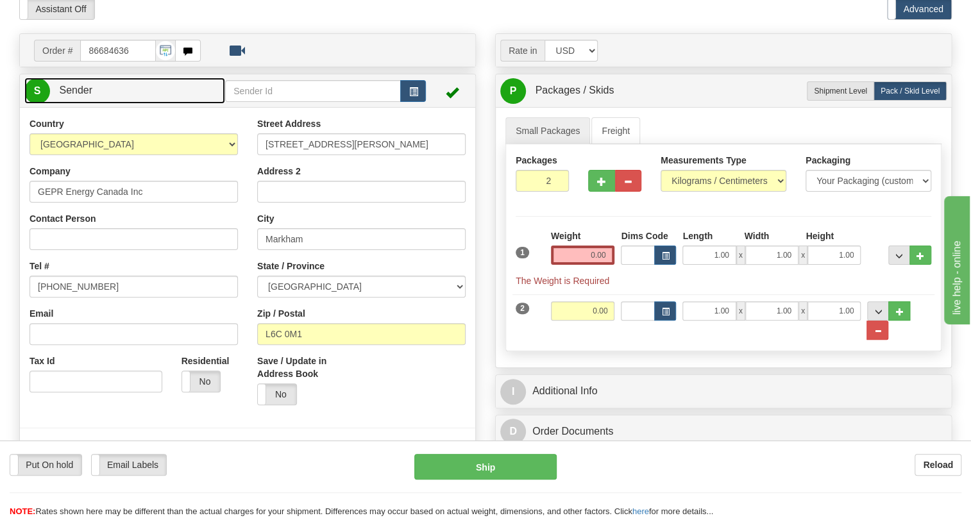
type input "MARKHAM"
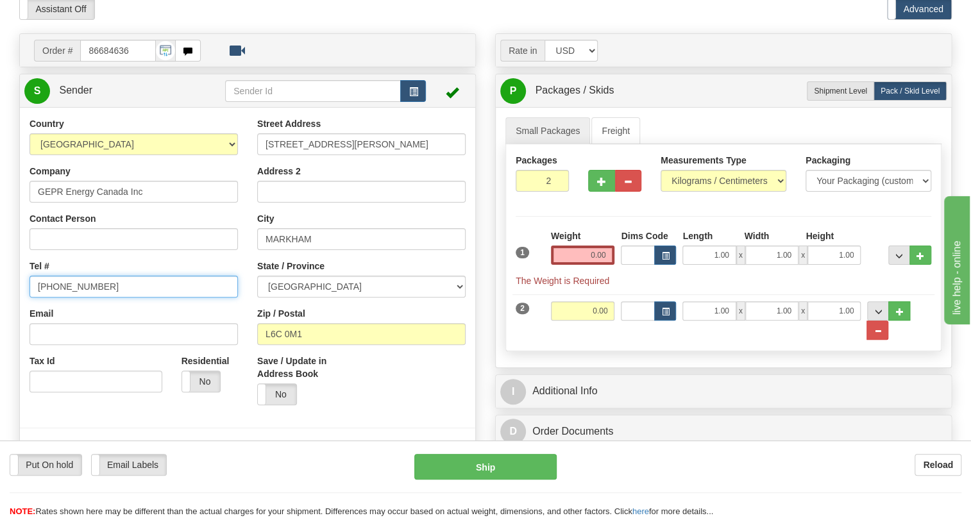
click at [76, 297] on input "[PHONE_NUMBER]" at bounding box center [133, 287] width 208 height 22
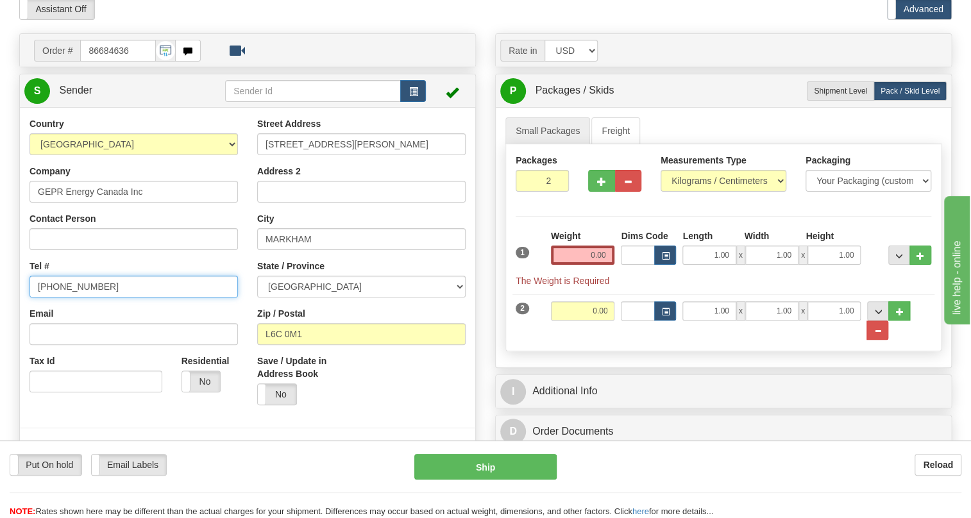
paste input "[PHONE_NUMBER]"
type input "[PHONE_NUMBER]"
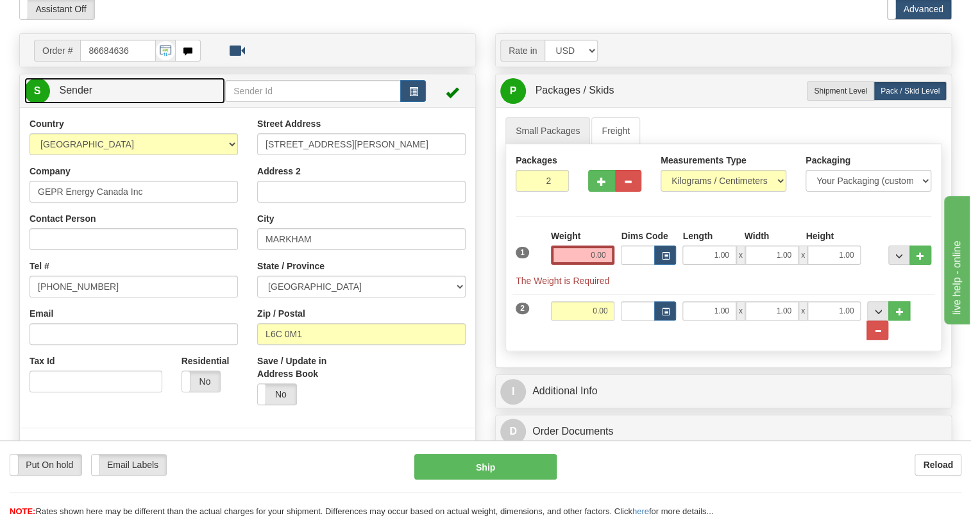
click at [76, 96] on span "Sender" at bounding box center [75, 90] width 33 height 11
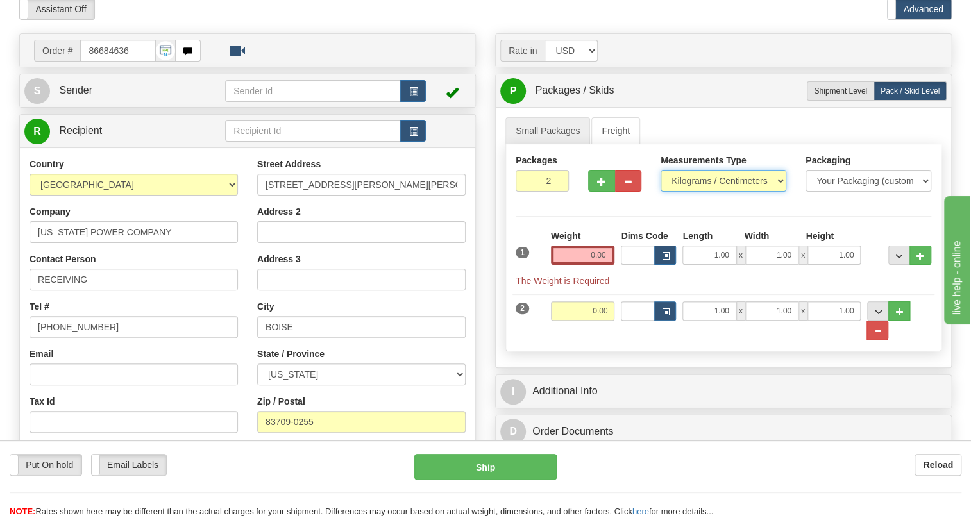
click at [709, 192] on select "Pounds / Inches Kilograms / Centimeters" at bounding box center [723, 181] width 126 height 22
select select "0"
click at [660, 192] on select "Pounds / Inches Kilograms / Centimeters" at bounding box center [723, 181] width 126 height 22
click at [585, 265] on input "0.00" at bounding box center [583, 255] width 64 height 19
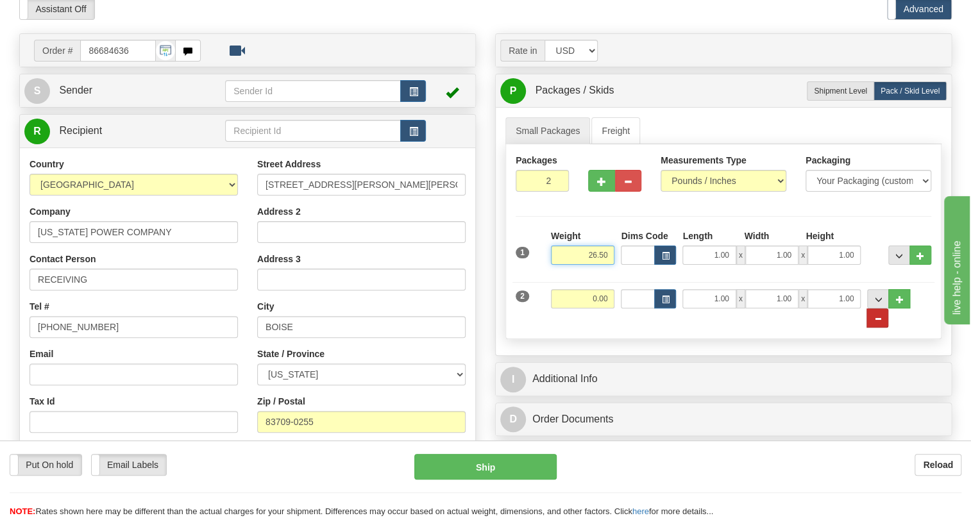
type input "26.50"
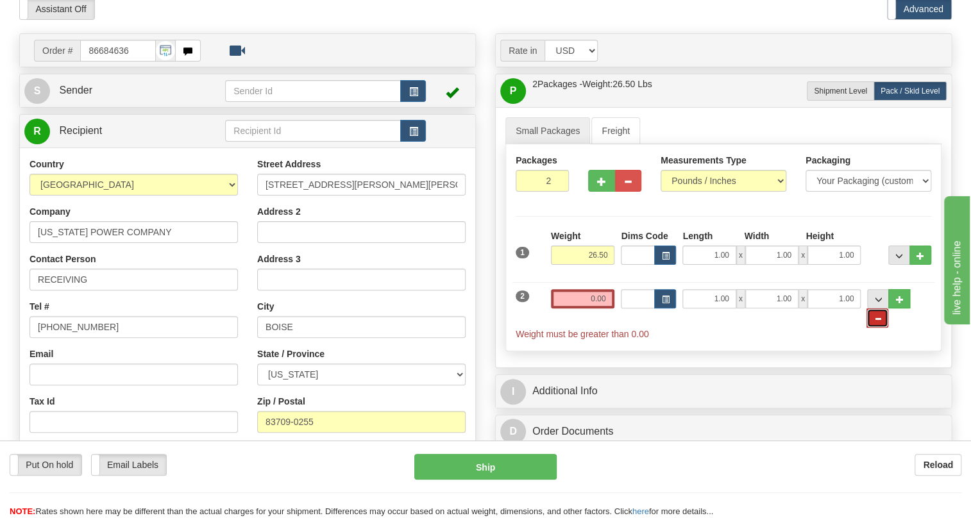
click at [881, 322] on span "..." at bounding box center [877, 318] width 8 height 7
type input "1"
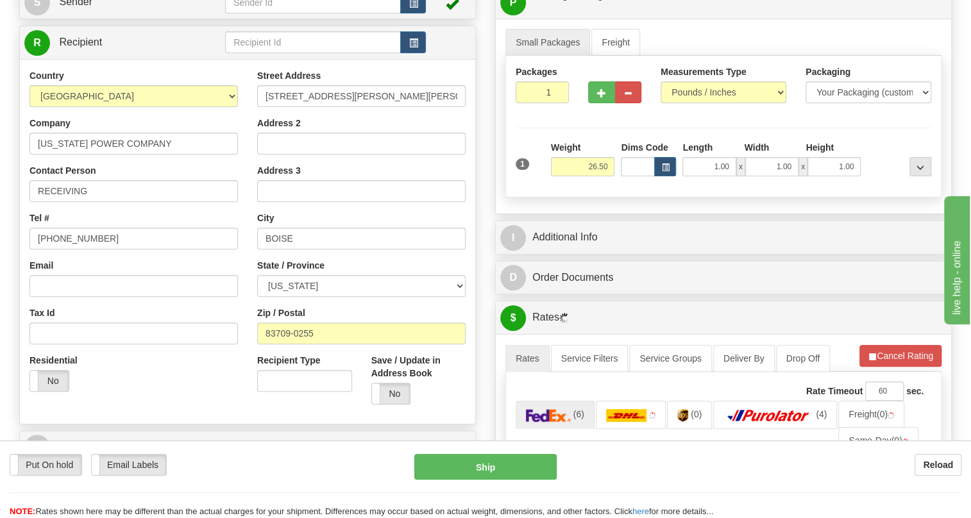
scroll to position [174, 0]
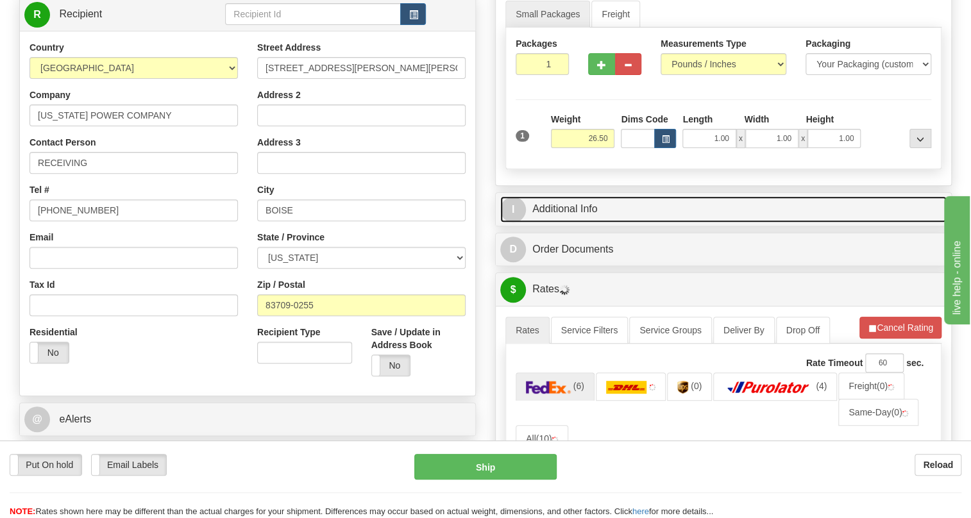
click at [578, 222] on link "I Additional Info" at bounding box center [723, 209] width 446 height 26
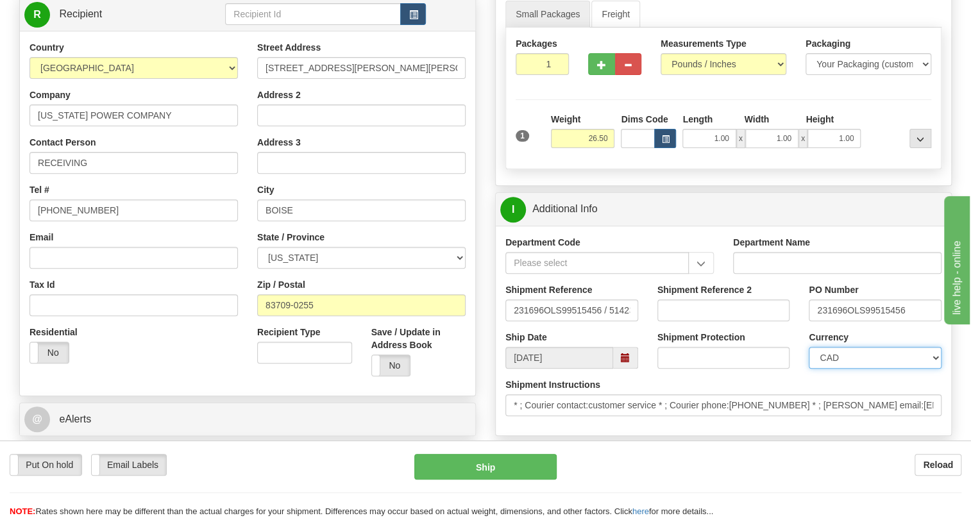
click at [854, 369] on select "CAD USD EUR ZAR [PERSON_NAME] ARN AUD AUS AWG BBD BFR BGN BHD BMD BND BRC BRL C…" at bounding box center [874, 358] width 133 height 22
select select "1"
click at [808, 369] on select "CAD USD EUR ZAR [PERSON_NAME] ARN AUD AUS AWG BBD BFR BGN BHD BMD BND BRC BRL C…" at bounding box center [874, 358] width 133 height 22
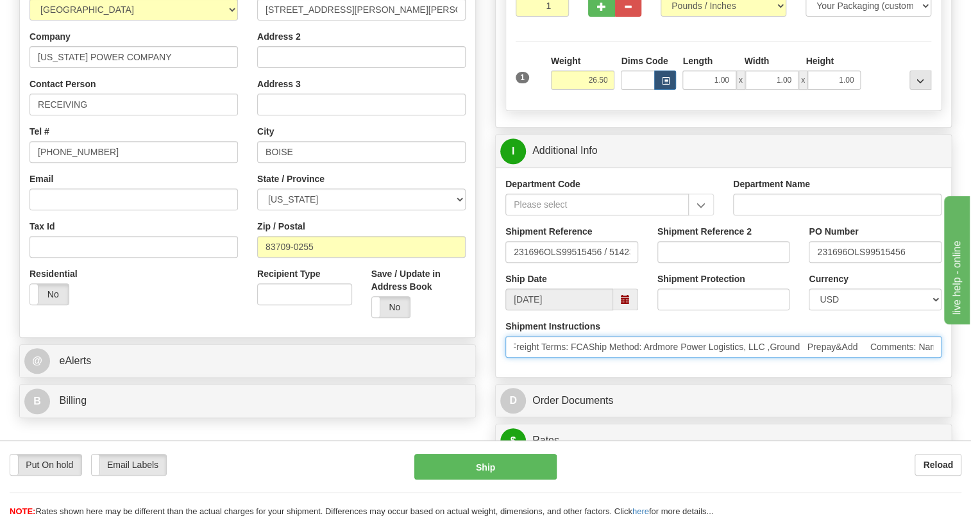
scroll to position [0, 644]
drag, startPoint x: 814, startPoint y: 379, endPoint x: 946, endPoint y: 380, distance: 132.1
click at [946, 367] on div "Shipment Instructions * ; Courier contact:customer service * ; Courier phone:88…" at bounding box center [723, 343] width 455 height 47
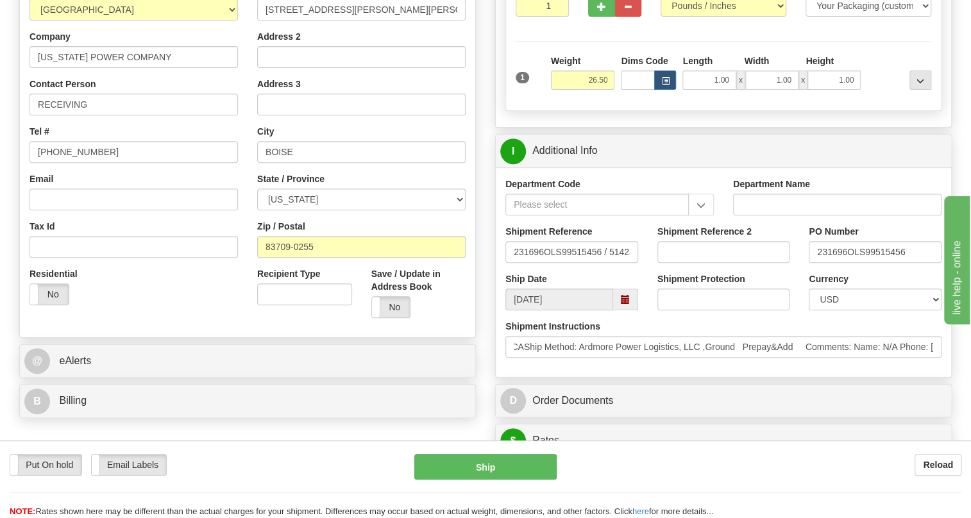
scroll to position [0, 0]
click at [744, 367] on div "Shipment Instructions * ; Courier contact:customer service * ; Courier phone:88…" at bounding box center [723, 343] width 455 height 47
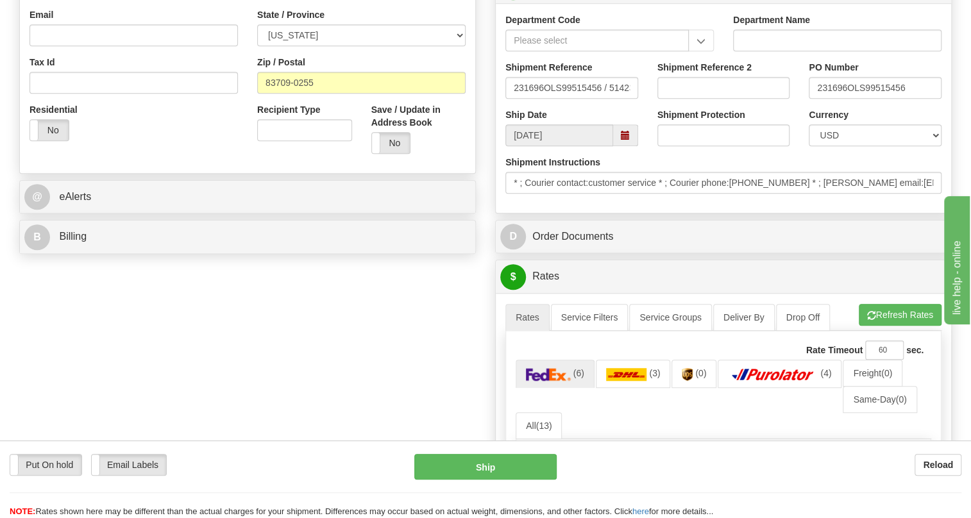
scroll to position [408, 0]
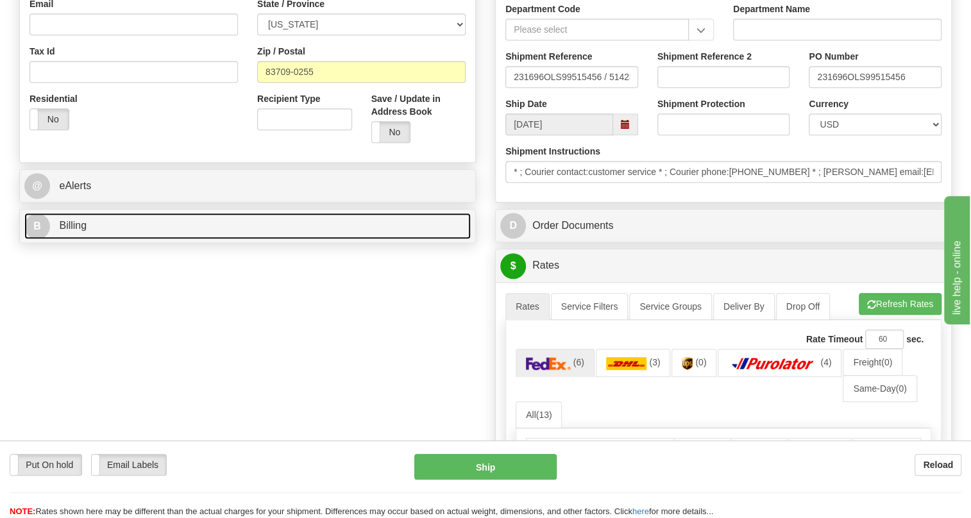
click at [75, 231] on span "Billing" at bounding box center [73, 225] width 28 height 11
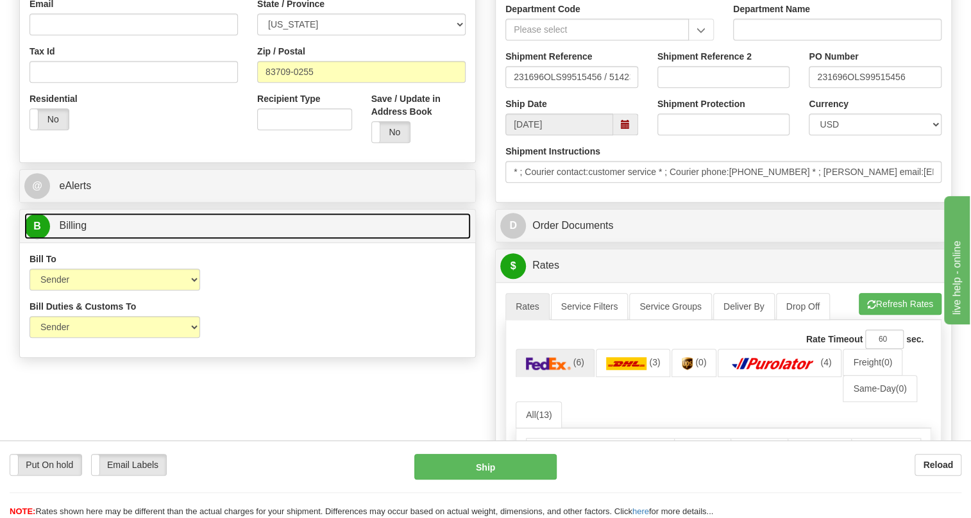
click at [75, 231] on span "Billing" at bounding box center [73, 225] width 28 height 11
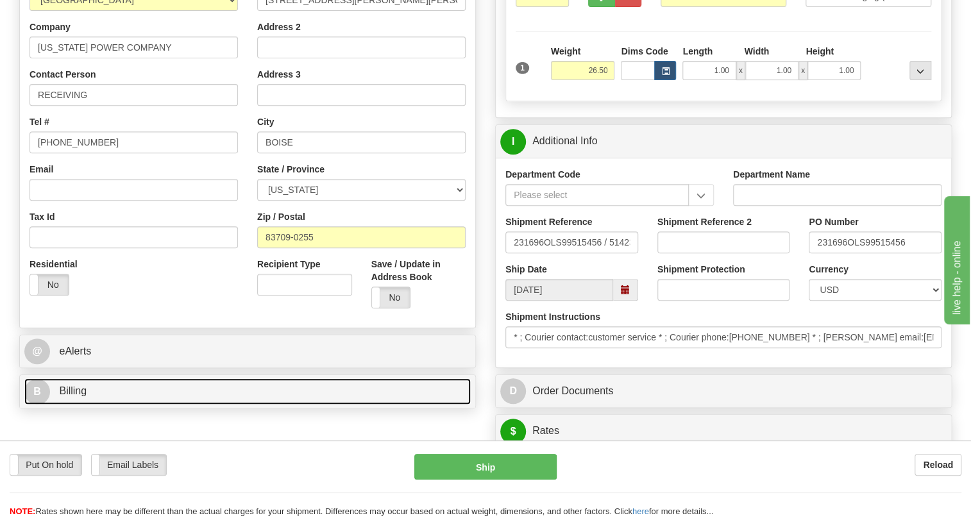
scroll to position [233, 0]
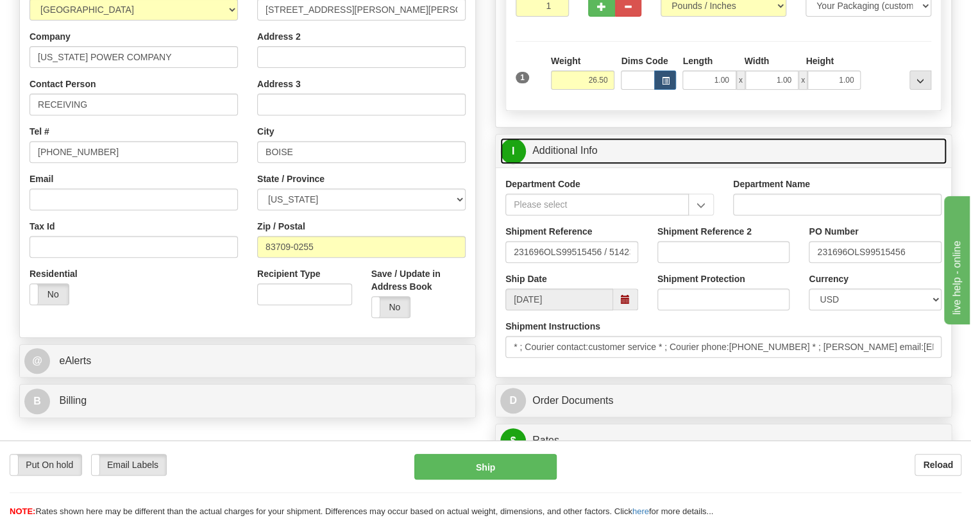
click at [564, 164] on link "I Additional Info" at bounding box center [723, 151] width 446 height 26
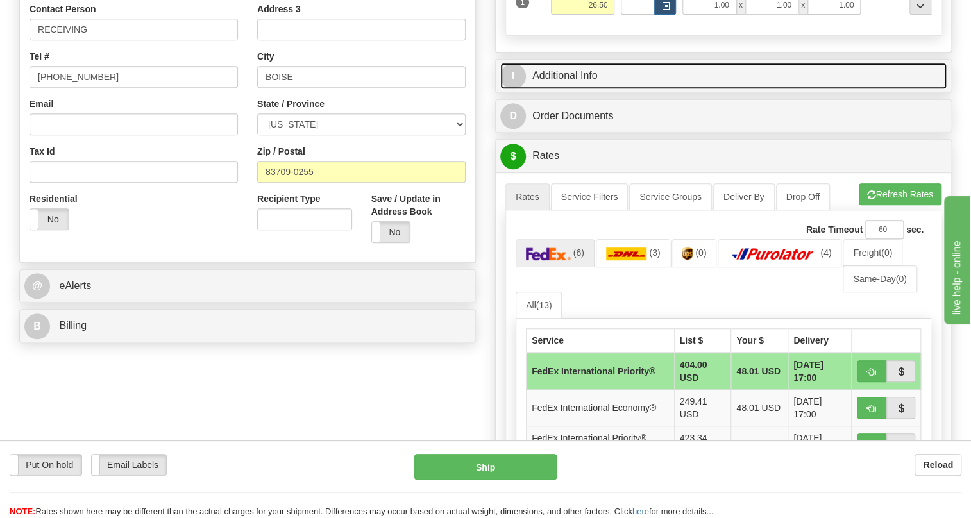
scroll to position [174, 0]
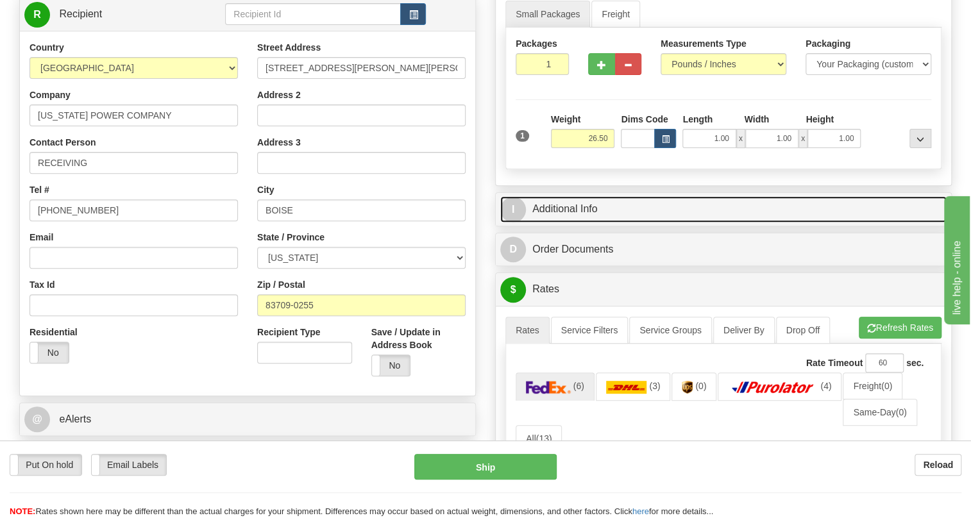
click at [573, 222] on link "I Additional Info" at bounding box center [723, 209] width 446 height 26
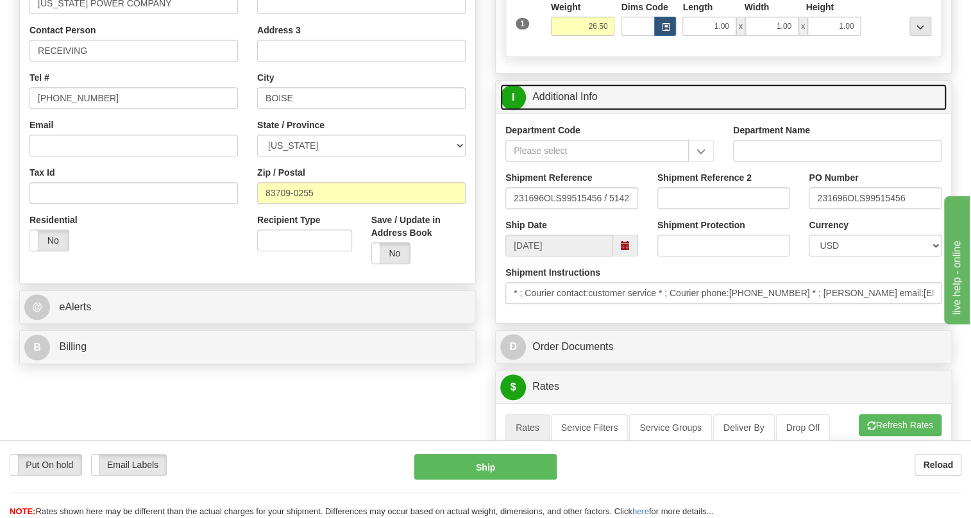
scroll to position [291, 0]
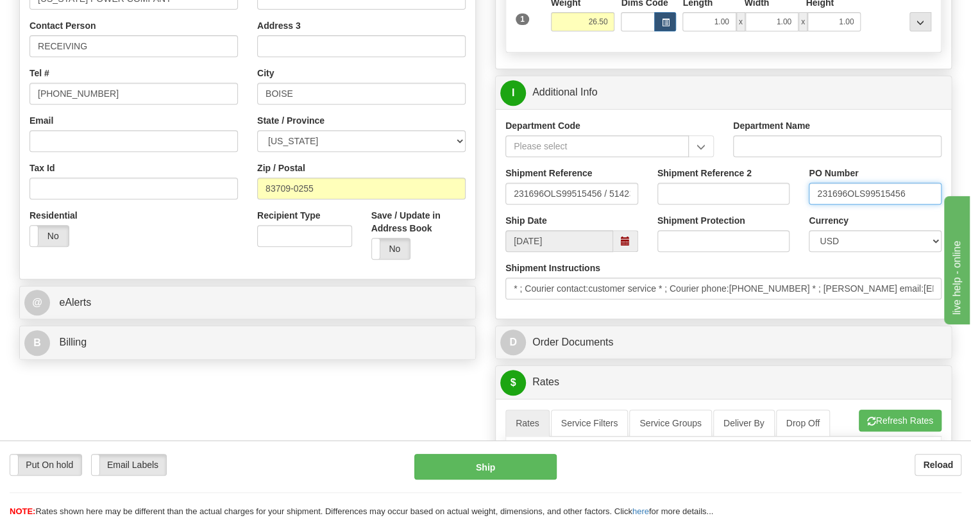
click at [843, 204] on input "231696OLS99515456" at bounding box center [874, 194] width 133 height 22
click at [846, 204] on input "231696OLS99515456" at bounding box center [874, 194] width 133 height 22
drag, startPoint x: 846, startPoint y: 223, endPoint x: 800, endPoint y: 224, distance: 46.2
click at [800, 214] on div "PO Number 231696OLS99515456" at bounding box center [875, 190] width 152 height 47
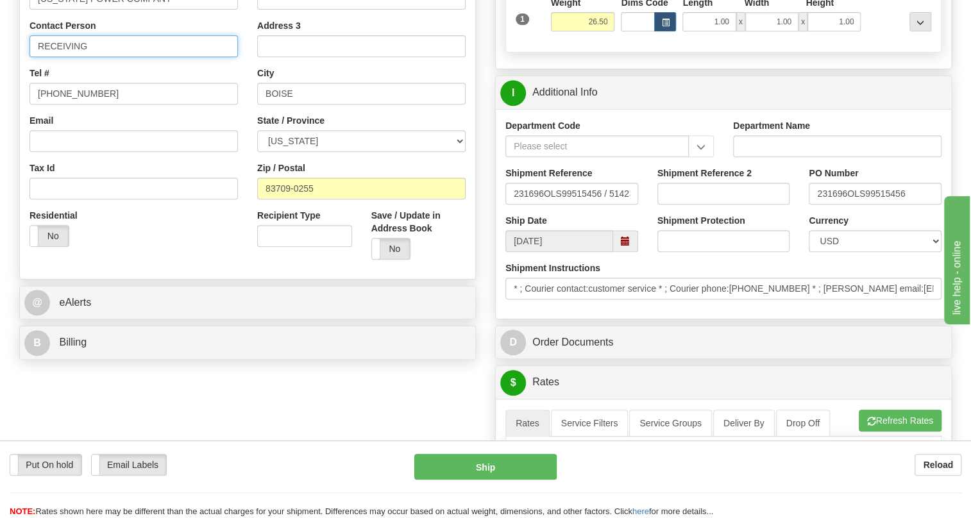
click at [106, 57] on input "RECEIVING" at bounding box center [133, 46] width 208 height 22
paste input "231696"
type input "RECEIVING / PO# 231696"
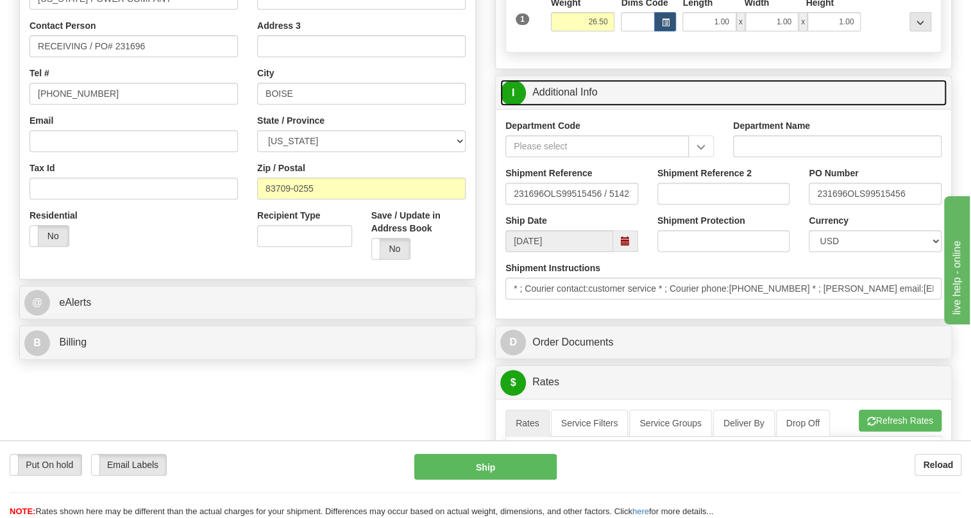
click at [558, 106] on link "I Additional Info" at bounding box center [723, 92] width 446 height 26
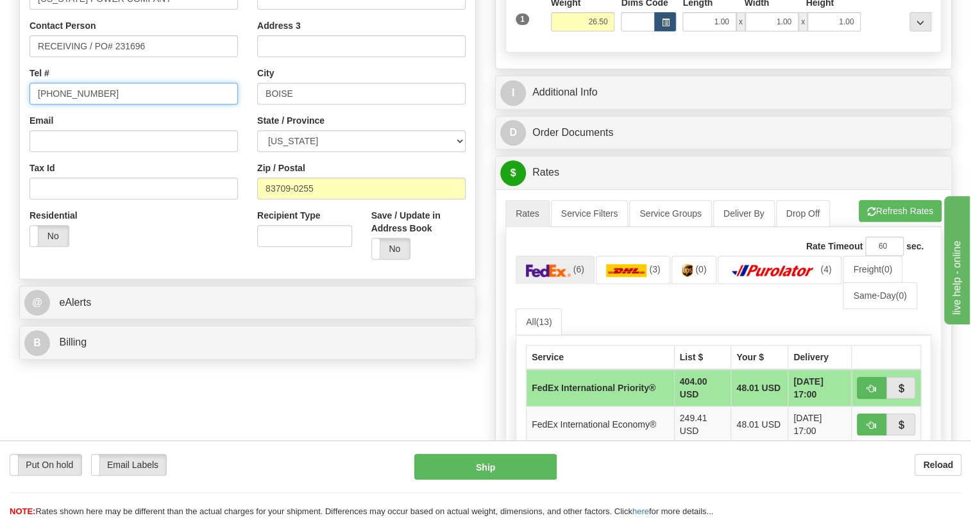
click at [78, 104] on input "[PHONE_NUMBER]" at bounding box center [133, 94] width 208 height 22
type input "111-111-1111"
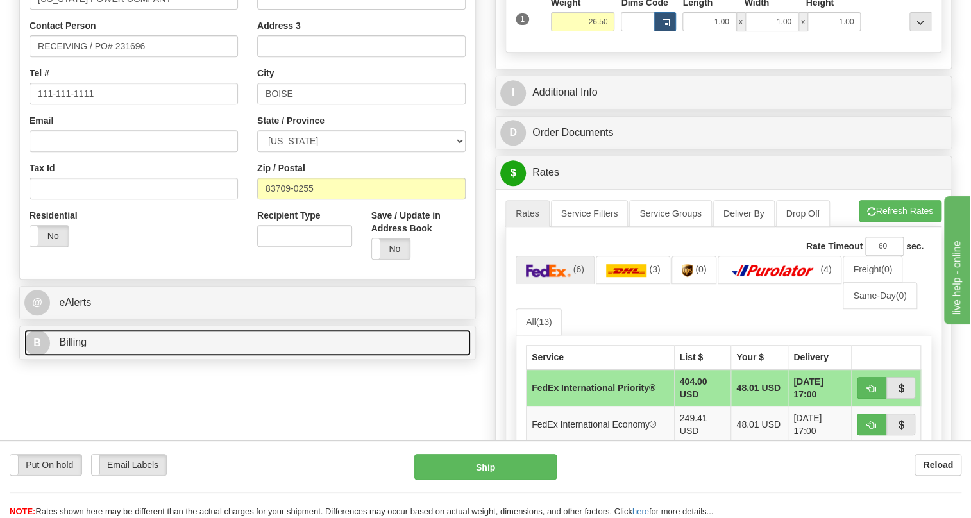
click at [83, 347] on span "Billing" at bounding box center [73, 342] width 28 height 11
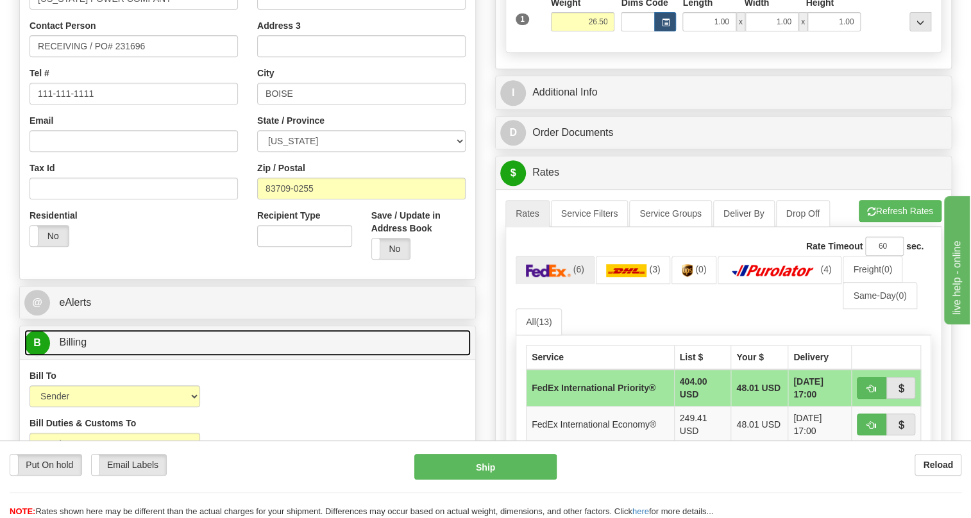
click at [83, 347] on span "Billing" at bounding box center [73, 342] width 28 height 11
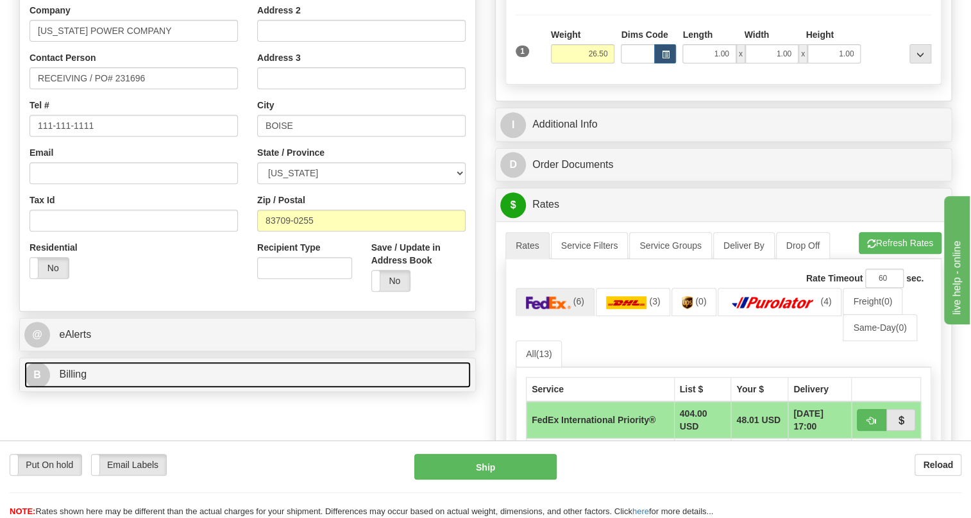
scroll to position [174, 0]
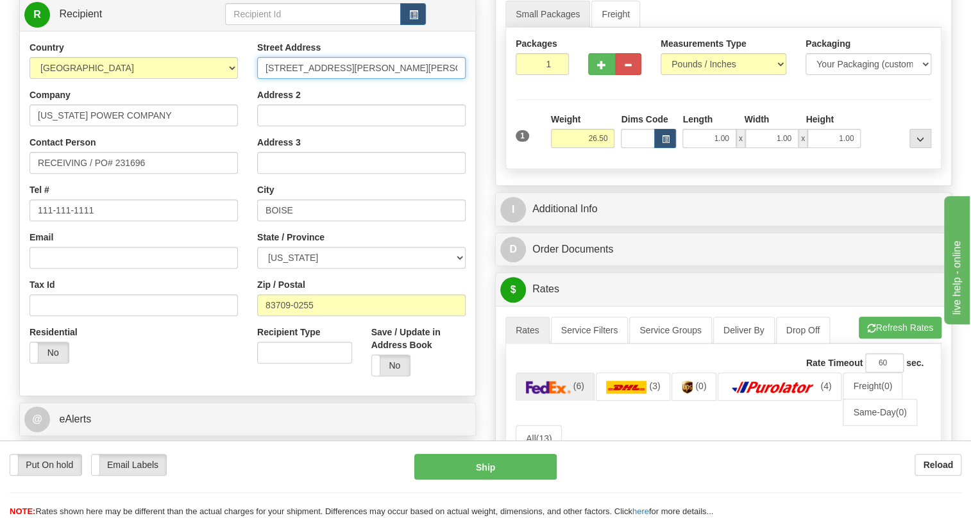
drag, startPoint x: 439, startPoint y: 96, endPoint x: 367, endPoint y: 97, distance: 71.8
click at [367, 79] on input "10790 W FRANKLIN RD 10790 FRANKLIN" at bounding box center [361, 68] width 208 height 22
click at [360, 122] on div "Address 2" at bounding box center [361, 107] width 208 height 38
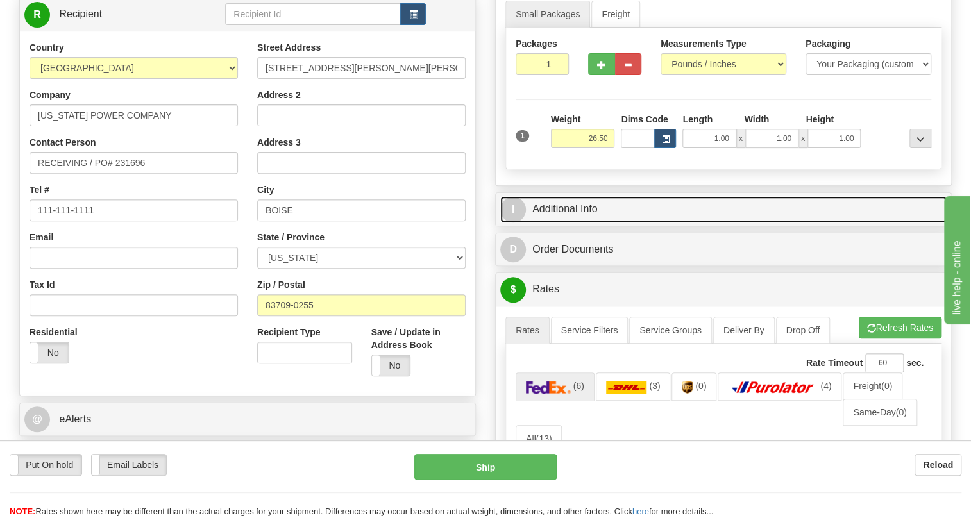
click at [565, 222] on link "I Additional Info" at bounding box center [723, 209] width 446 height 26
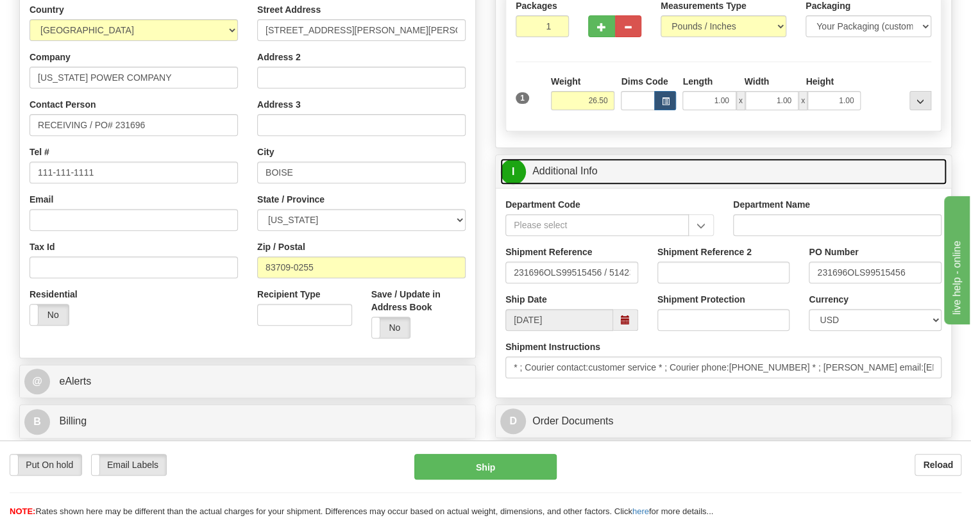
scroll to position [233, 0]
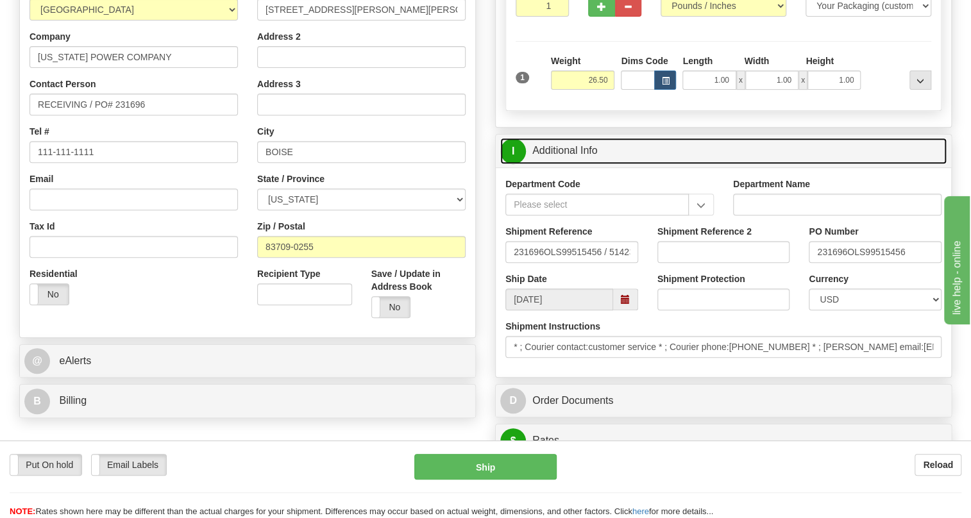
click at [571, 164] on link "I Additional Info" at bounding box center [723, 151] width 446 height 26
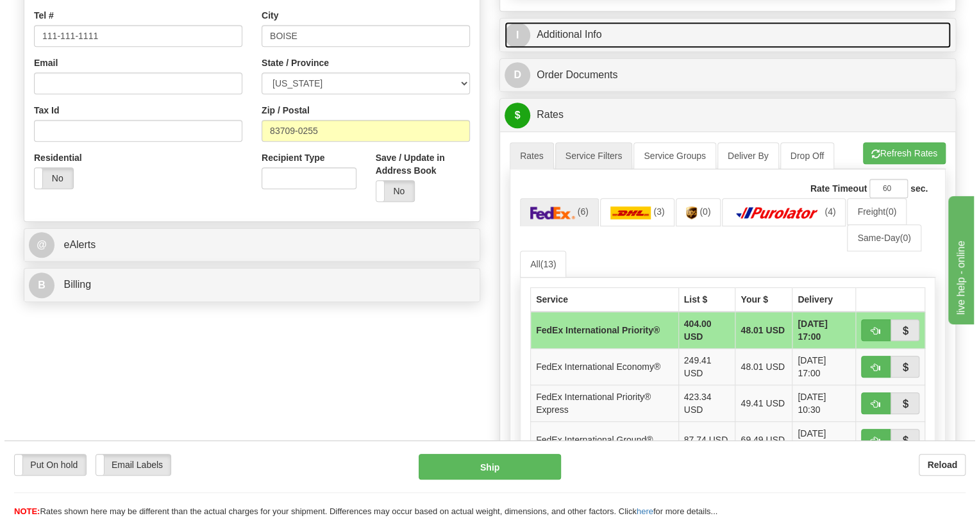
scroll to position [349, 0]
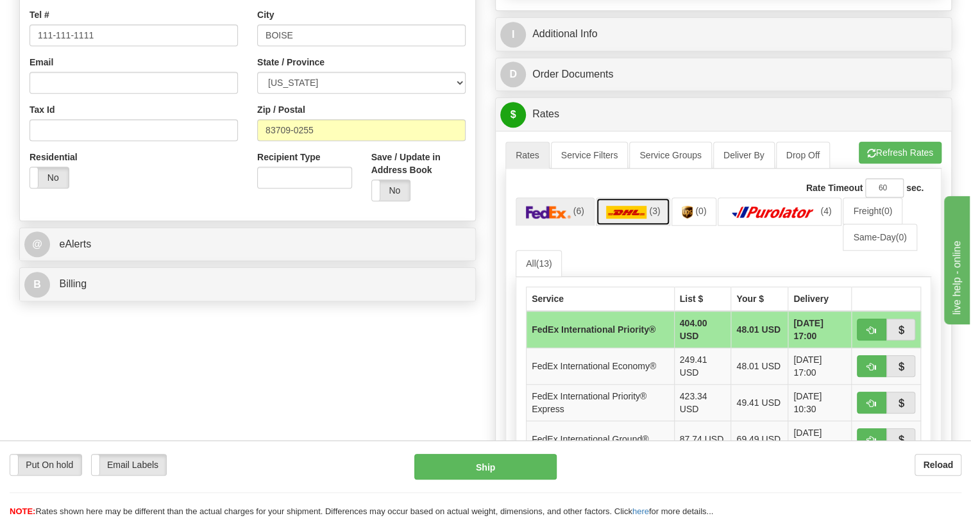
click at [633, 219] on img at bounding box center [626, 212] width 41 height 13
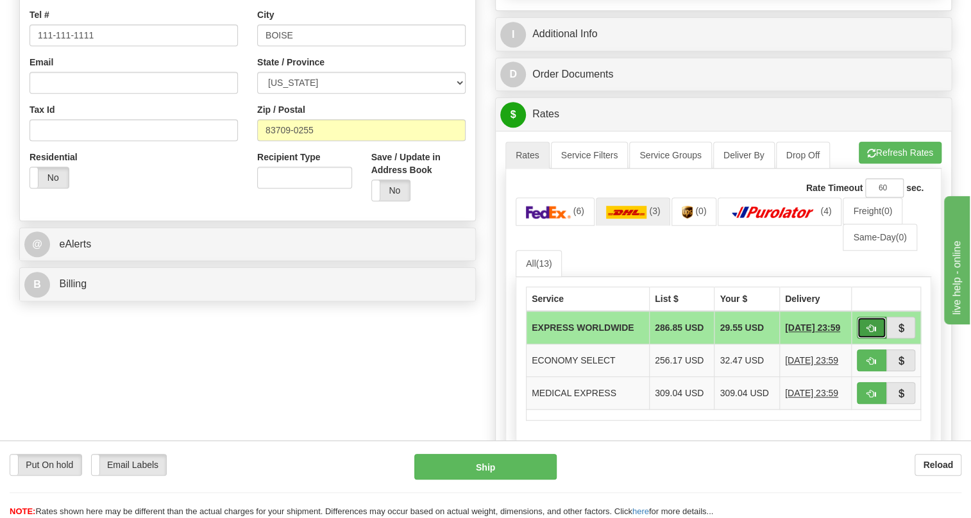
click at [869, 333] on span "button" at bounding box center [871, 328] width 9 height 8
type input "P"
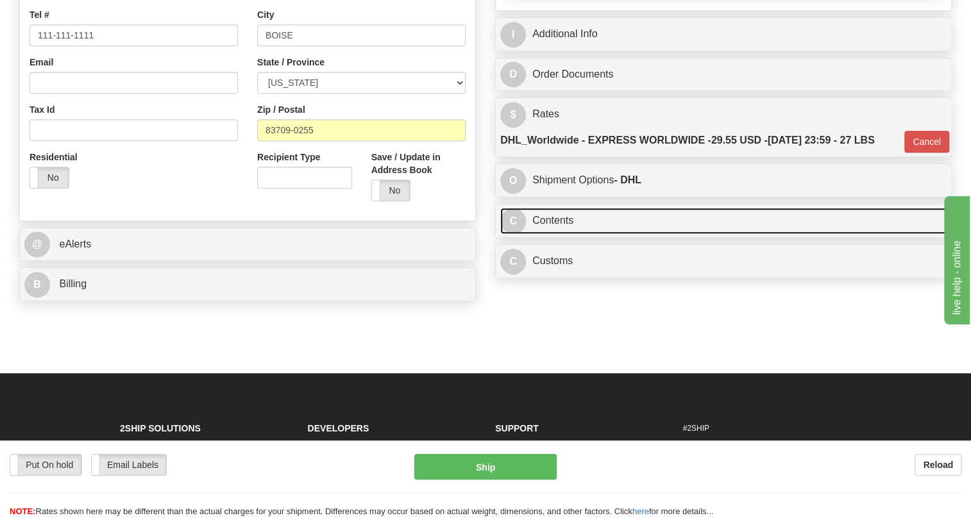
click at [556, 234] on link "C Contents" at bounding box center [723, 221] width 446 height 26
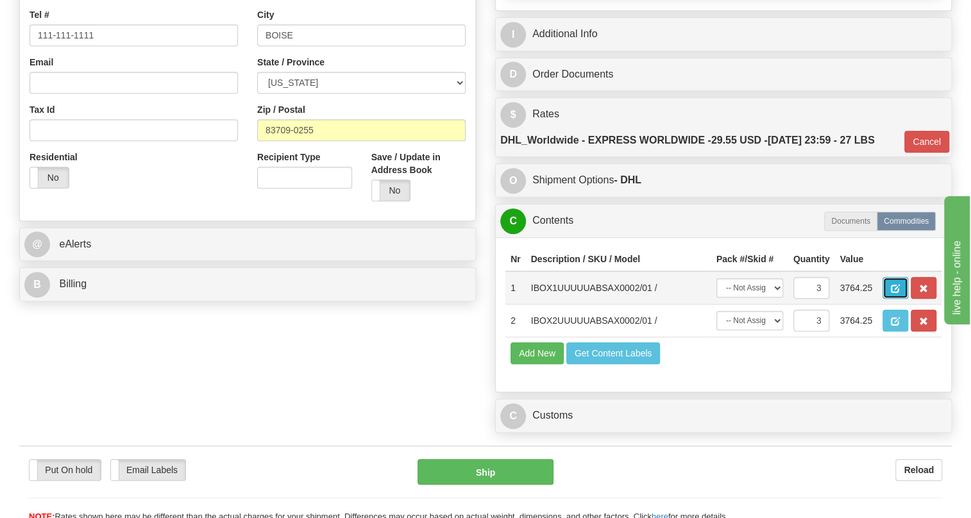
click at [894, 293] on span "button" at bounding box center [894, 289] width 9 height 8
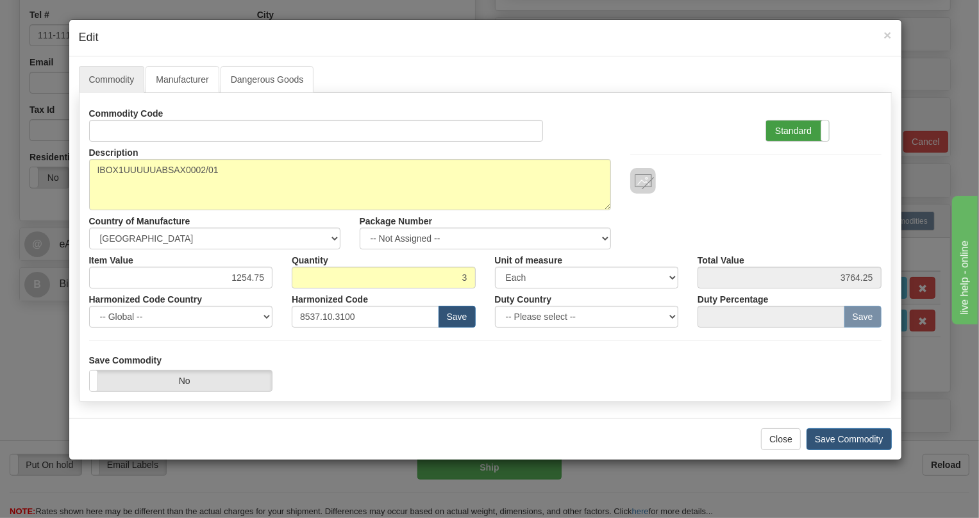
click at [777, 125] on label "Standard" at bounding box center [797, 131] width 63 height 21
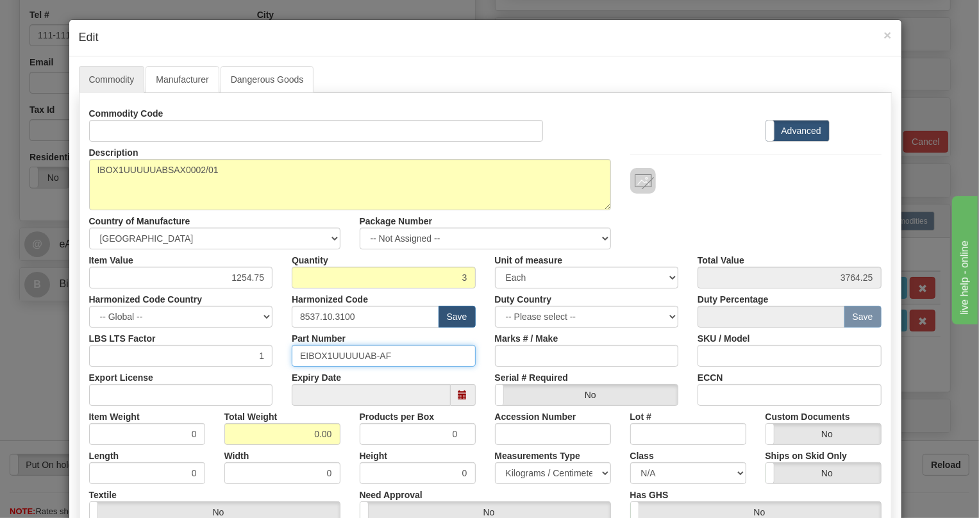
click at [351, 356] on input "EIBOX1UUUUUAB-AF" at bounding box center [384, 356] width 184 height 22
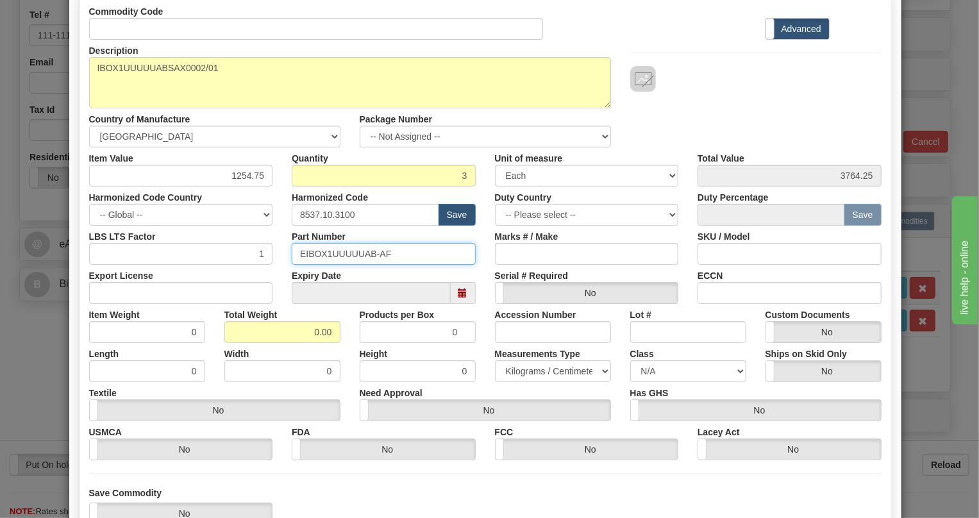
scroll to position [116, 0]
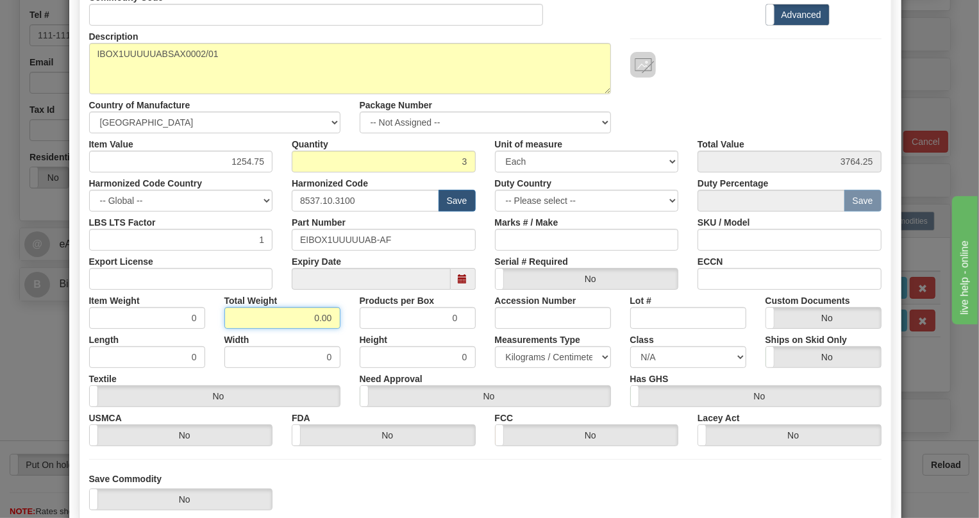
click at [304, 317] on input "0.00" at bounding box center [282, 318] width 116 height 22
type input "1.00"
type input "0.3333"
click at [531, 359] on select "Pounds / Inches Kilograms / Centimeters" at bounding box center [553, 357] width 116 height 22
select select "0"
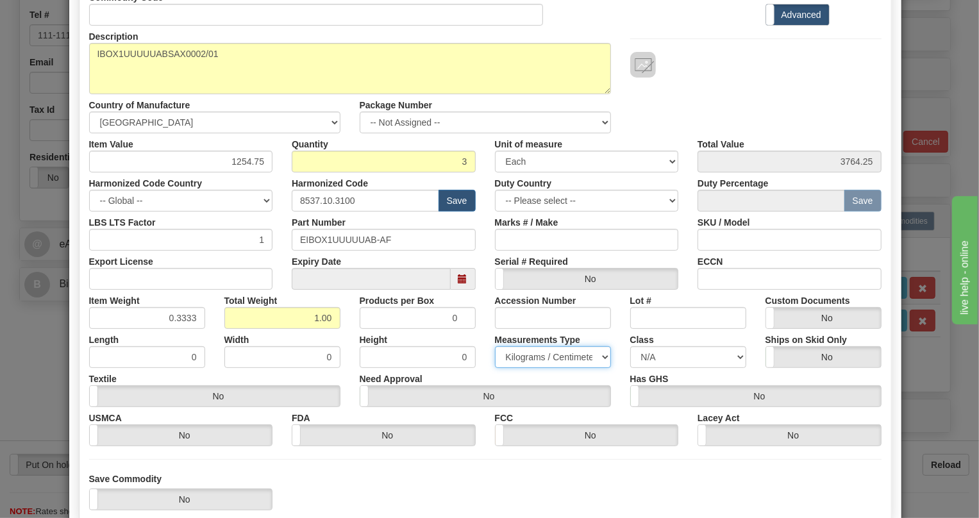
click at [495, 346] on select "Pounds / Inches Kilograms / Centimeters" at bounding box center [553, 357] width 116 height 22
click at [244, 162] on input "1254.75" at bounding box center [181, 162] width 184 height 22
type input "1385.22"
type input "4155.66"
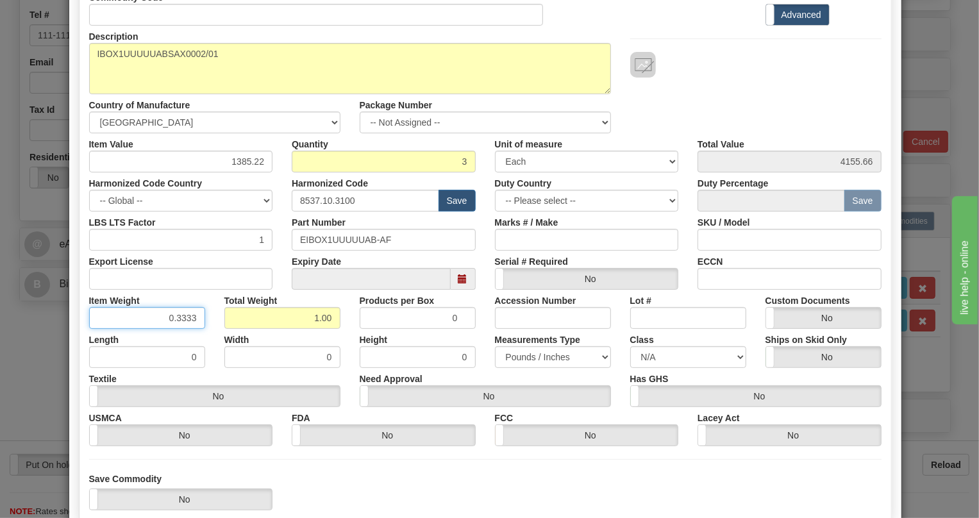
drag, startPoint x: 187, startPoint y: 318, endPoint x: 197, endPoint y: 338, distance: 23.2
click at [197, 338] on div "Commodity Code Standard Advanced Description IBOX1UUUUUABSAX0002/01 Country of …" at bounding box center [485, 217] width 792 height 460
type input "0.3335"
click at [224, 339] on label "Width" at bounding box center [236, 337] width 25 height 17
click at [224, 346] on input "0" at bounding box center [282, 357] width 116 height 22
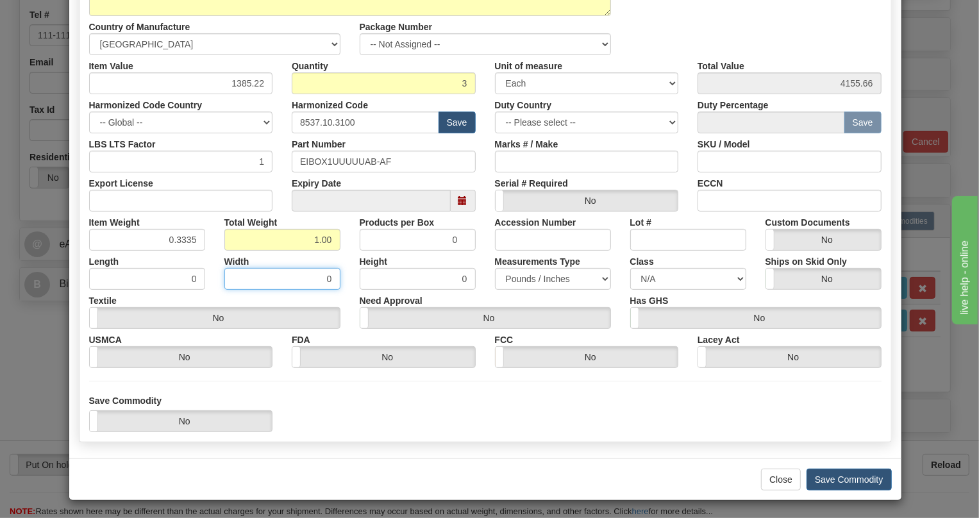
scroll to position [195, 0]
click at [833, 481] on button "Save Commodity" at bounding box center [848, 479] width 85 height 22
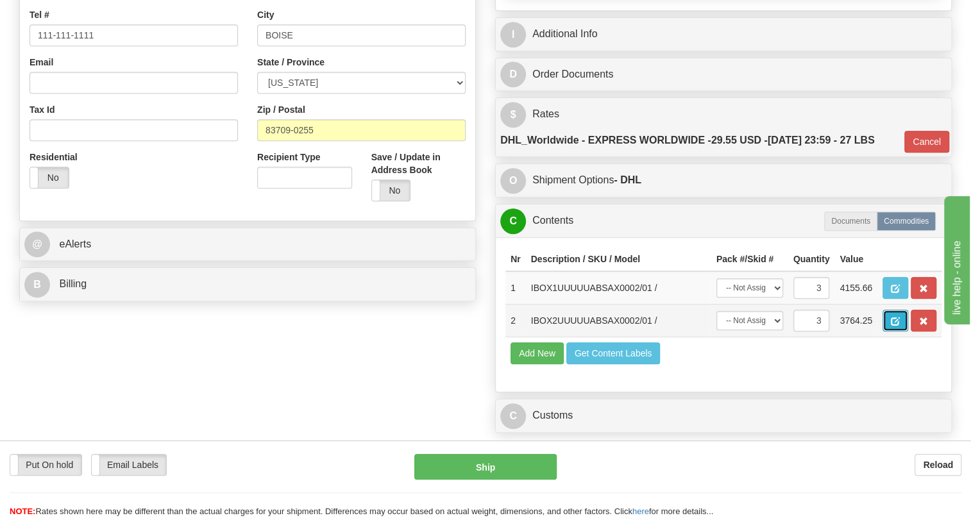
click at [896, 326] on span "button" at bounding box center [894, 321] width 9 height 8
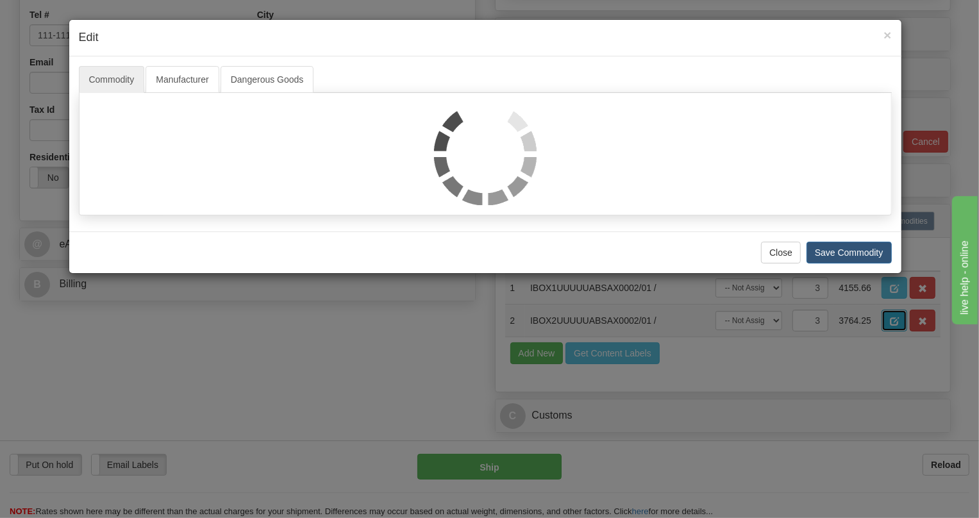
scroll to position [0, 0]
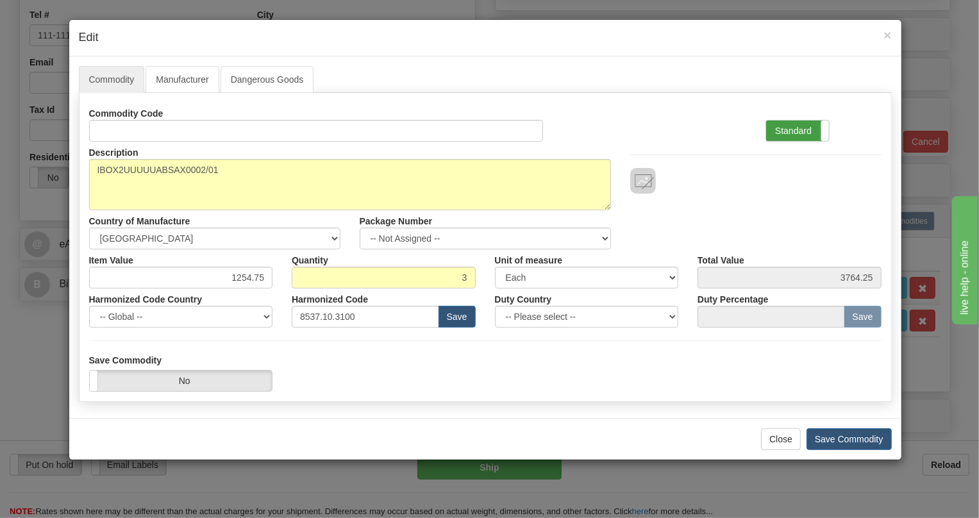
click at [795, 126] on label "Standard" at bounding box center [797, 131] width 63 height 21
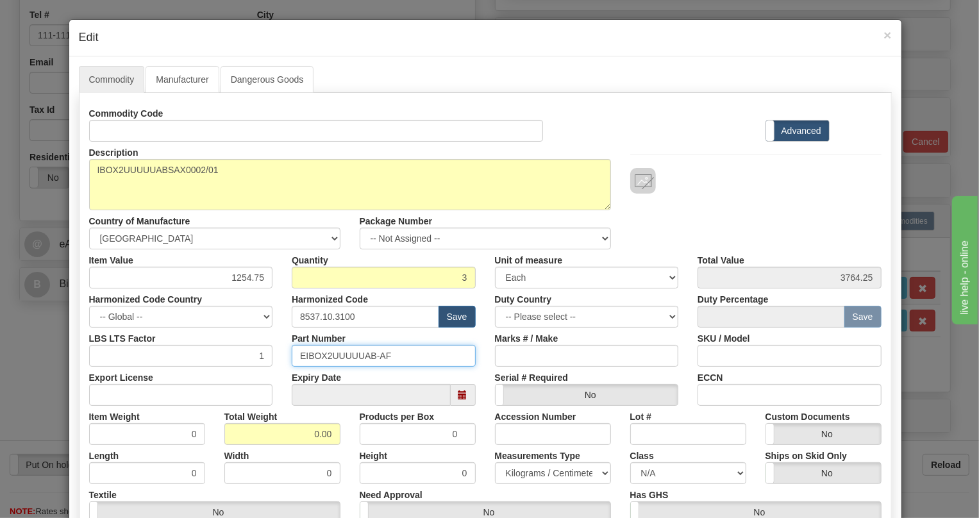
click at [345, 357] on input "EIBOX2UUUUUAB-AF" at bounding box center [384, 356] width 184 height 22
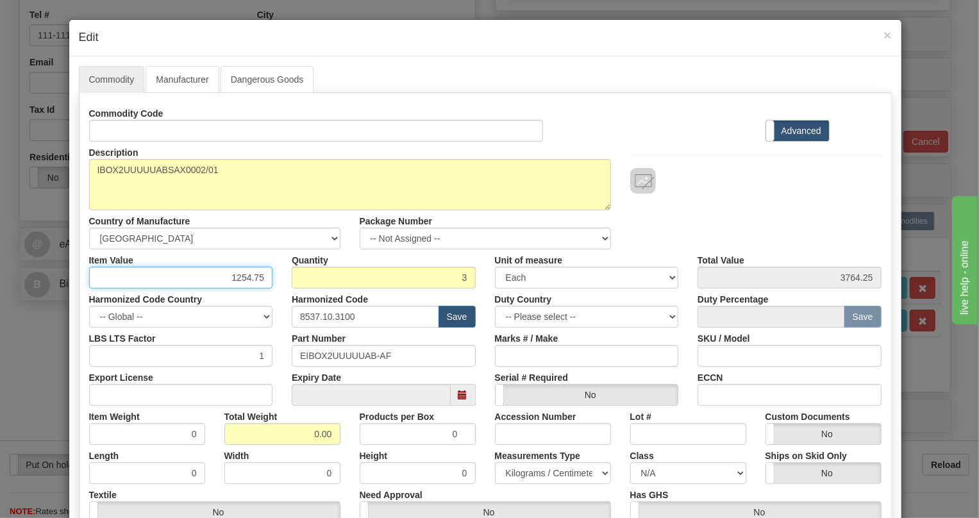
drag, startPoint x: 247, startPoint y: 277, endPoint x: 236, endPoint y: 282, distance: 12.0
click at [237, 282] on input "1254.75" at bounding box center [181, 278] width 184 height 22
type input "1213.61"
type input "3640.83"
click at [309, 436] on input "0.00" at bounding box center [282, 434] width 116 height 22
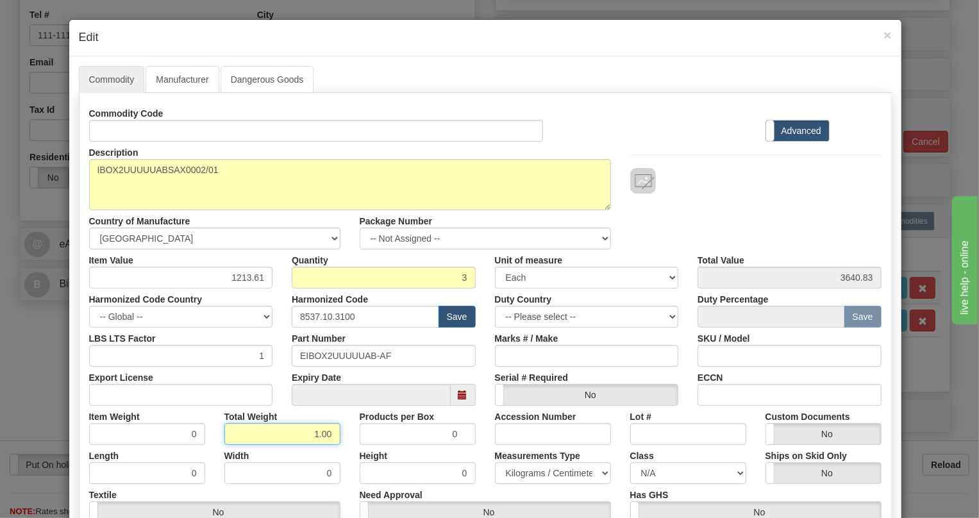
type input "1.00"
type input "0.3333"
click at [533, 469] on select "Pounds / Inches Kilograms / Centimeters" at bounding box center [553, 473] width 116 height 22
select select "0"
click at [495, 462] on select "Pounds / Inches Kilograms / Centimeters" at bounding box center [553, 473] width 116 height 22
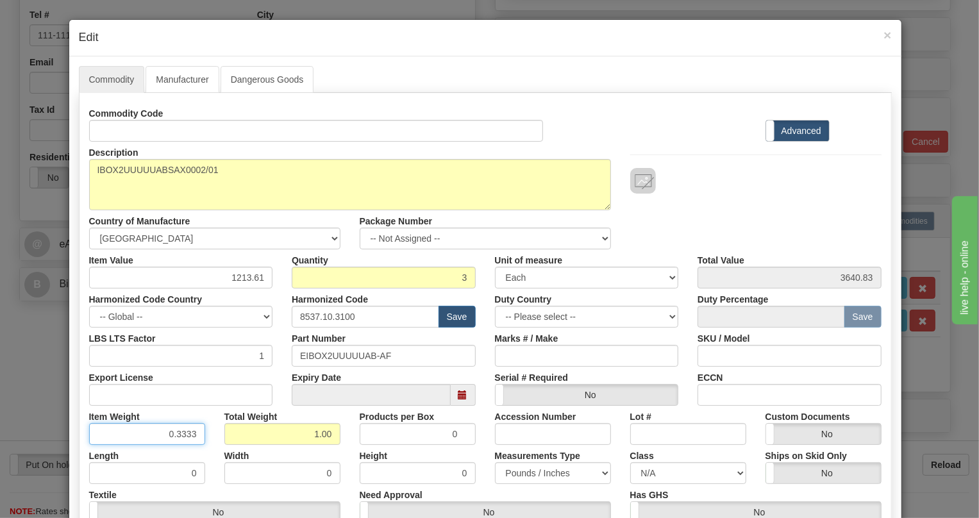
drag, startPoint x: 185, startPoint y: 434, endPoint x: 194, endPoint y: 451, distance: 19.2
click at [194, 451] on div "Commodity Code Standard Advanced Description IBOX2UUUUUABSAX0002/01 Country of …" at bounding box center [485, 333] width 792 height 460
type input "0.3335"
click at [350, 456] on div "Height 0" at bounding box center [417, 464] width 135 height 39
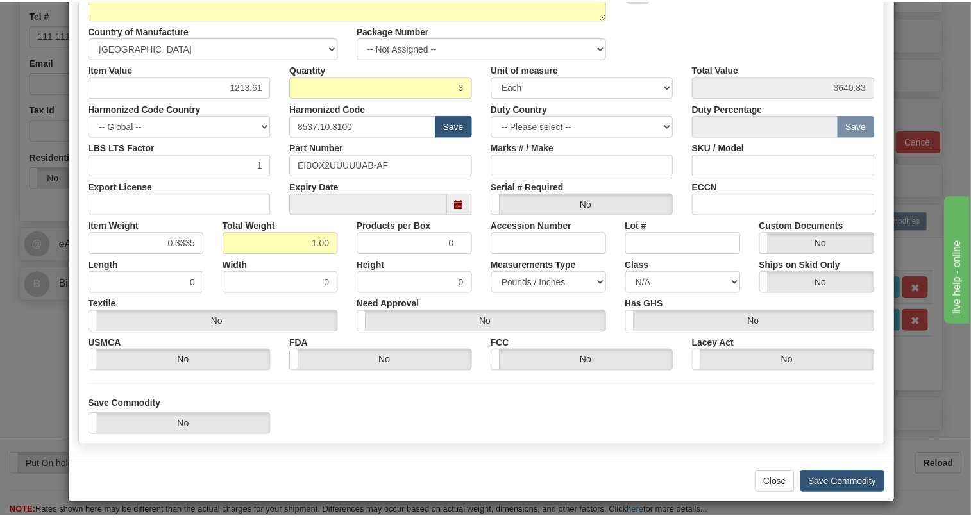
scroll to position [195, 0]
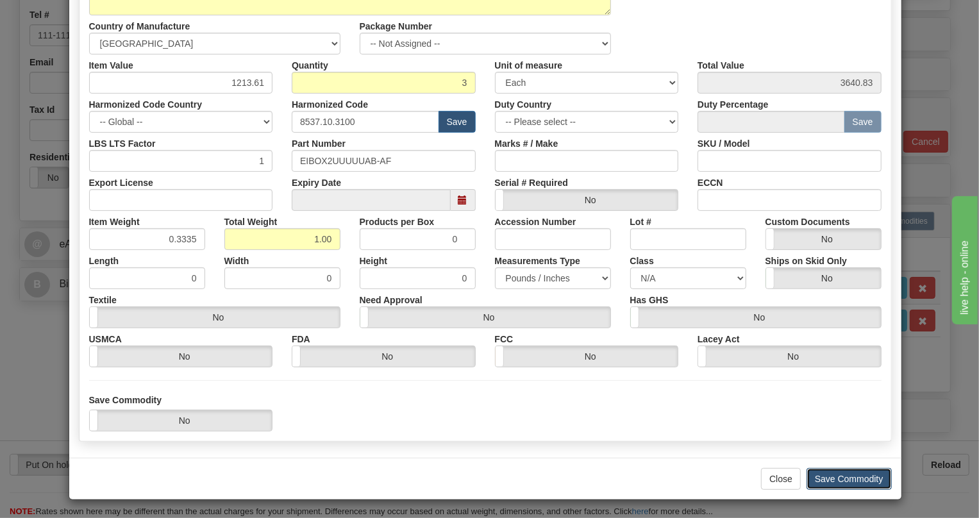
click at [840, 479] on button "Save Commodity" at bounding box center [848, 479] width 85 height 22
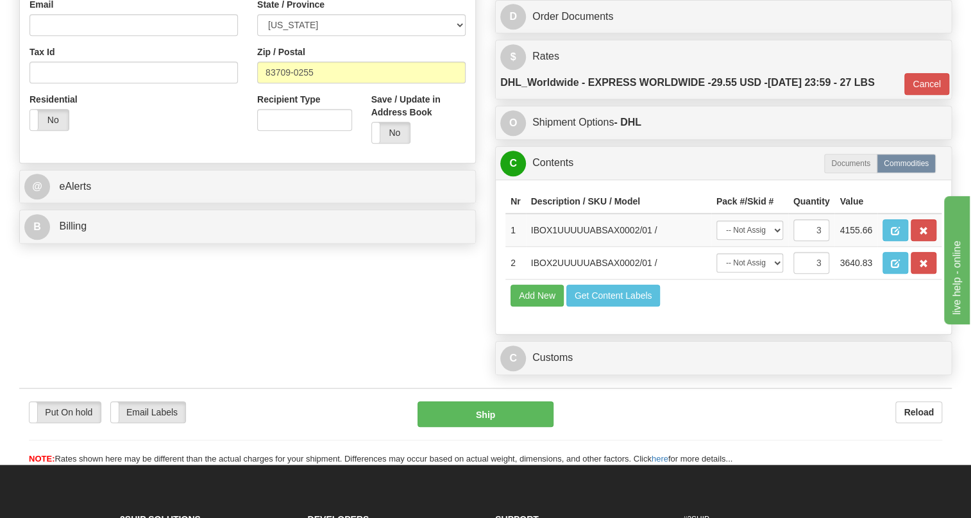
scroll to position [408, 0]
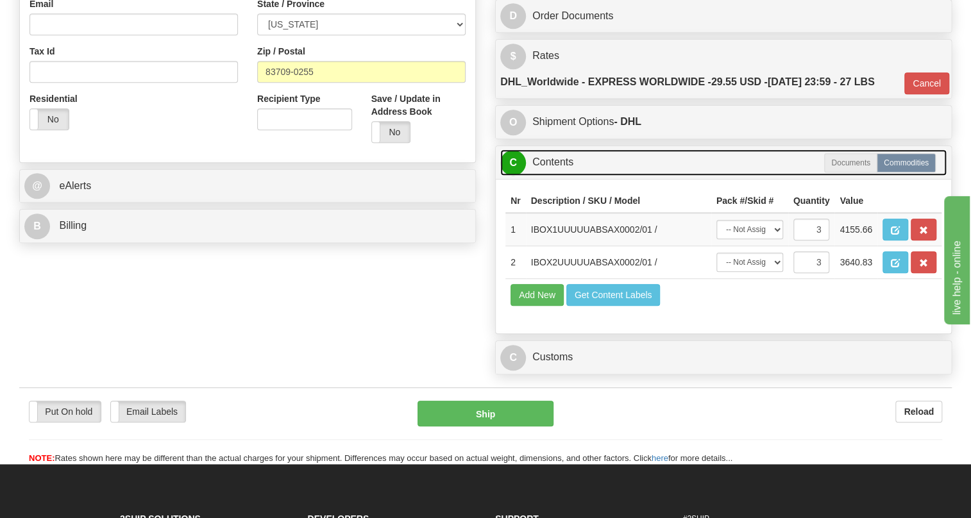
click at [551, 176] on link "C Contents" at bounding box center [723, 162] width 446 height 26
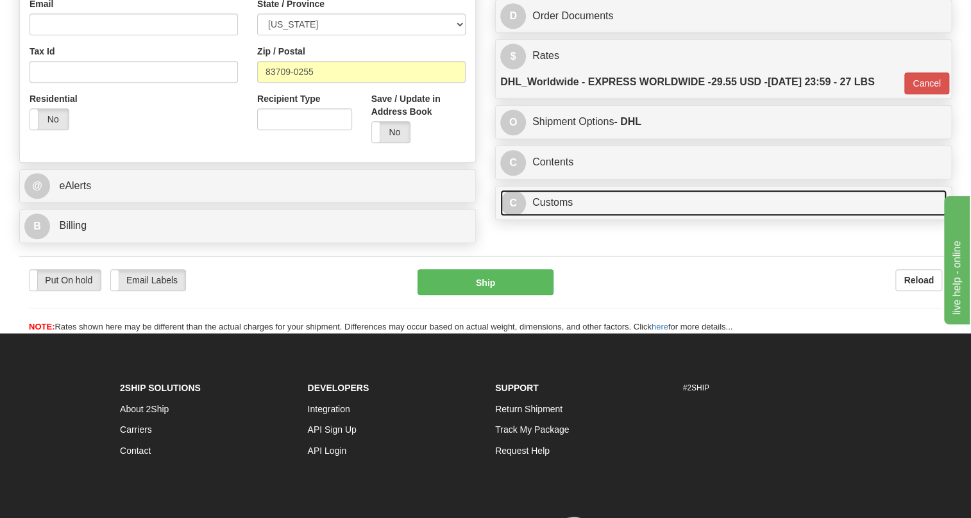
click at [548, 216] on link "C Customs" at bounding box center [723, 203] width 446 height 26
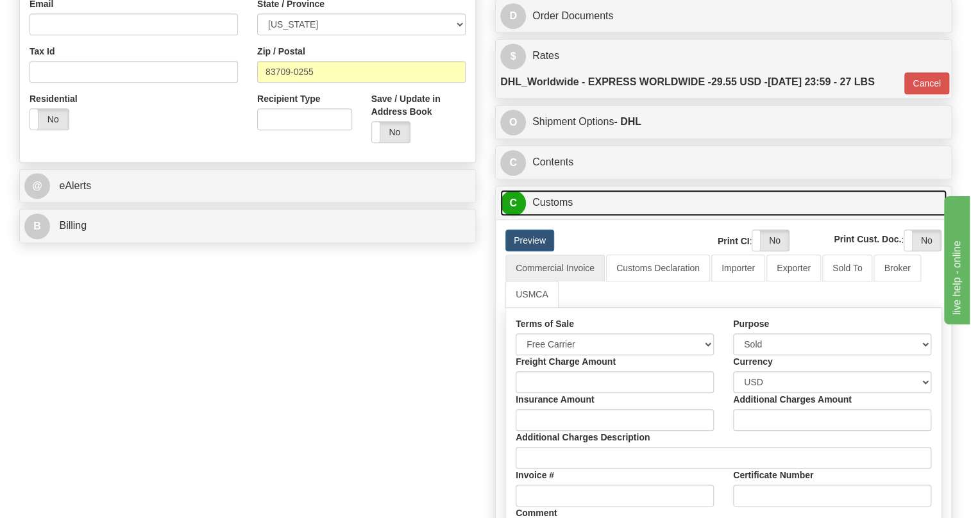
click at [547, 216] on link "C Customs" at bounding box center [723, 203] width 446 height 26
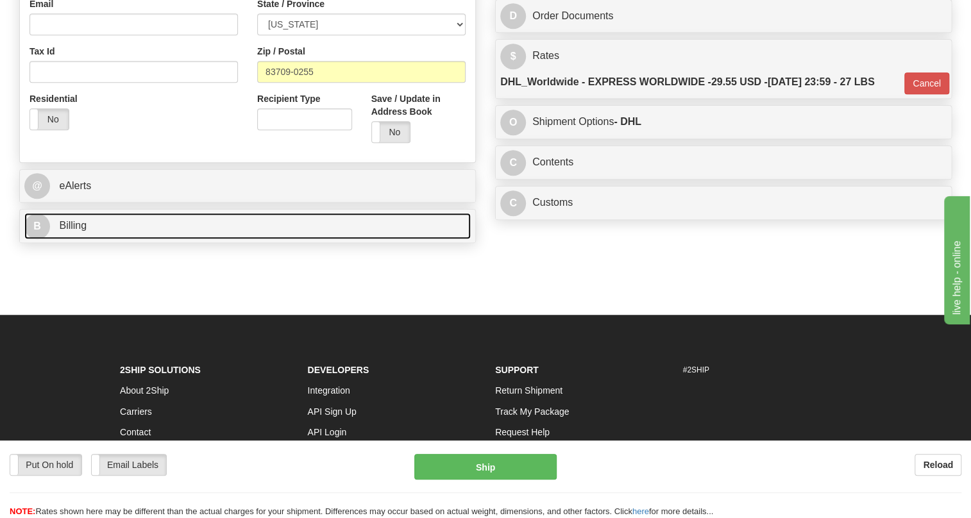
click at [73, 231] on span "Billing" at bounding box center [73, 225] width 28 height 11
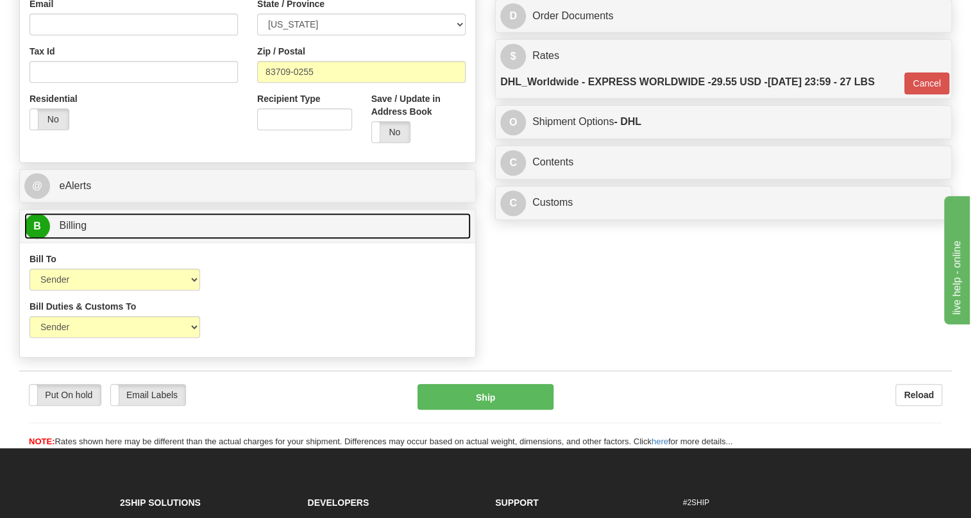
click at [73, 231] on span "Billing" at bounding box center [73, 225] width 28 height 11
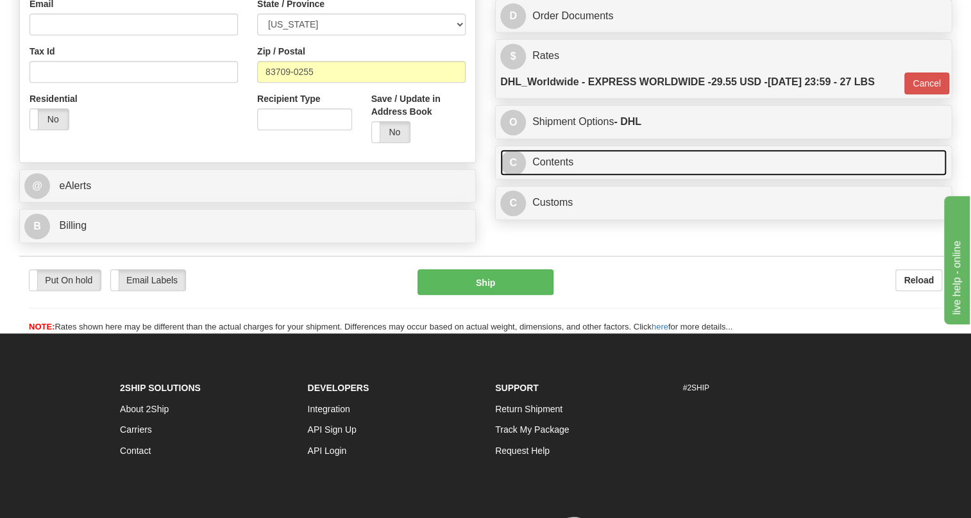
click at [537, 176] on link "C Contents" at bounding box center [723, 162] width 446 height 26
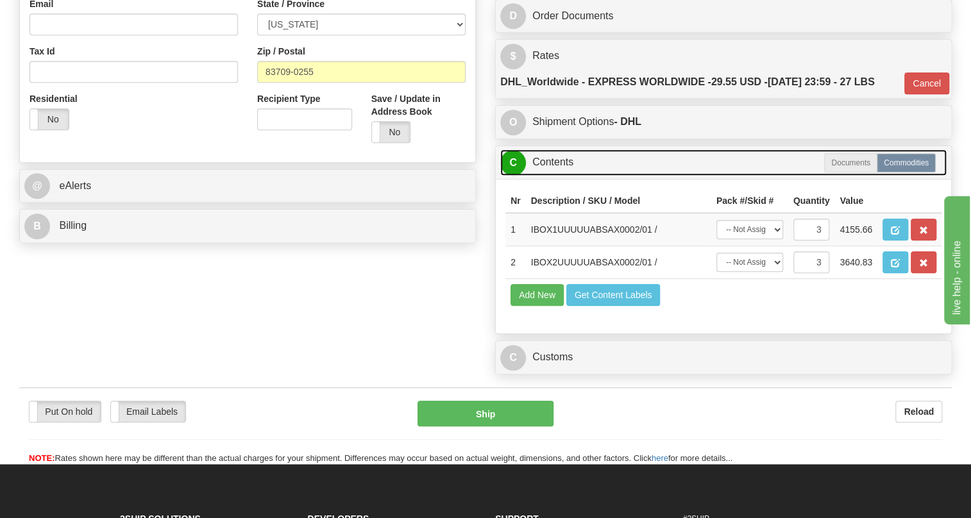
click at [571, 176] on link "C Contents" at bounding box center [723, 162] width 446 height 26
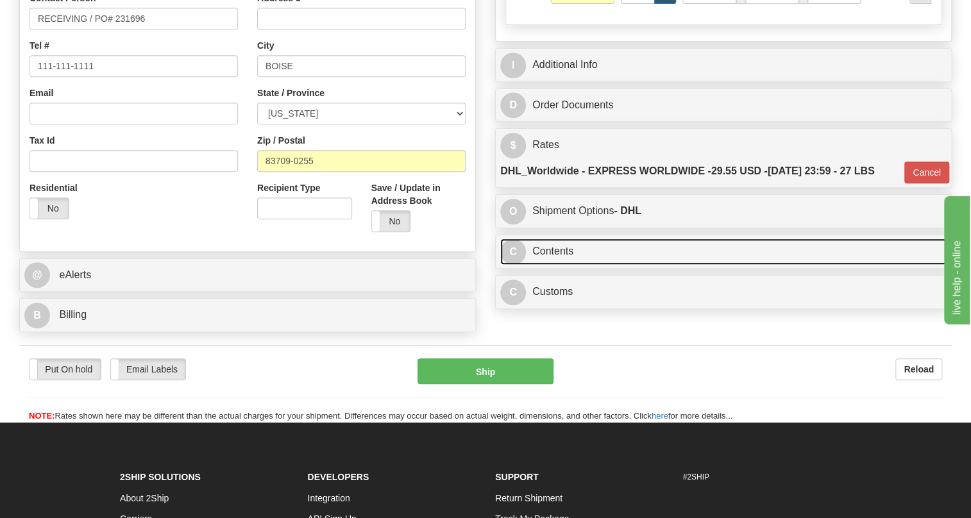
scroll to position [291, 0]
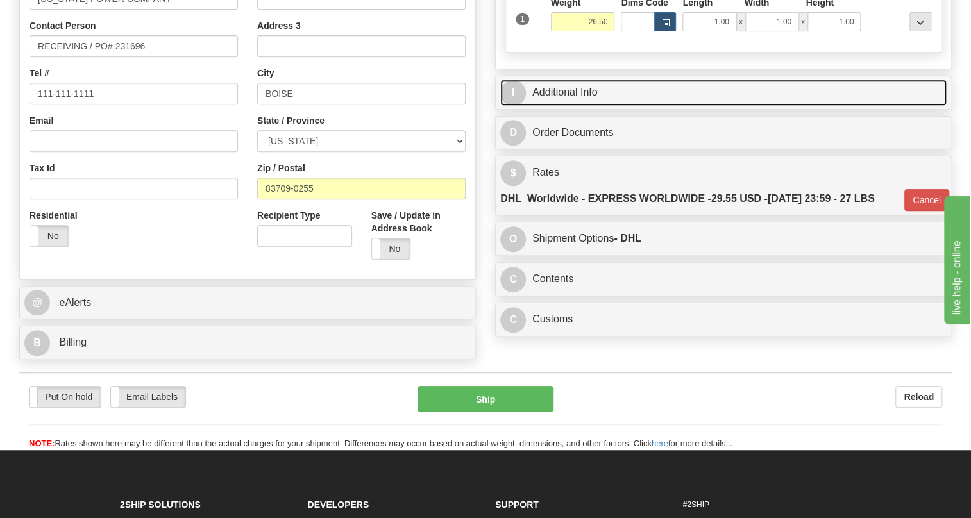
click at [556, 106] on link "I Additional Info" at bounding box center [723, 92] width 446 height 26
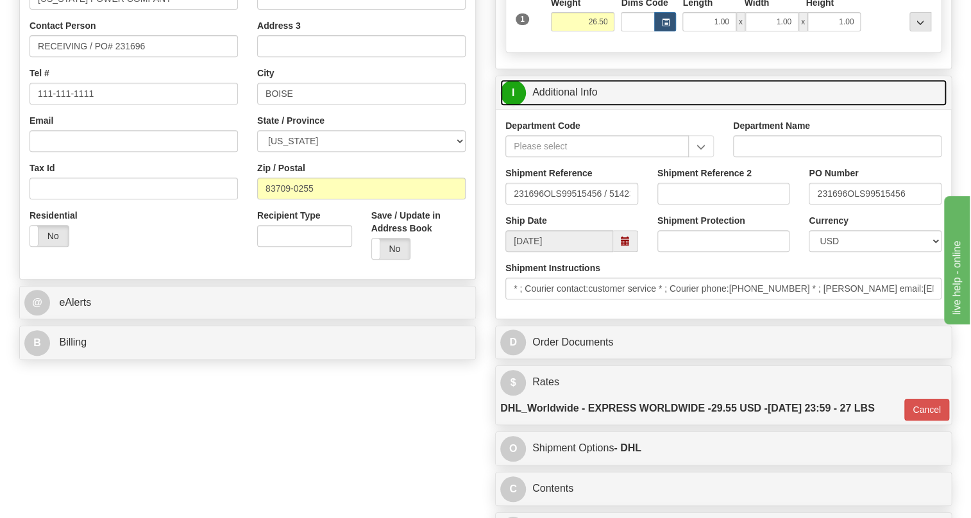
click at [556, 106] on link "I Additional Info" at bounding box center [723, 92] width 446 height 26
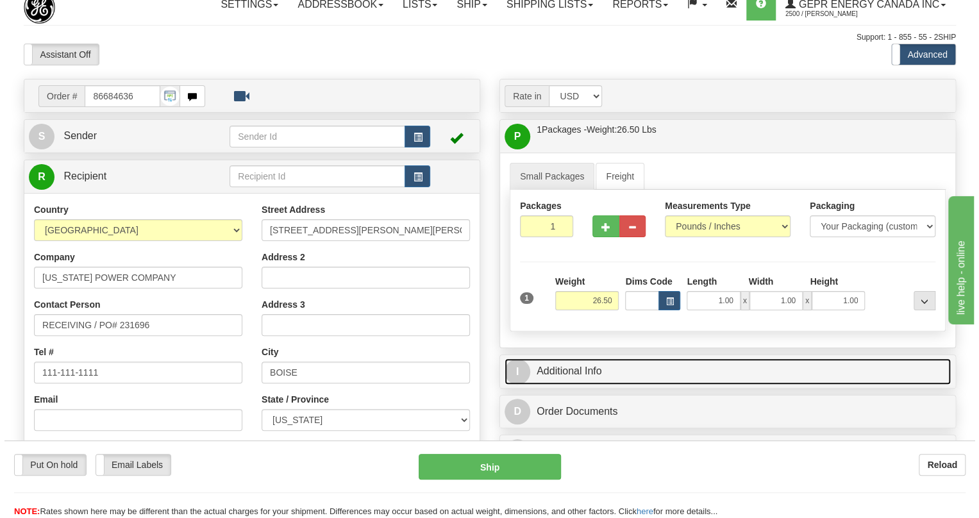
scroll to position [0, 0]
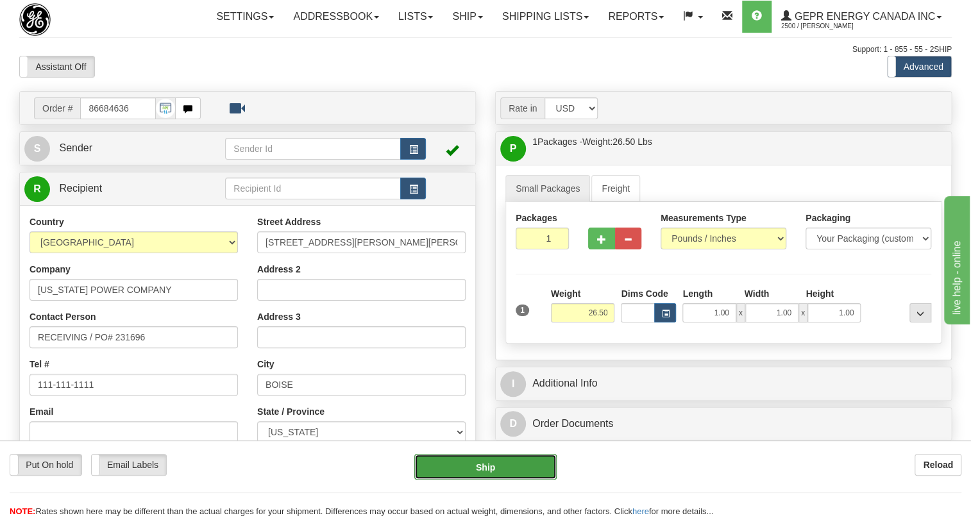
click at [488, 466] on button "Ship" at bounding box center [485, 467] width 142 height 26
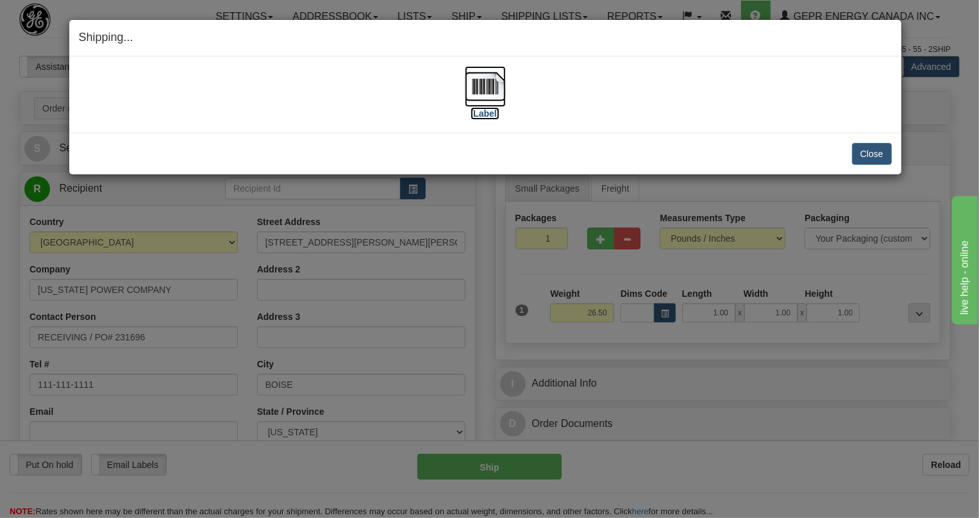
click at [485, 85] on img at bounding box center [485, 86] width 41 height 41
click at [874, 152] on button "Close" at bounding box center [872, 154] width 40 height 22
